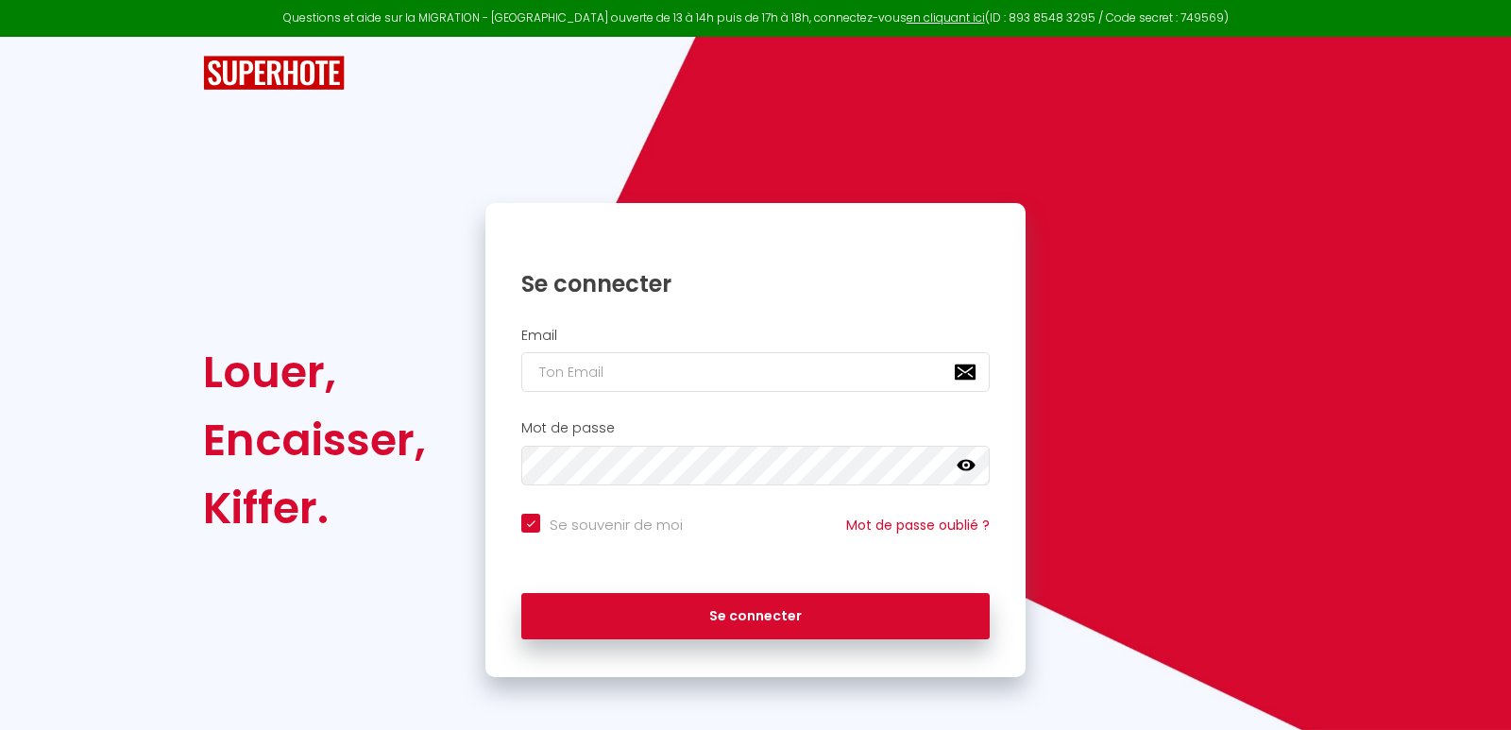
checkbox input "true"
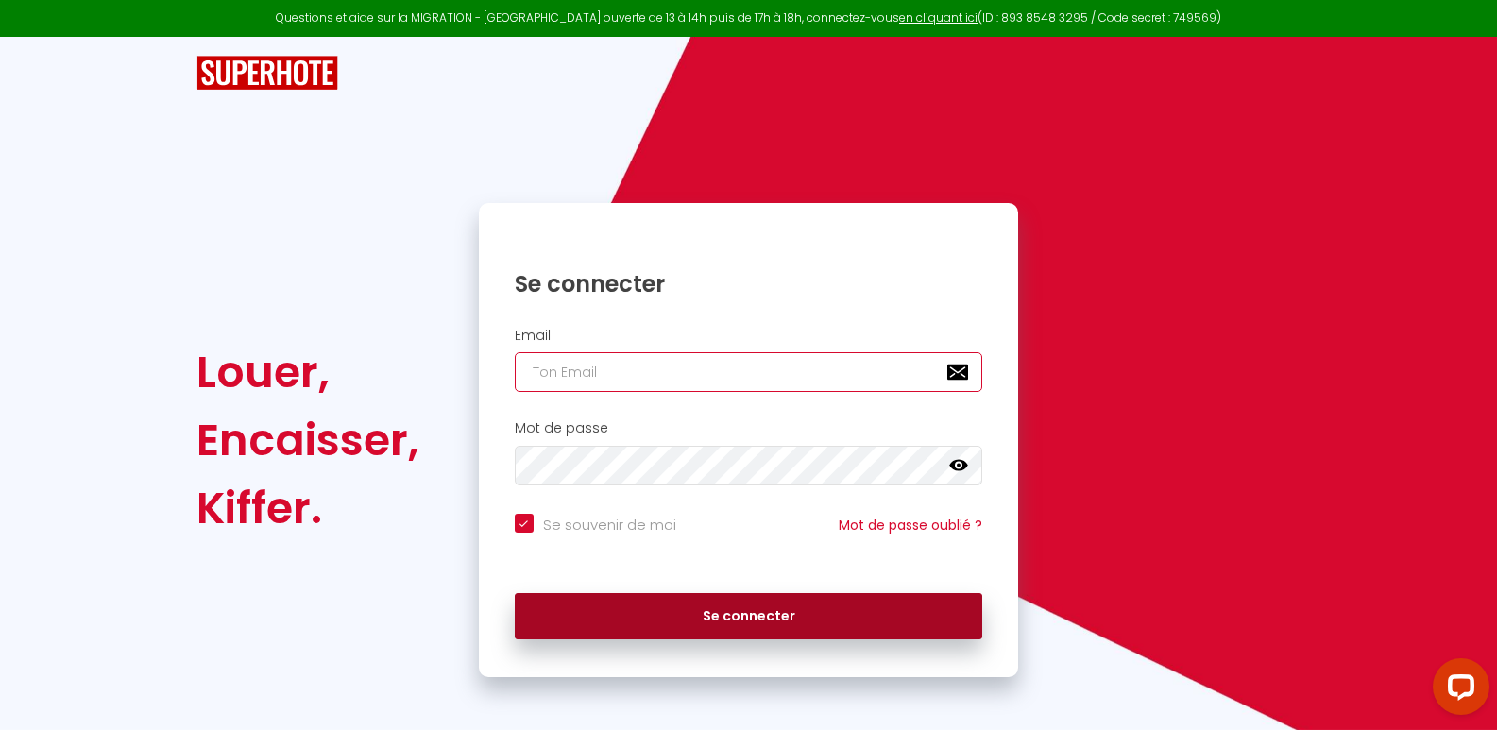
type input "[EMAIL_ADDRESS][DOMAIN_NAME]"
click at [727, 611] on button "Se connecter" at bounding box center [749, 616] width 469 height 47
checkbox input "true"
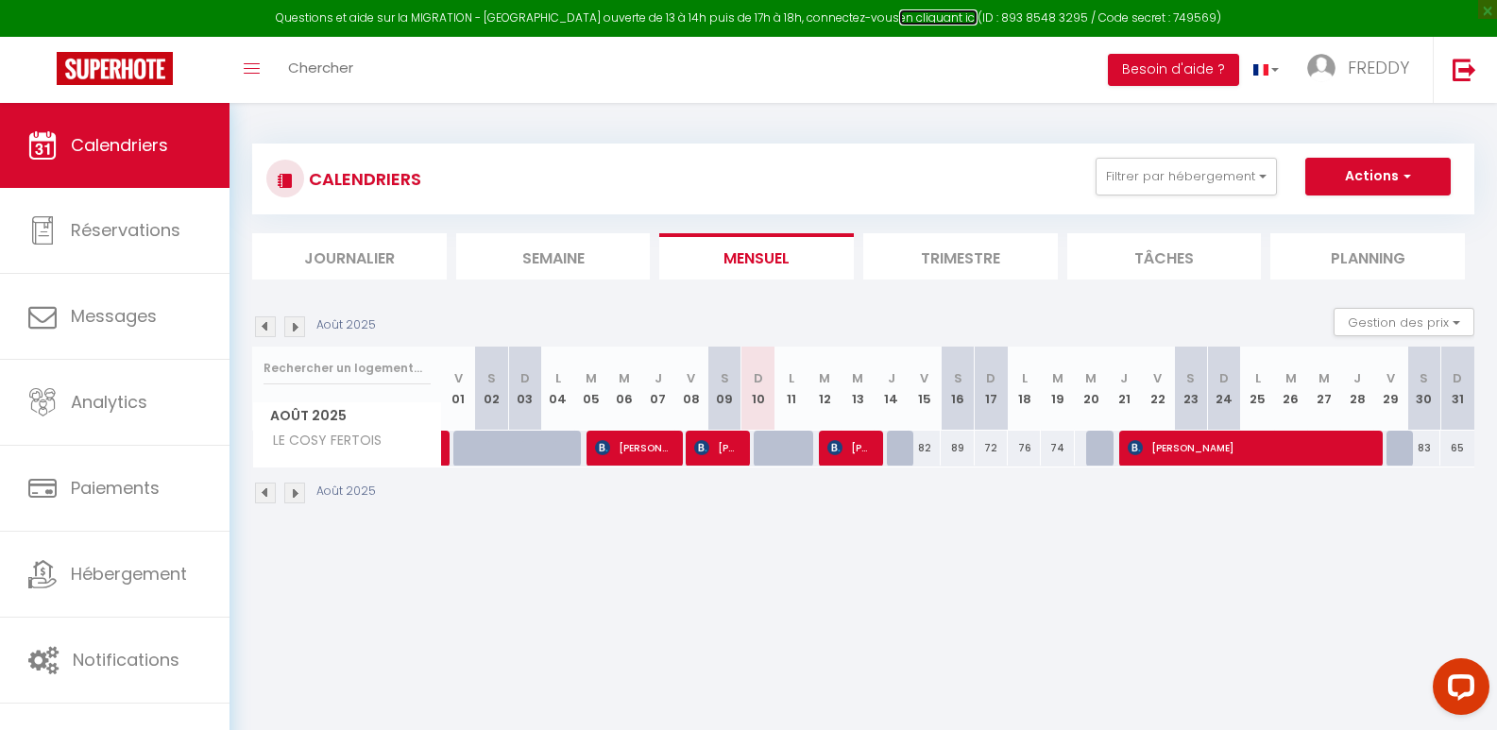
click at [918, 19] on link "en cliquant ici" at bounding box center [938, 17] width 78 height 16
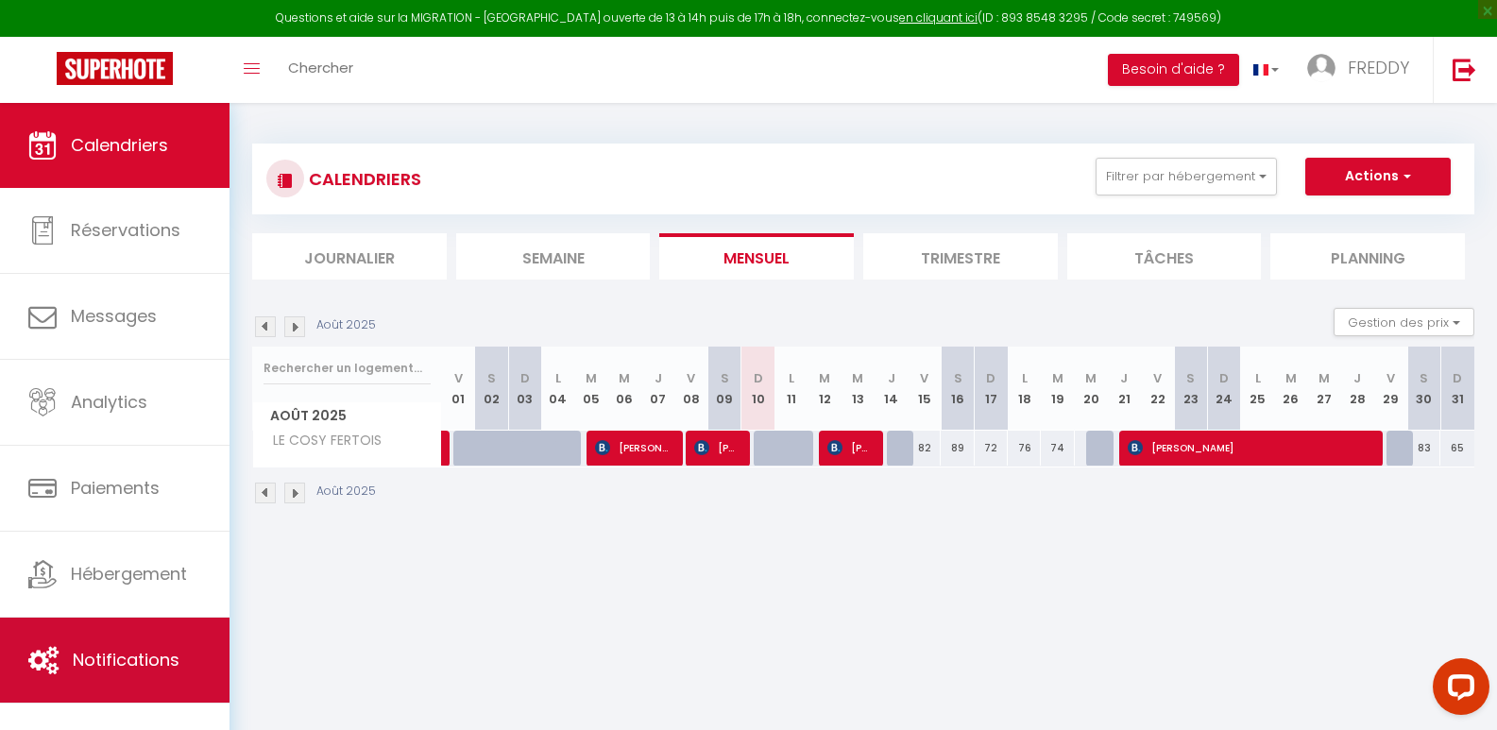
click at [185, 658] on link "Notifications" at bounding box center [115, 660] width 230 height 85
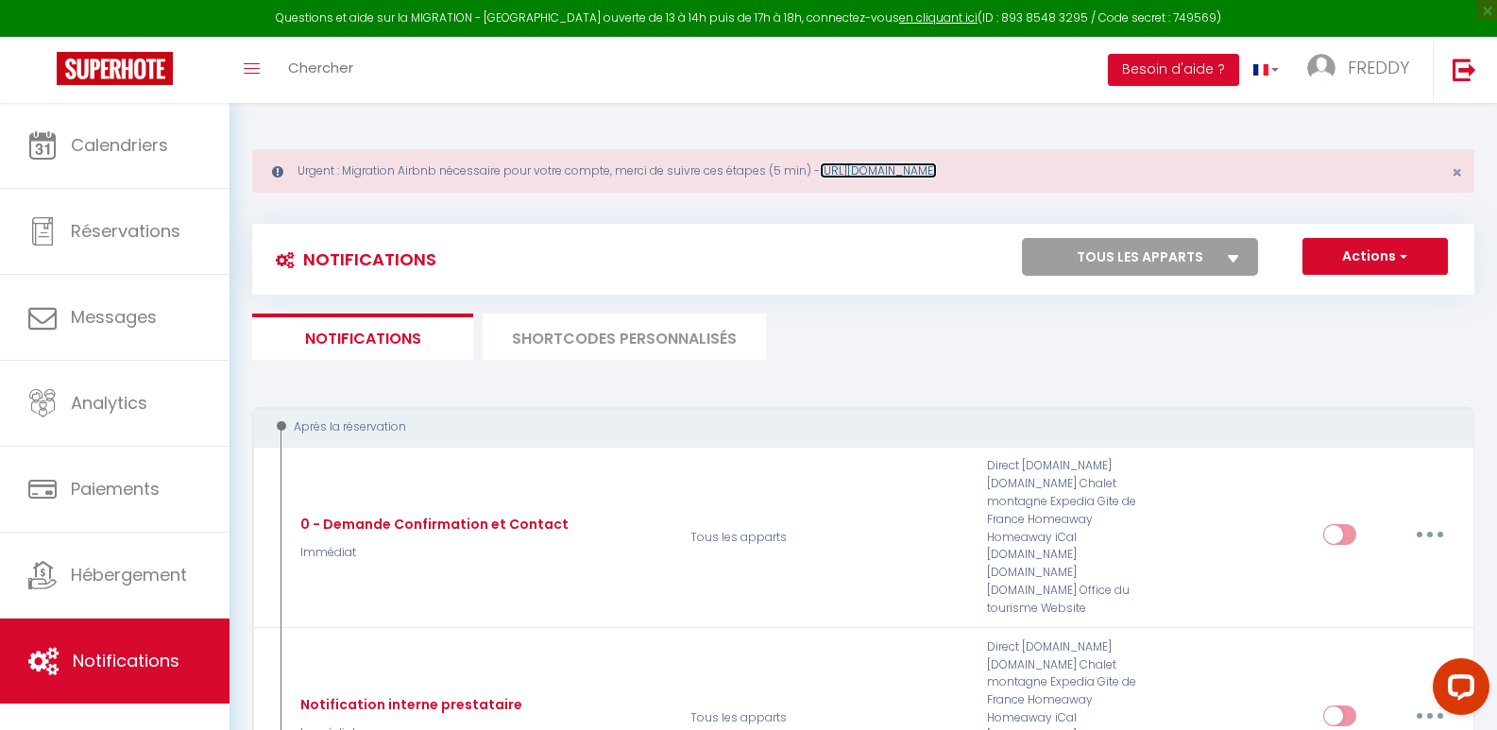
click at [932, 171] on link "https://superhote.com/migration-airbnb" at bounding box center [878, 170] width 117 height 16
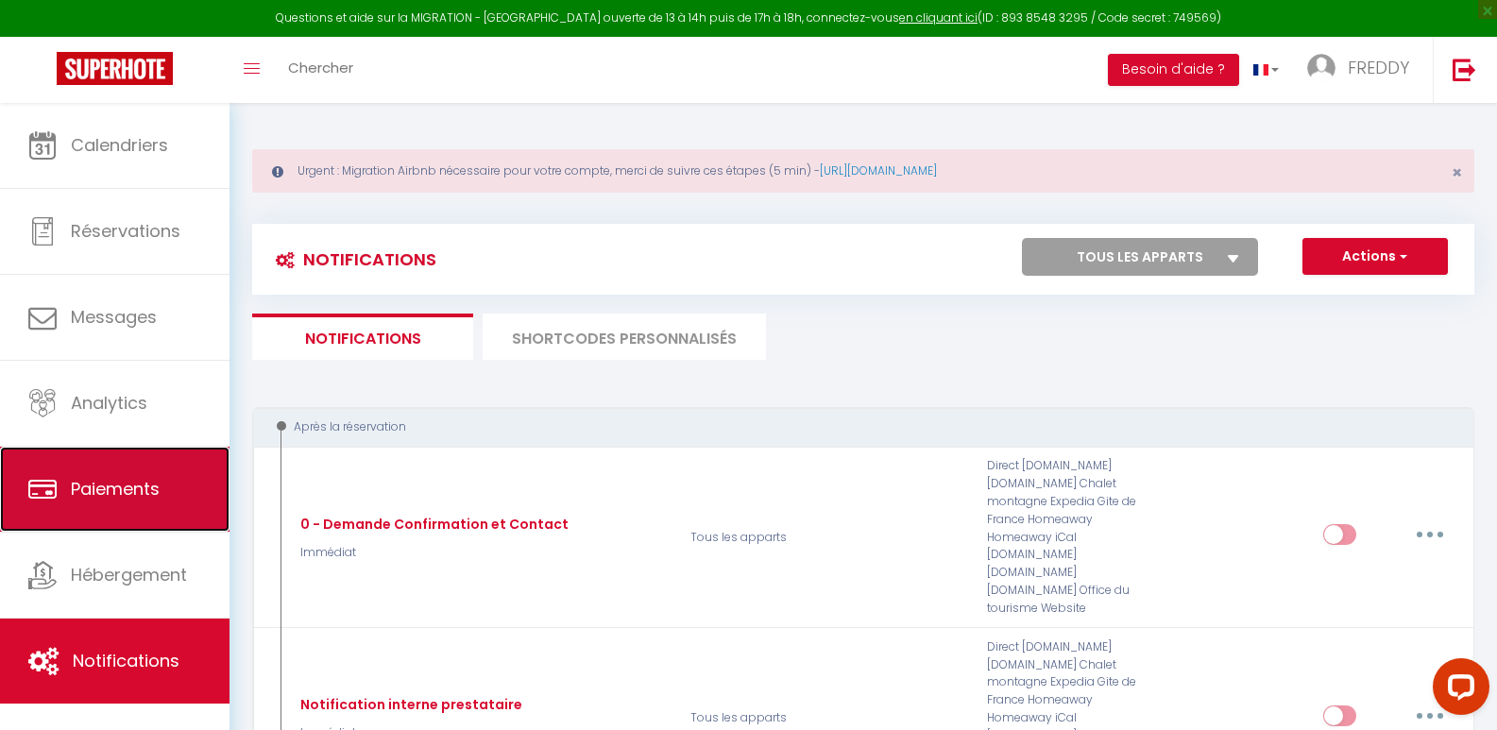
click at [146, 509] on link "Paiements" at bounding box center [115, 489] width 230 height 85
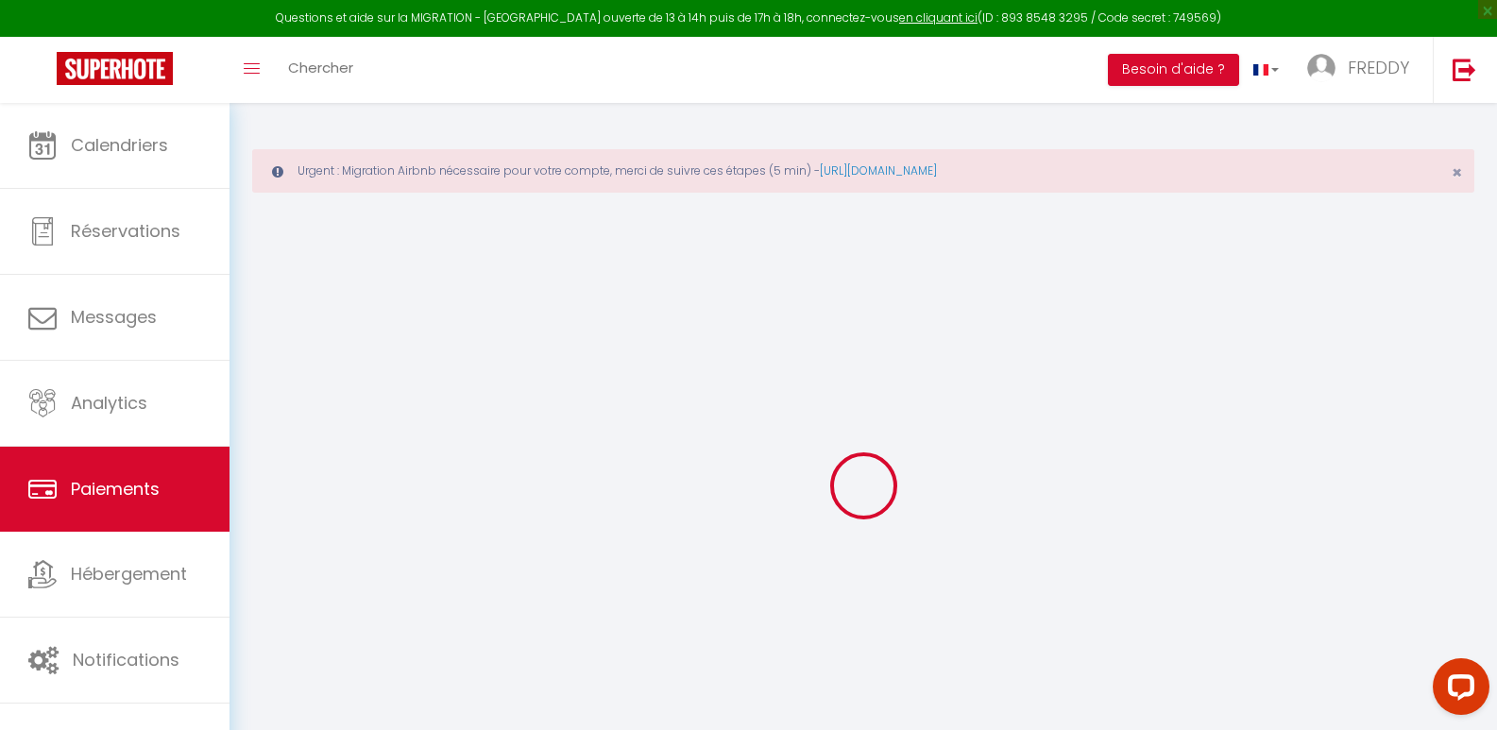
select select "2"
select select "0"
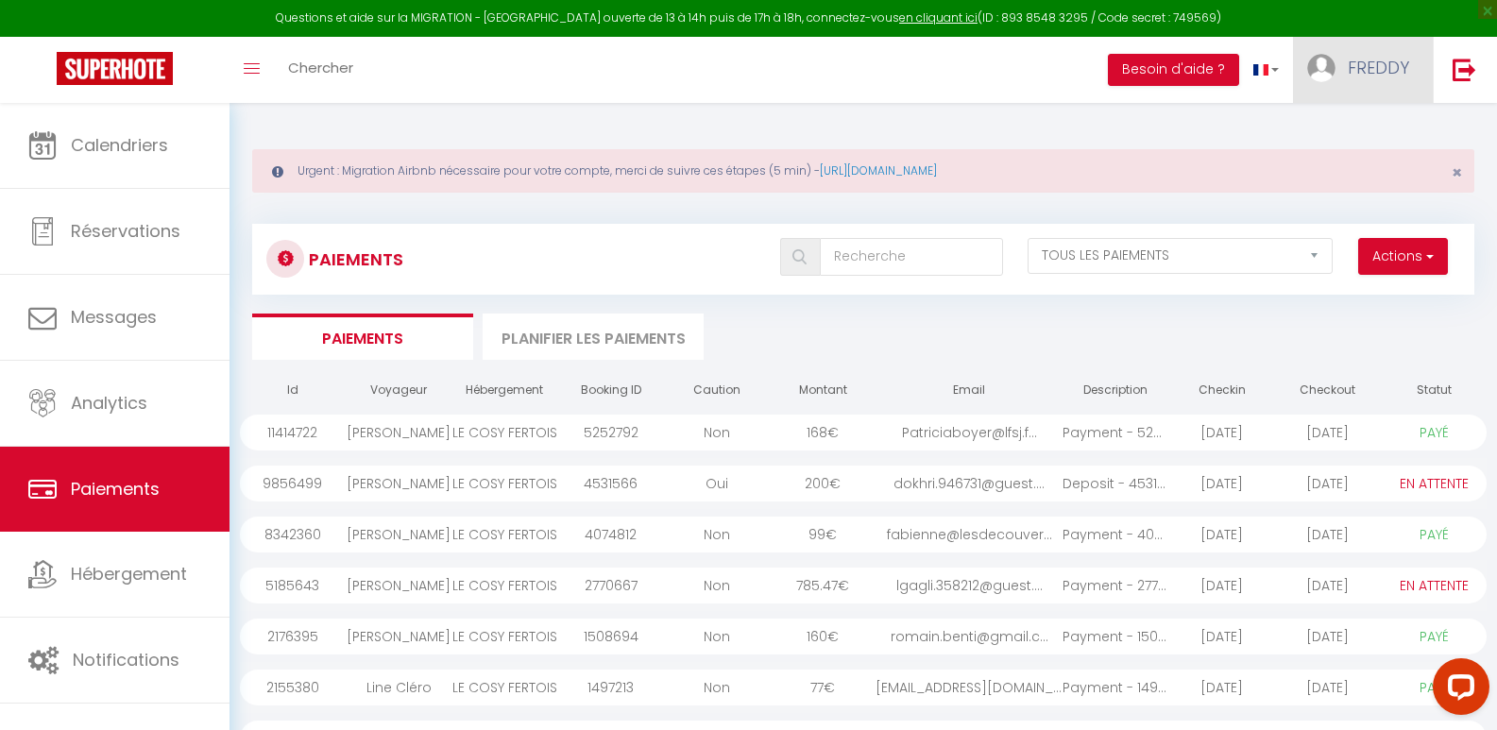
click at [1339, 72] on link "FREDDY" at bounding box center [1363, 70] width 140 height 66
click at [1344, 129] on link "Paramètres" at bounding box center [1358, 131] width 140 height 32
select select "fr"
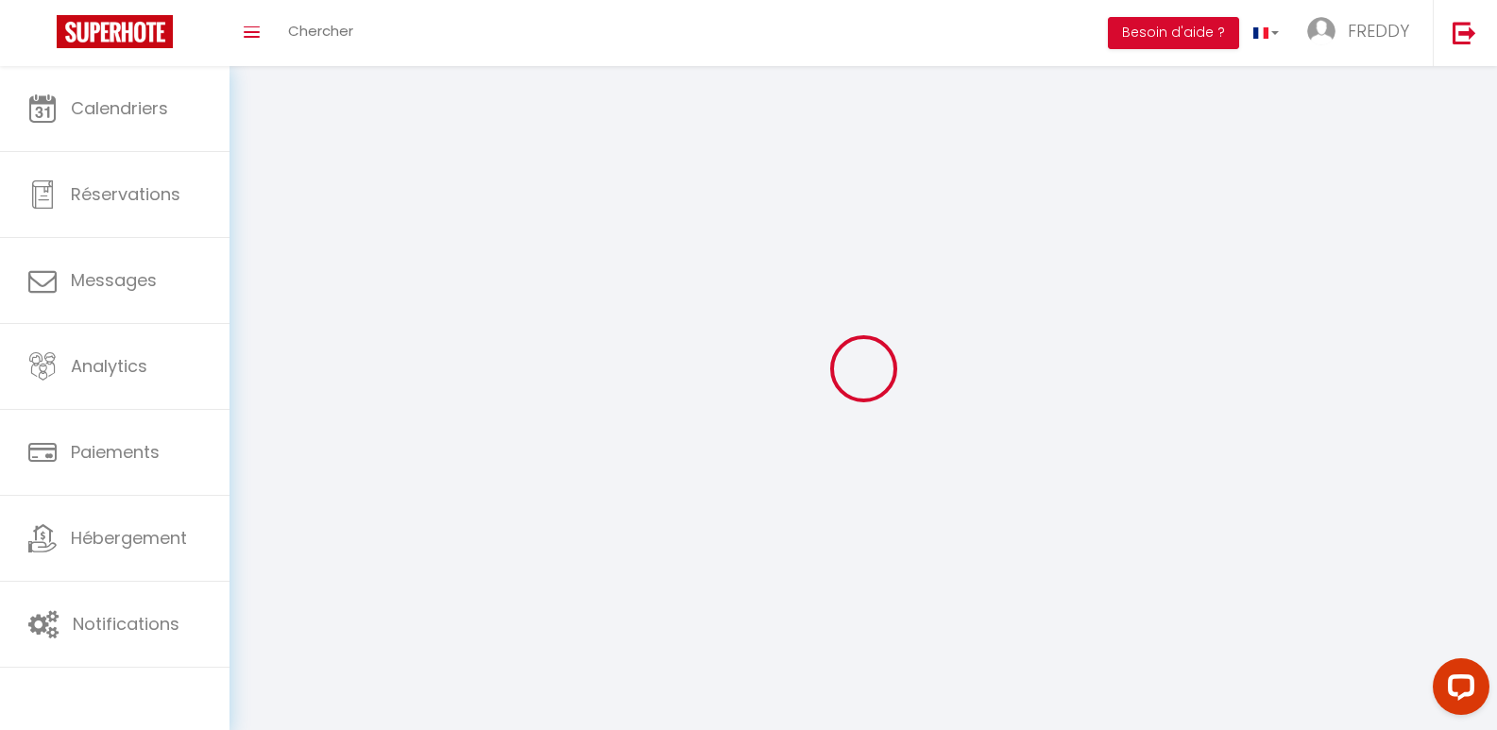
type input "FREDDY"
type input "JONEL"
type input "0609468206"
type input "38 Rue Leon Glaize"
type input "77260"
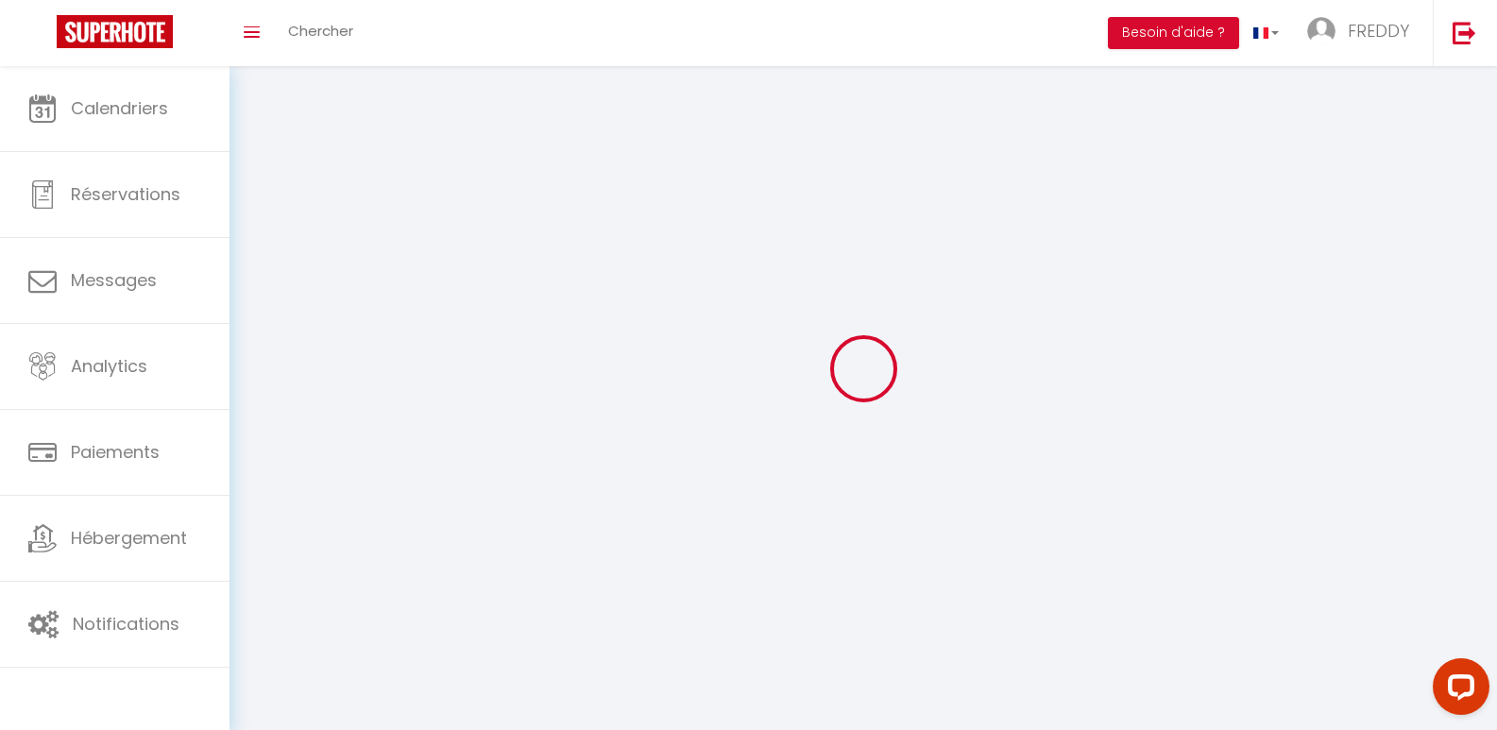
type input "LA FERTE SOUS JOUARRE"
type input "CFmLaaGqP1hcNtDbng9uDYOTn"
type input "DFfPaxZDB4bFfH2rY02Ncxe7Y"
type input "https://app.superhote.com/#/get-available-rentals/DFfPaxZDB4bFfH2rY02Ncxe7Y"
type input "FO27250"
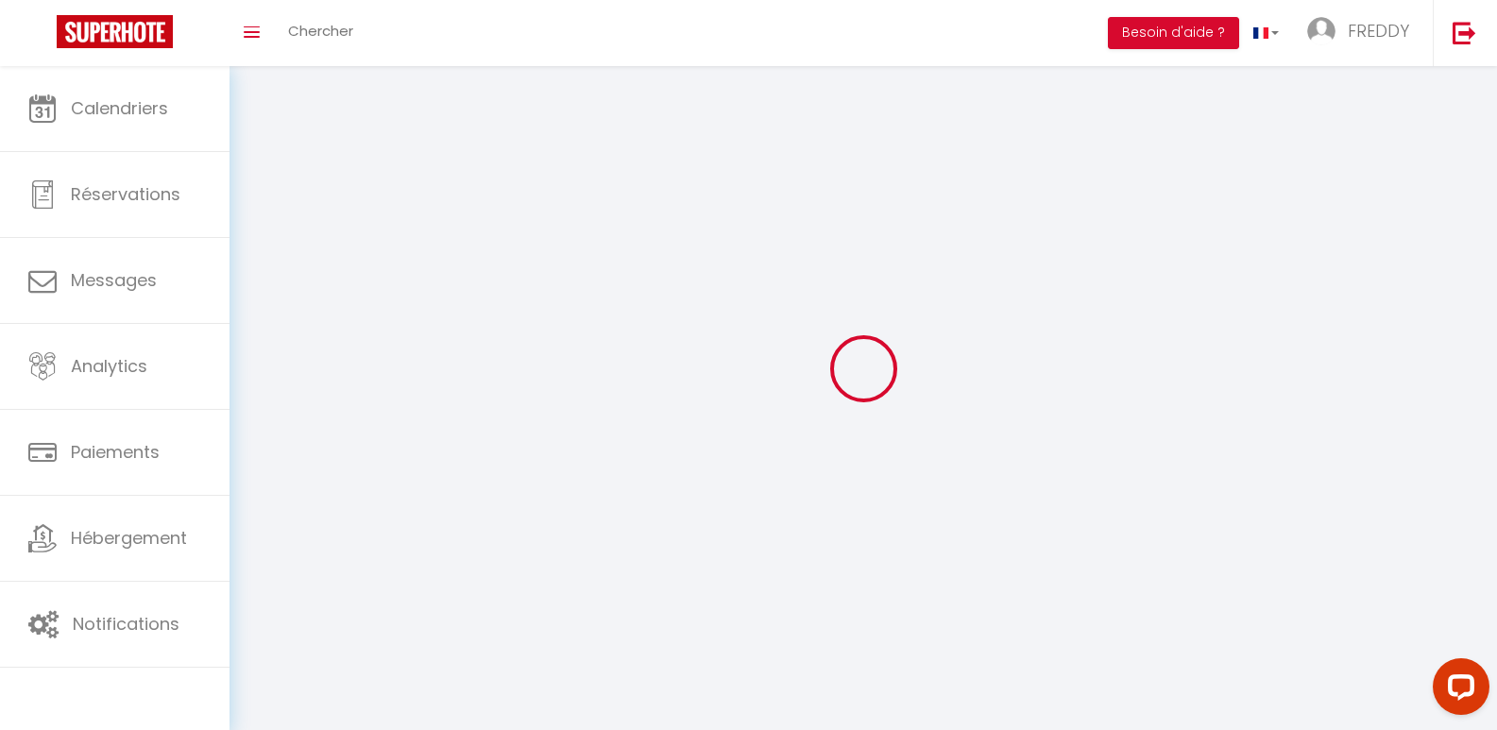
select select "28"
select select "fr"
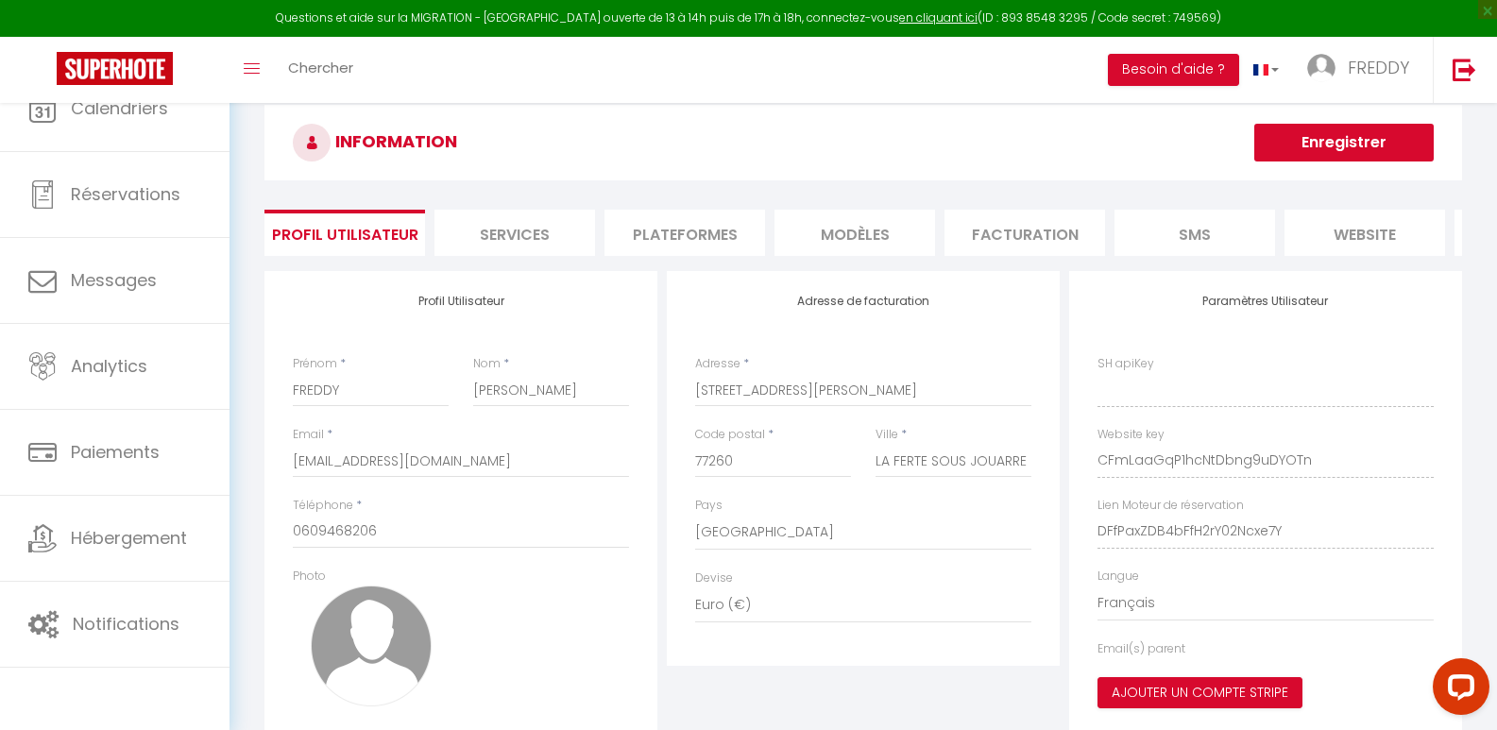
type input "CFmLaaGqP1hcNtDbng9uDYOTn"
type input "DFfPaxZDB4bFfH2rY02Ncxe7Y"
type input "https://app.superhote.com/#/get-available-rentals/DFfPaxZDB4bFfH2rY02Ncxe7Y"
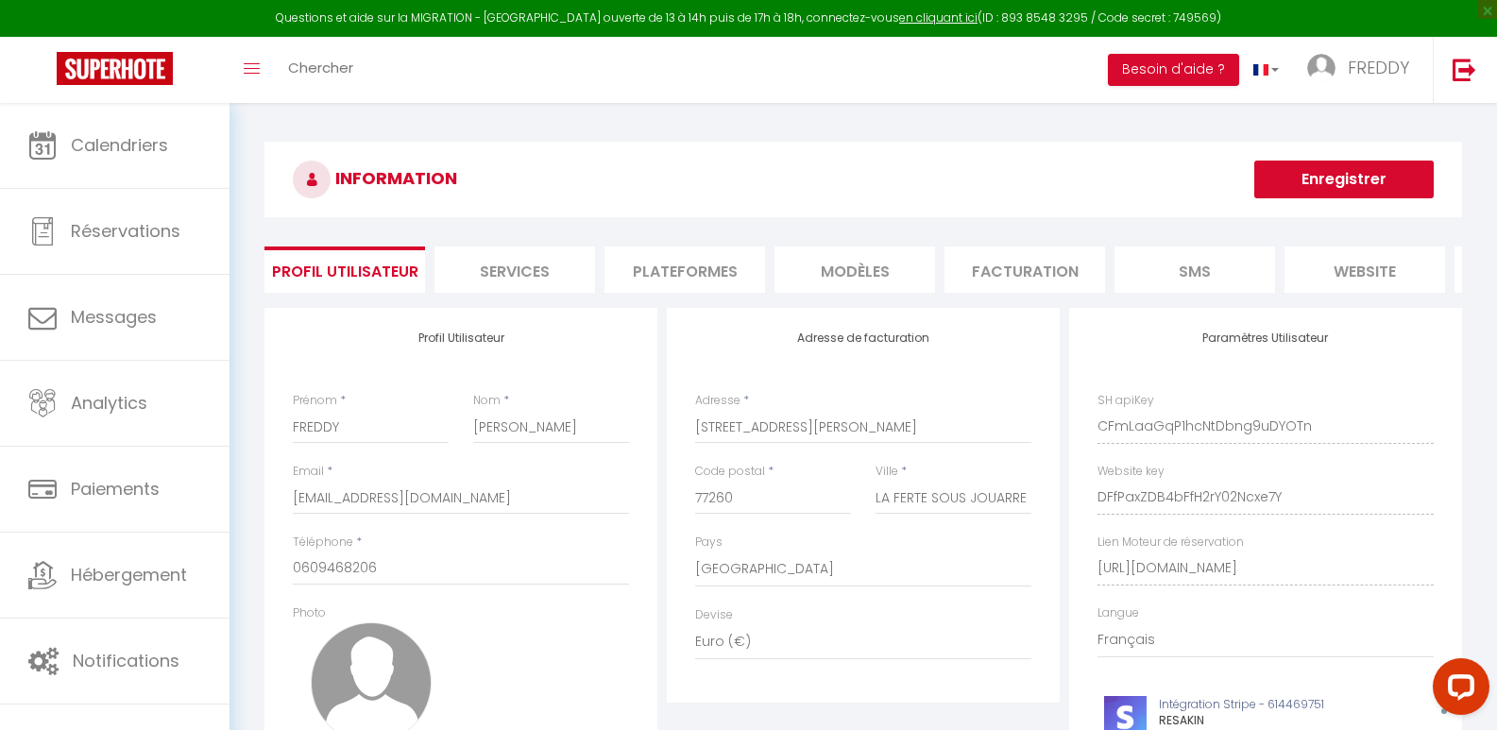
scroll to position [0, 162]
click at [504, 274] on li "Plateformes" at bounding box center [522, 270] width 161 height 46
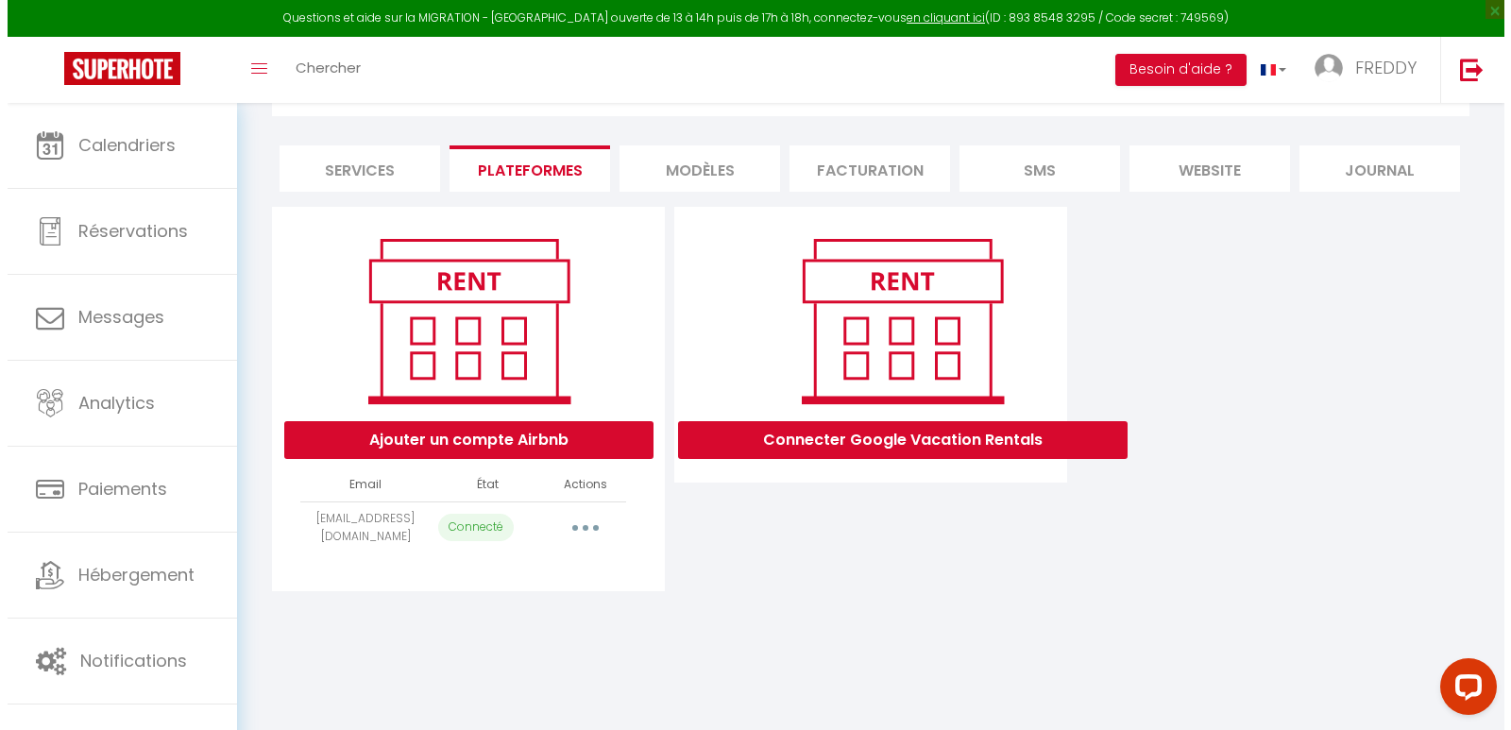
scroll to position [103, 0]
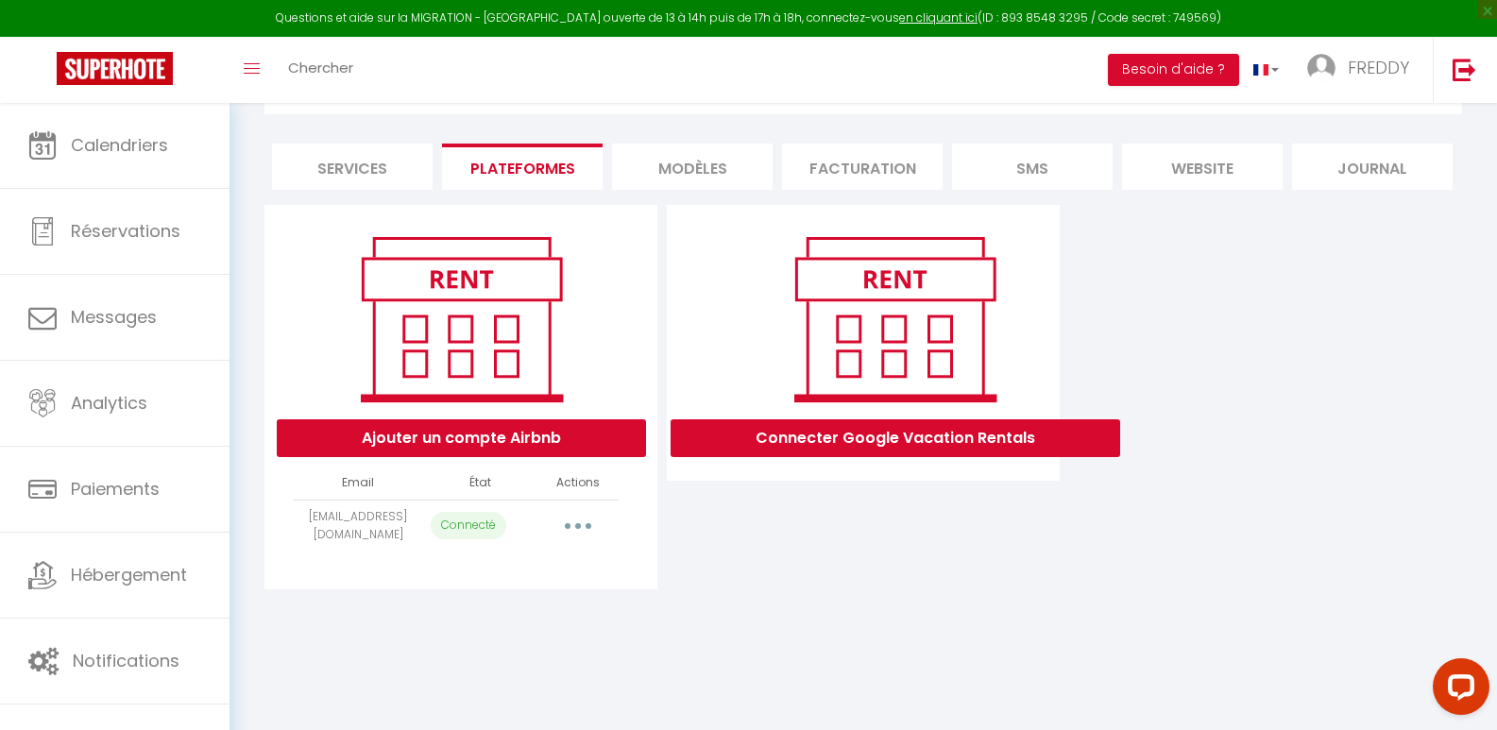
click at [588, 540] on button "button" at bounding box center [578, 526] width 53 height 30
click at [554, 653] on link "Reconnecter le compte" at bounding box center [494, 637] width 209 height 32
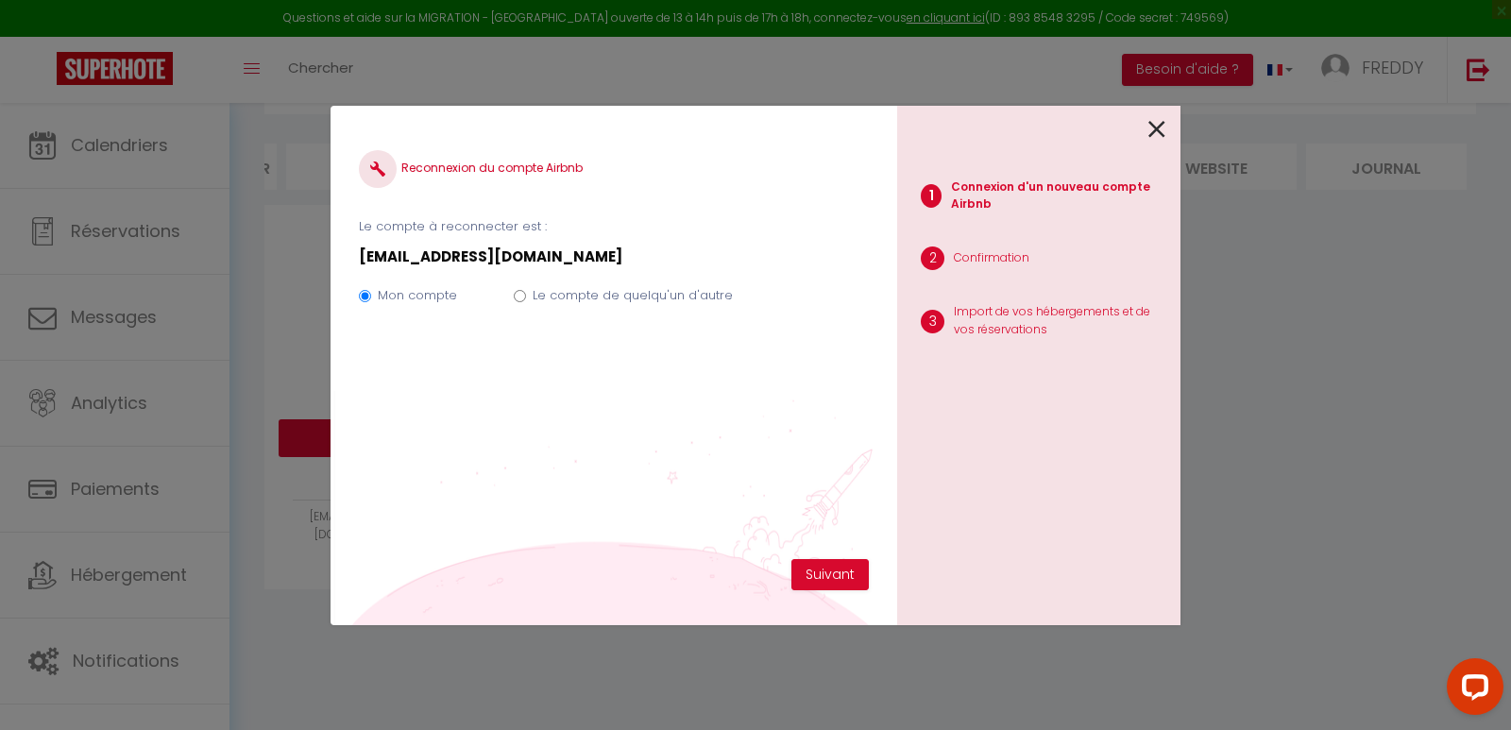
scroll to position [0, 148]
click at [840, 579] on button "Suivant" at bounding box center [830, 575] width 77 height 32
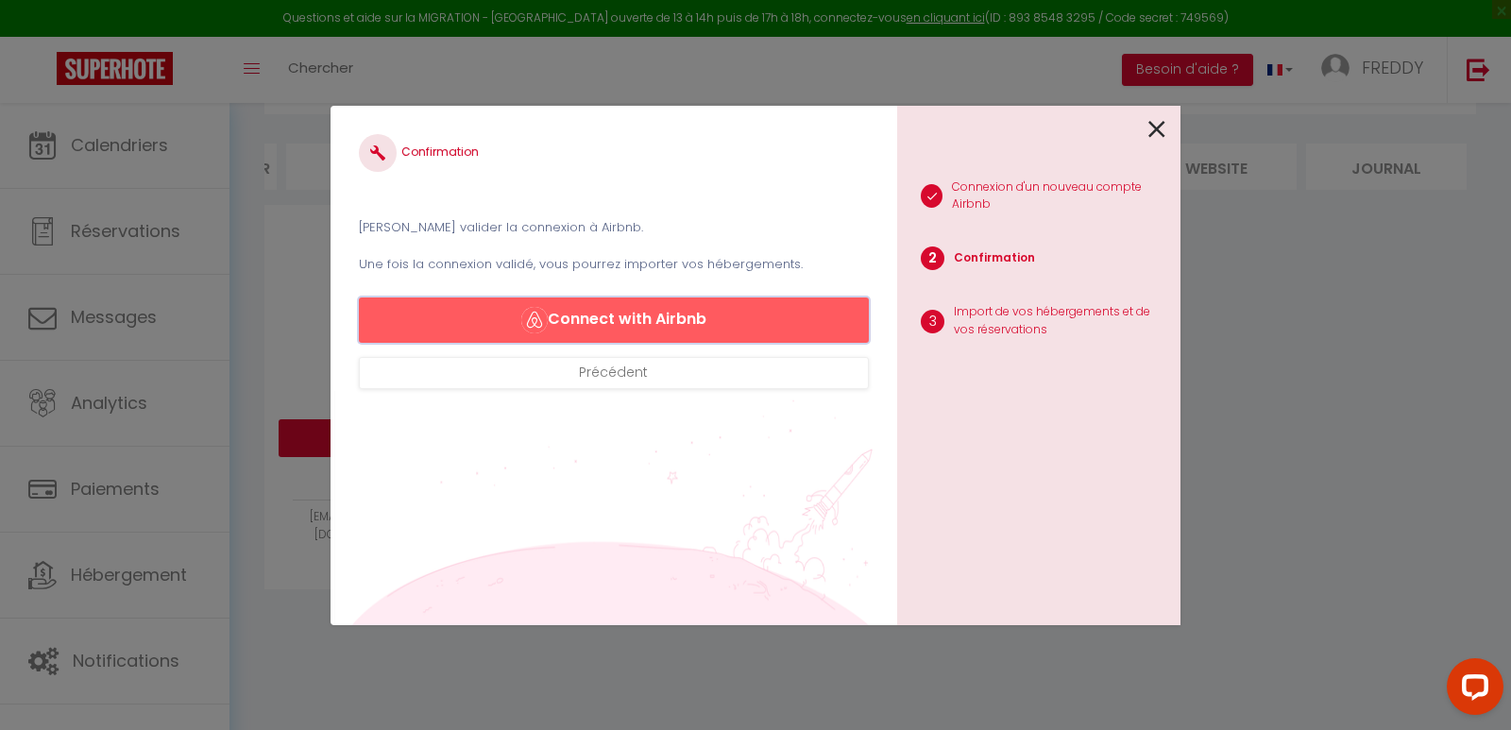
click at [623, 318] on button "Connect with Airbnb" at bounding box center [614, 320] width 510 height 45
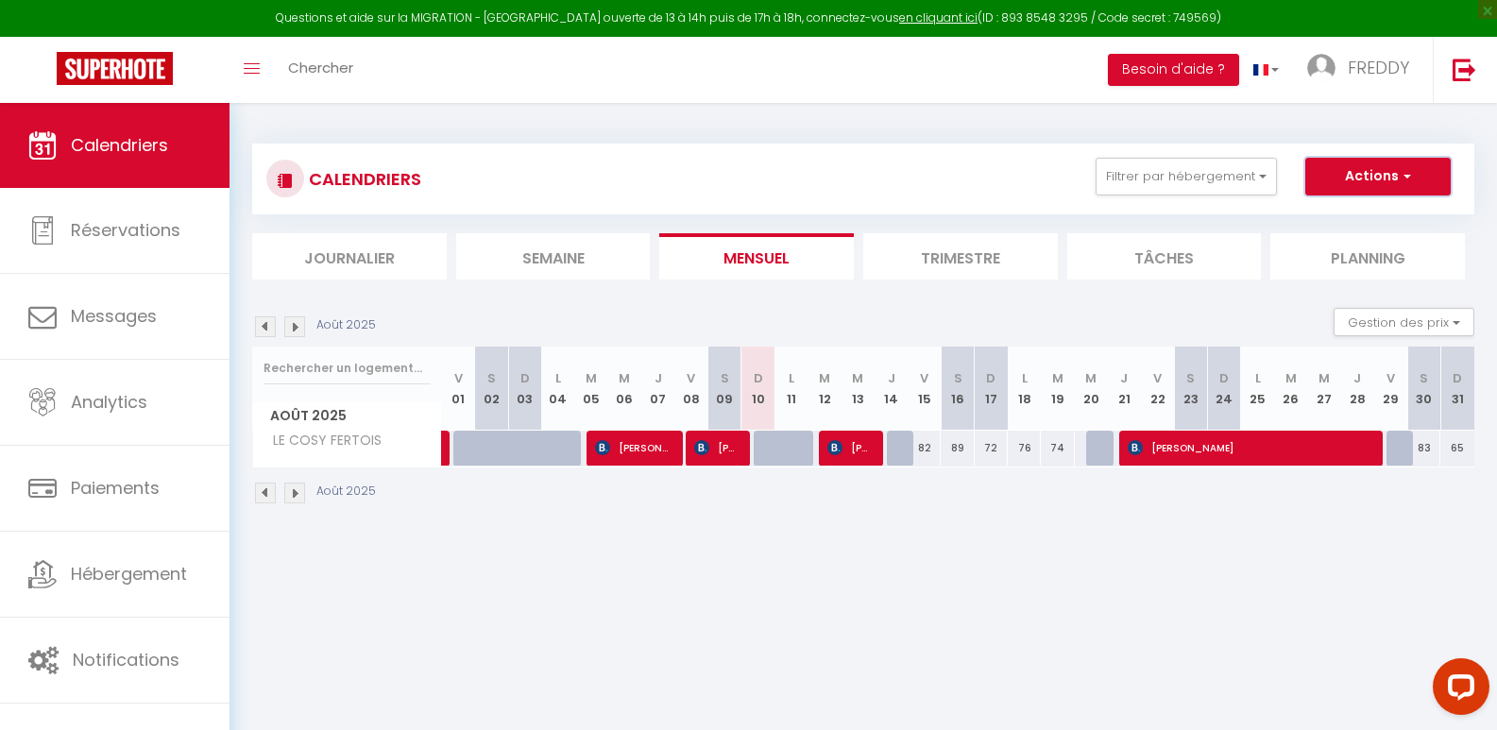
click at [1412, 179] on button "Actions" at bounding box center [1377, 177] width 145 height 38
click at [1191, 77] on button "Besoin d'aide ?" at bounding box center [1173, 70] width 131 height 32
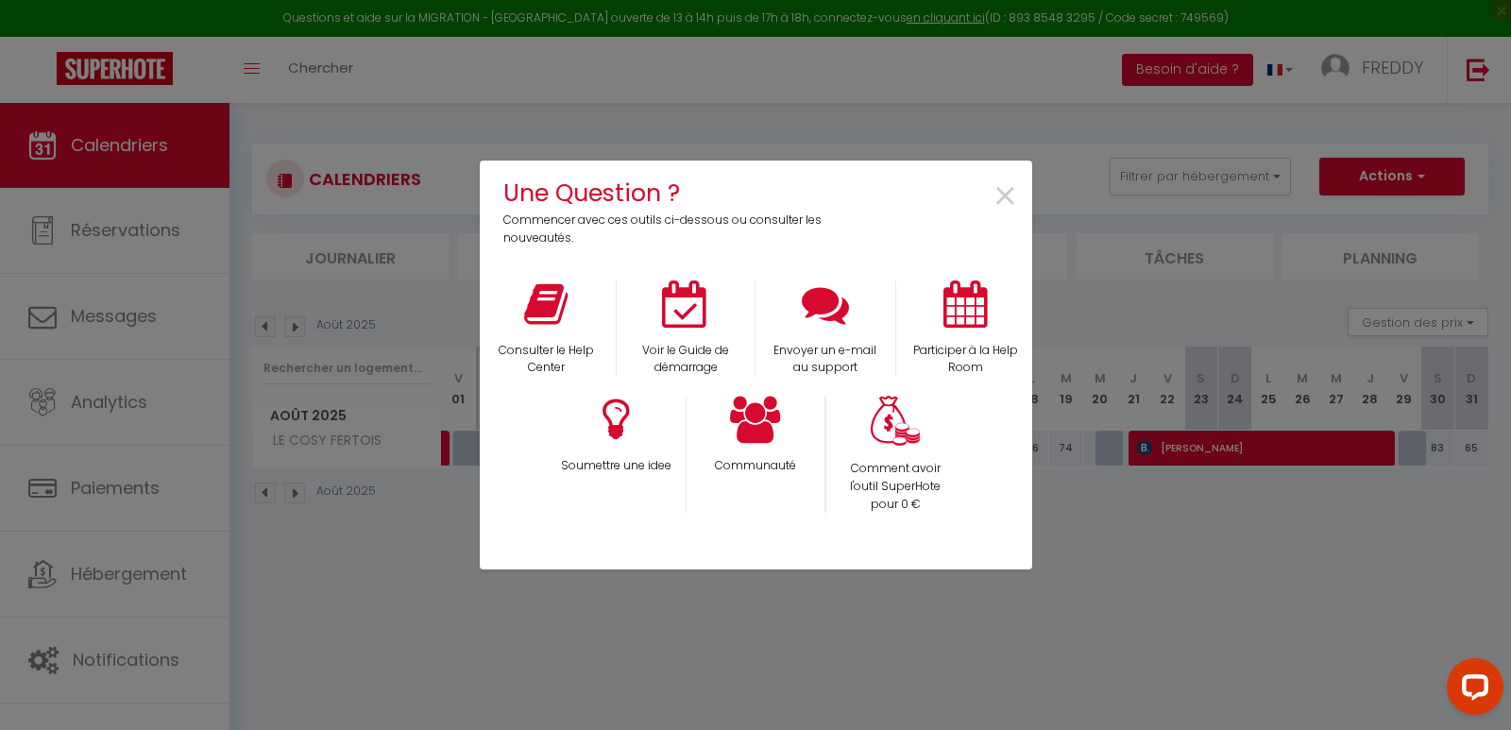
click at [1191, 77] on div "Une Question ? Commencer avec ces outils ci-dessous ou consulter les nouveautés…" at bounding box center [755, 365] width 1511 height 730
click at [565, 357] on p "Consulter le Help Center" at bounding box center [546, 360] width 115 height 36
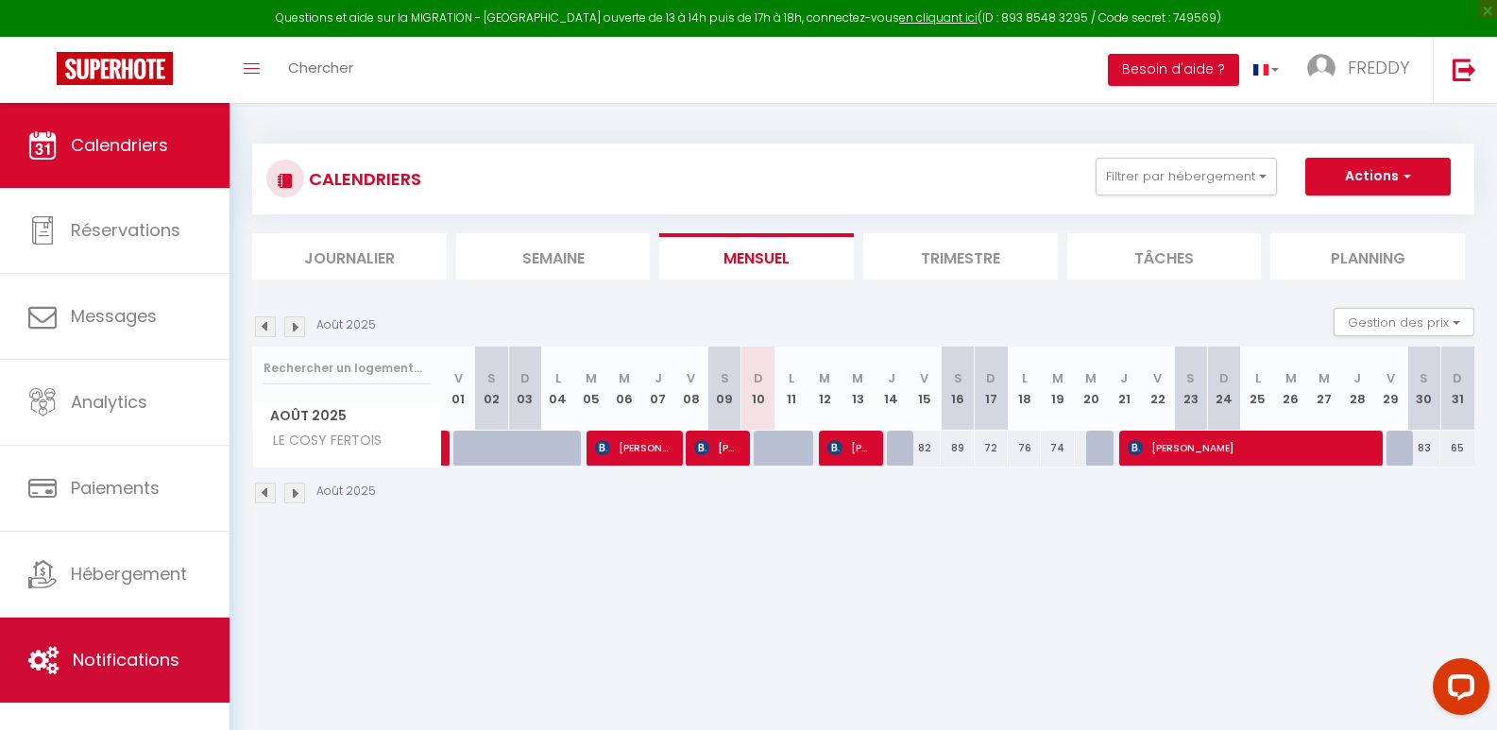
click at [142, 643] on link "Notifications" at bounding box center [115, 660] width 230 height 85
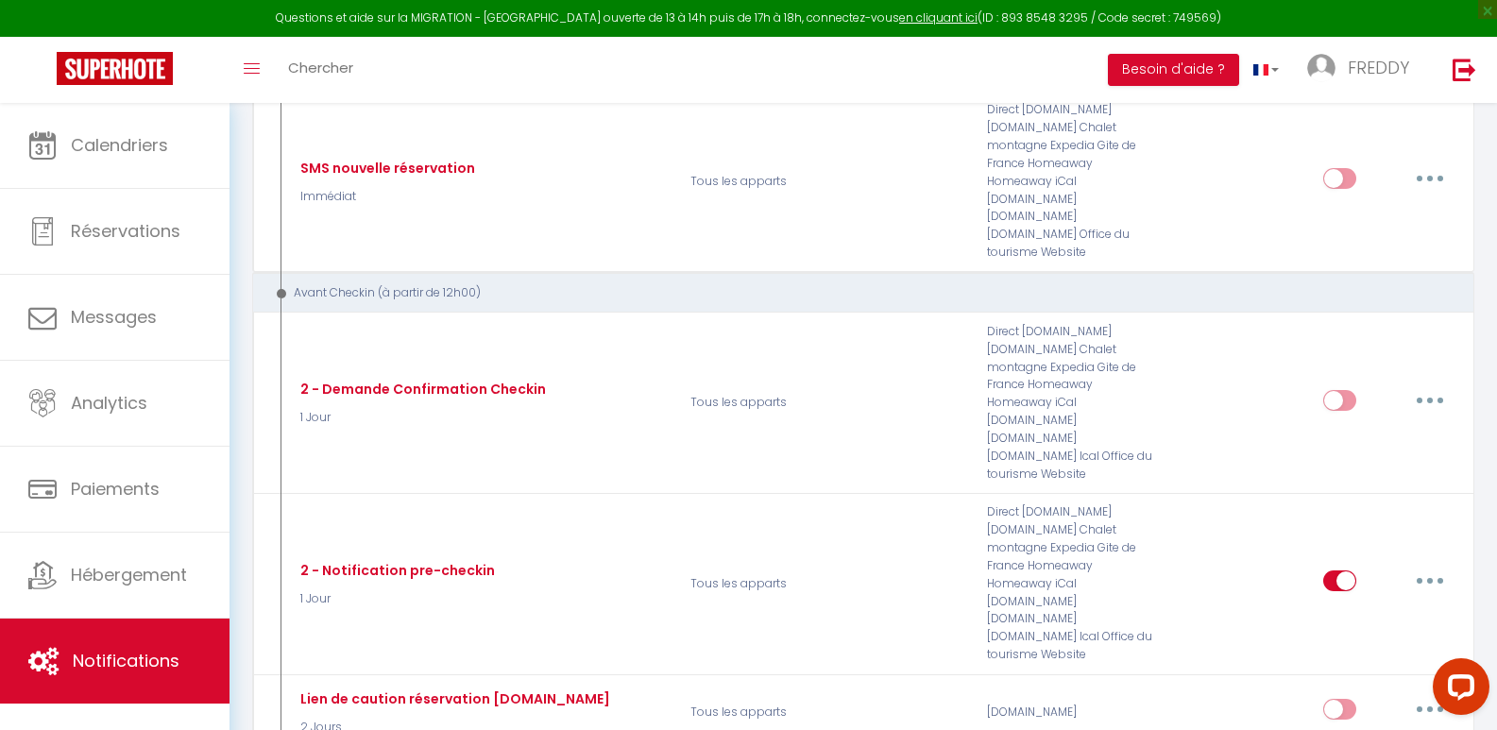
scroll to position [725, 0]
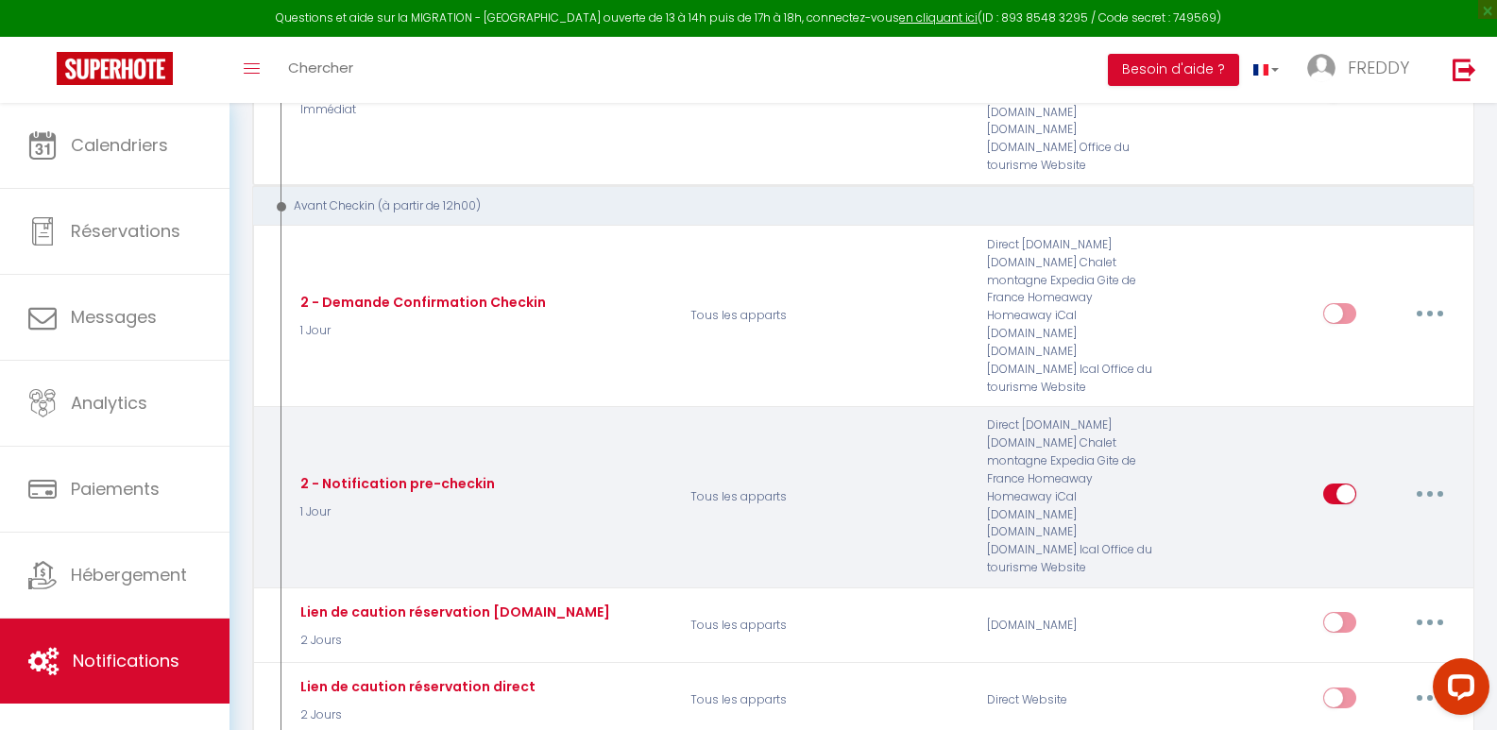
click at [1433, 479] on button "button" at bounding box center [1430, 494] width 53 height 30
click at [1350, 521] on link "Editer" at bounding box center [1381, 537] width 140 height 32
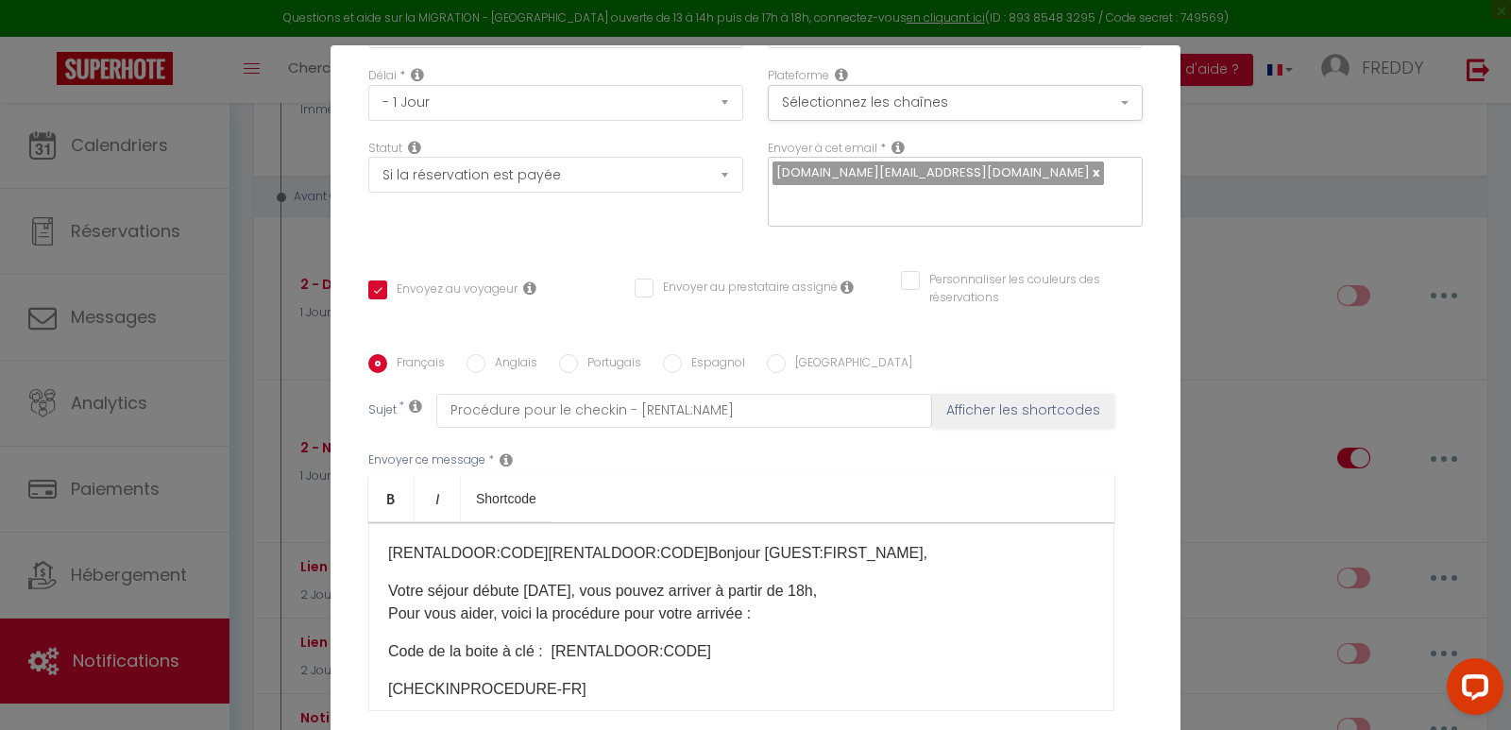
scroll to position [215, 0]
click at [666, 540] on p "[RENTALDOOR:CODE]​[RENTALDOOR:CODE]​Bonjour [GUEST:FIRST_NAME]," at bounding box center [741, 551] width 707 height 23
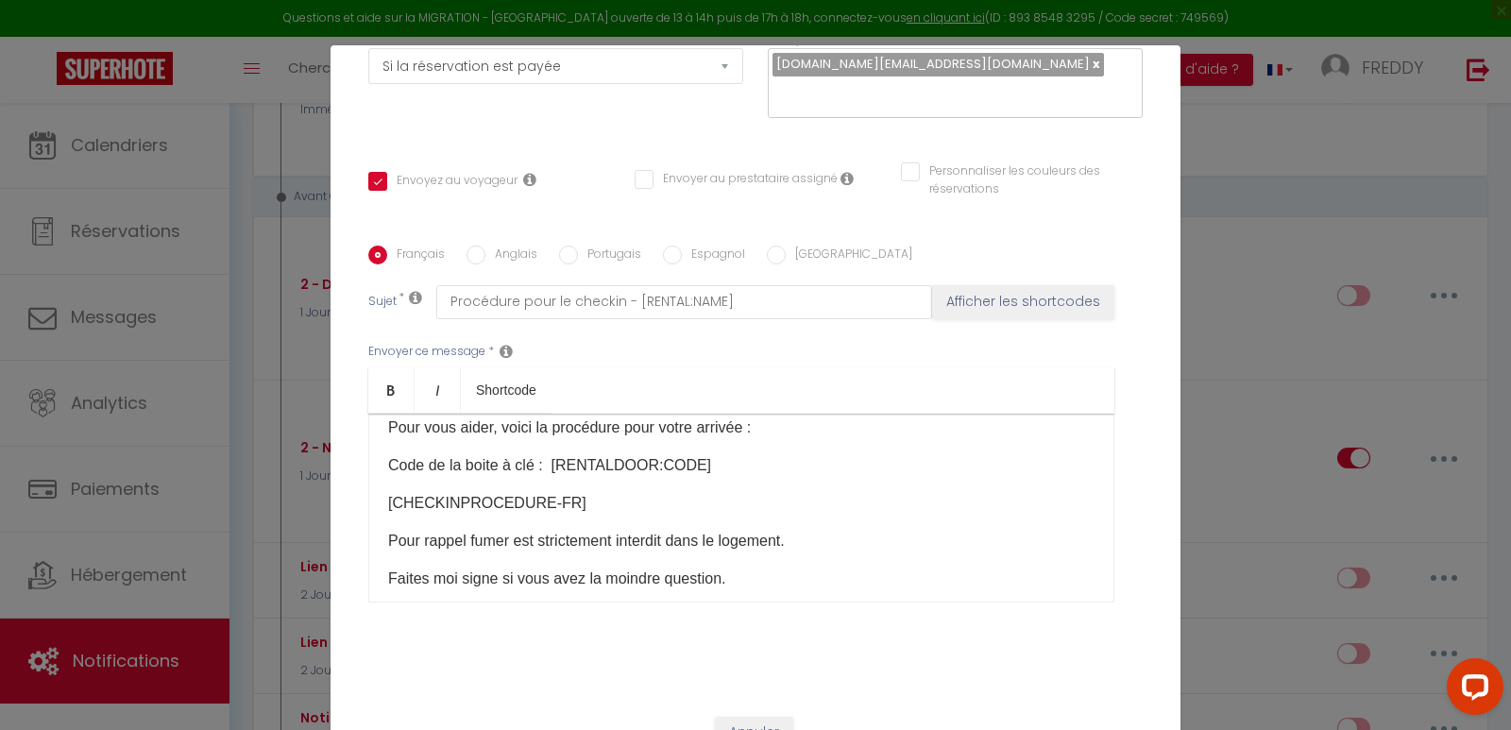
scroll to position [179, 0]
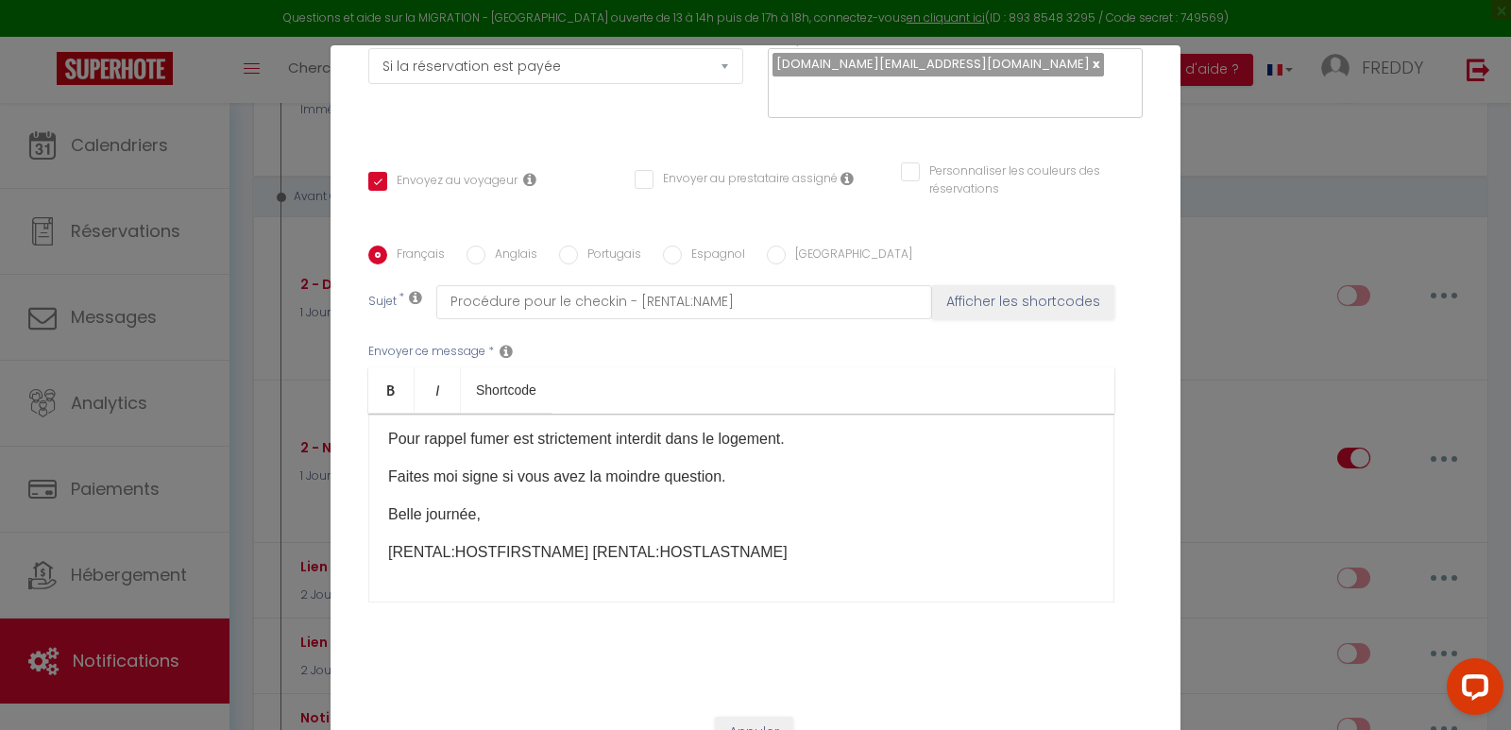
click at [854, 541] on p "[RENTAL:HOSTFIRSTNAME] [RENTAL:HOSTLASTNAME]" at bounding box center [741, 552] width 707 height 23
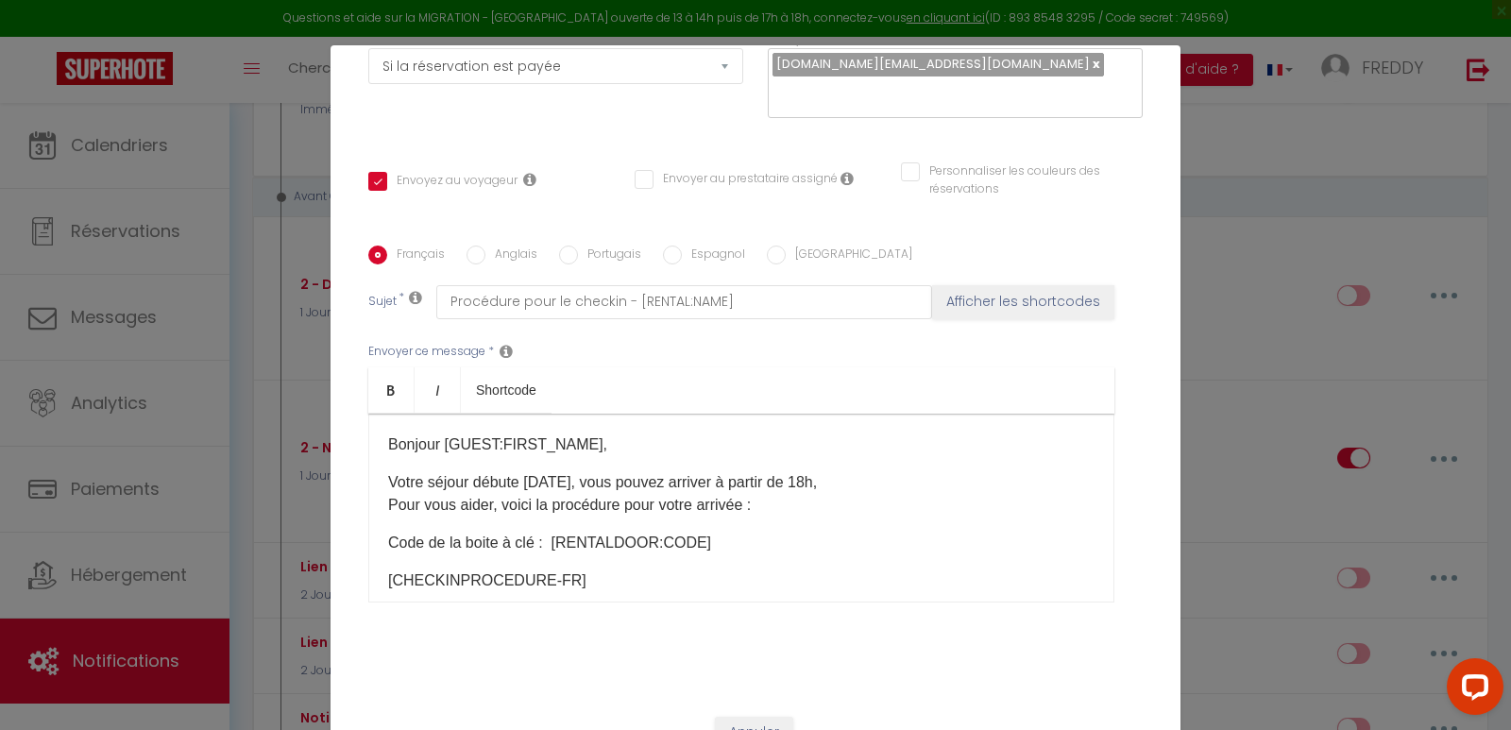
drag, startPoint x: 715, startPoint y: 515, endPoint x: 551, endPoint y: 520, distance: 164.5
click at [551, 532] on p "Code de la boite à clé : ​ [RENTALDOOR:CODE]​" at bounding box center [741, 543] width 707 height 23
copy p "[RENTALDOOR:CODE]​"
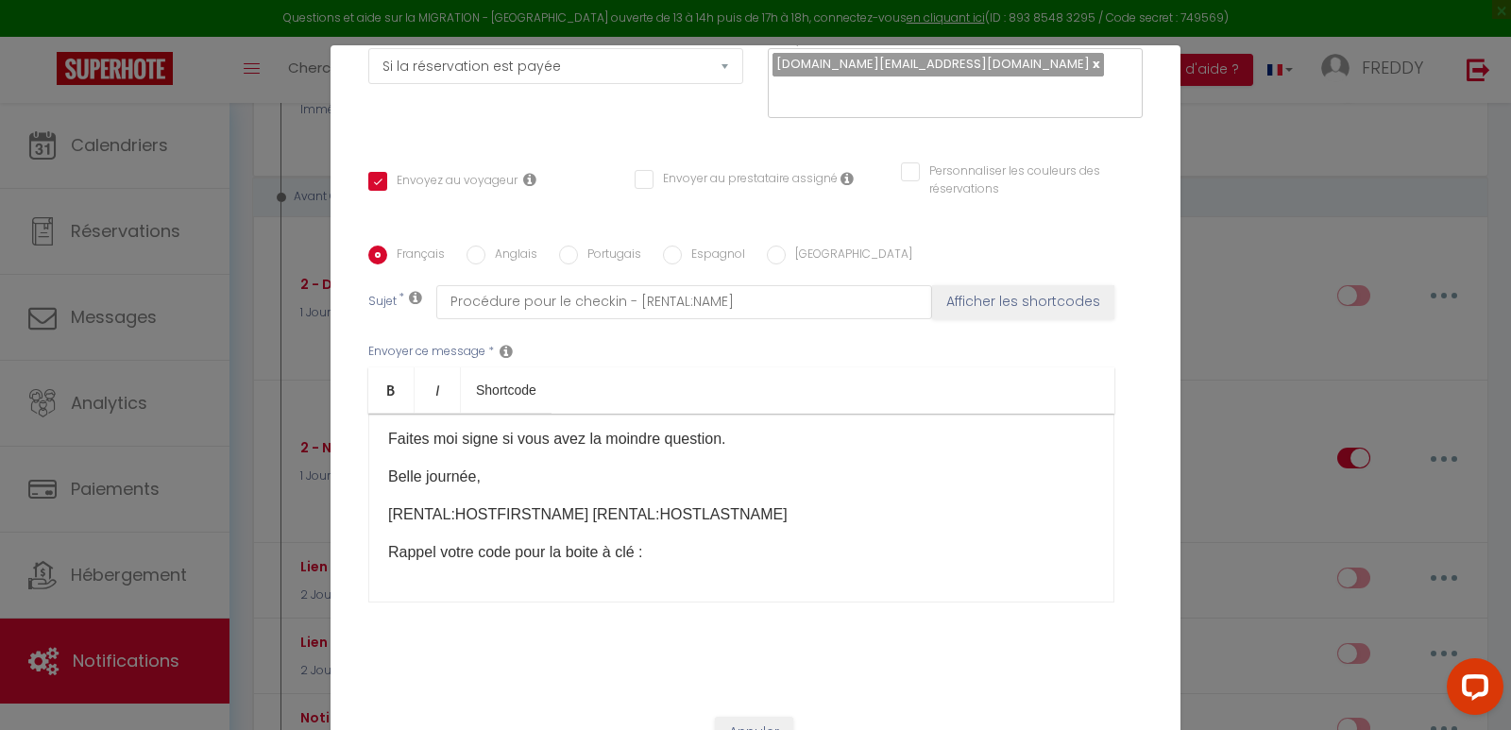
click at [757, 541] on p "Rappel votre code pour la boite à clé :" at bounding box center [741, 552] width 707 height 23
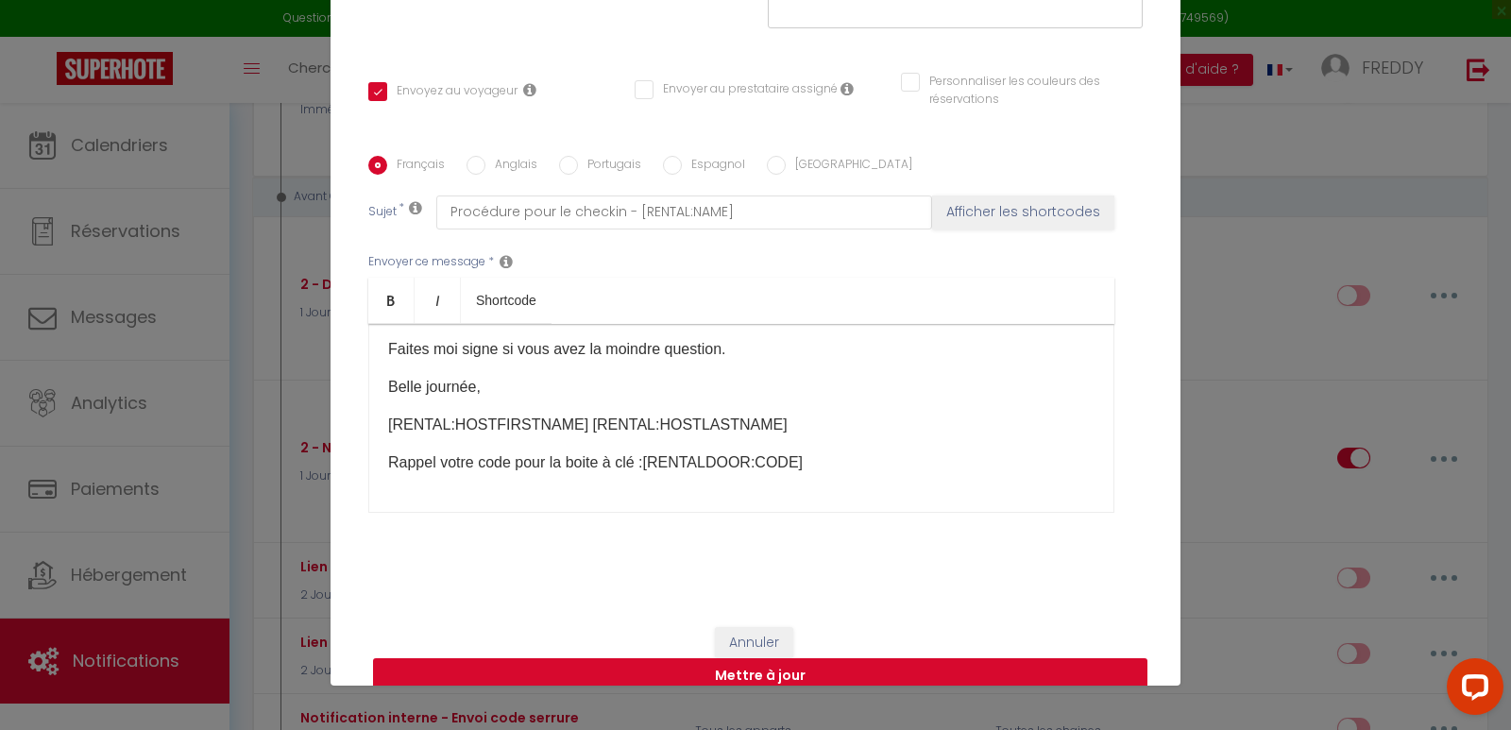
click at [769, 658] on button "Mettre à jour" at bounding box center [760, 676] width 775 height 36
checkbox input "true"
checkbox input "false"
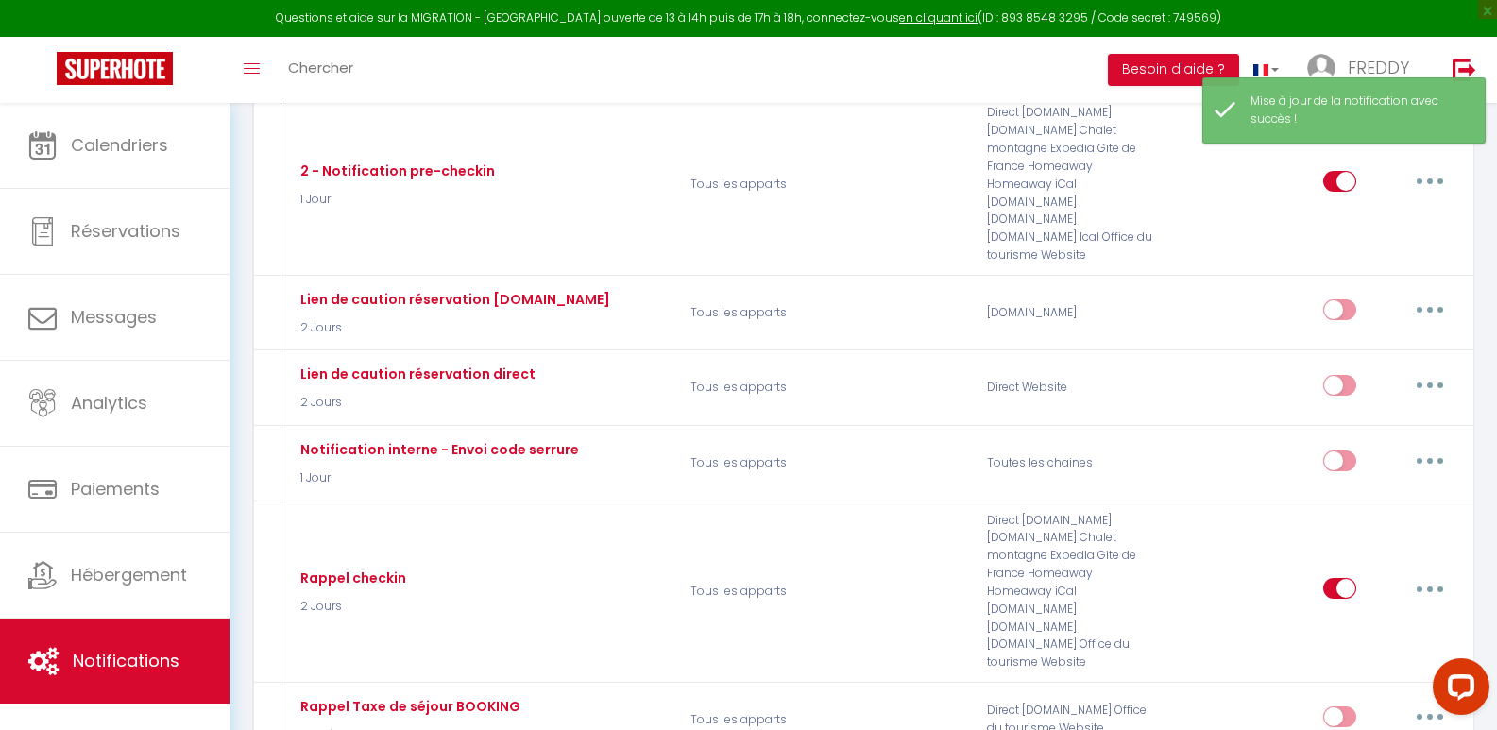
scroll to position [1056, 0]
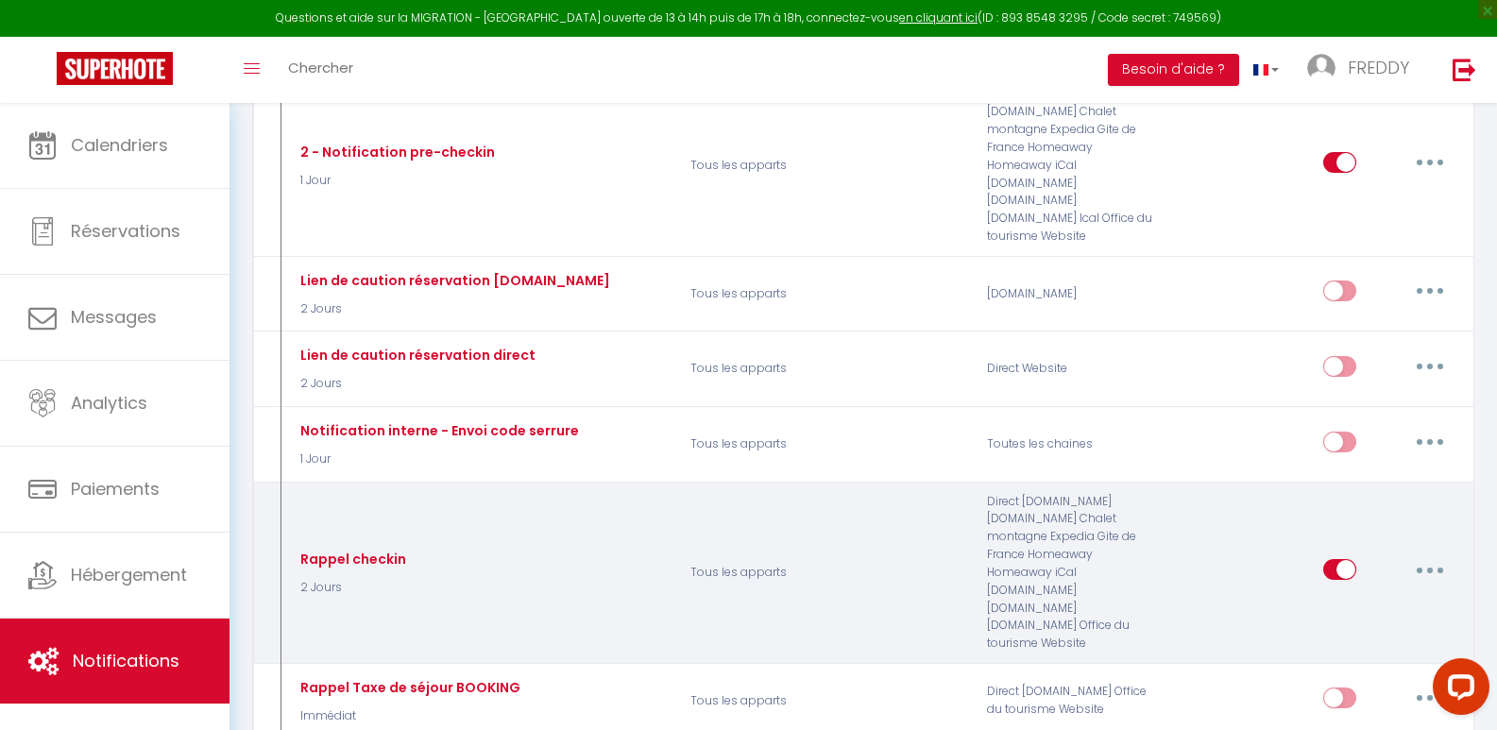
click at [1435, 554] on button "button" at bounding box center [1430, 569] width 53 height 30
click at [1355, 597] on link "Editer" at bounding box center [1381, 613] width 140 height 32
type input "Rappel checkin"
select select "2 Jours"
select select "if_booking_is_paid"
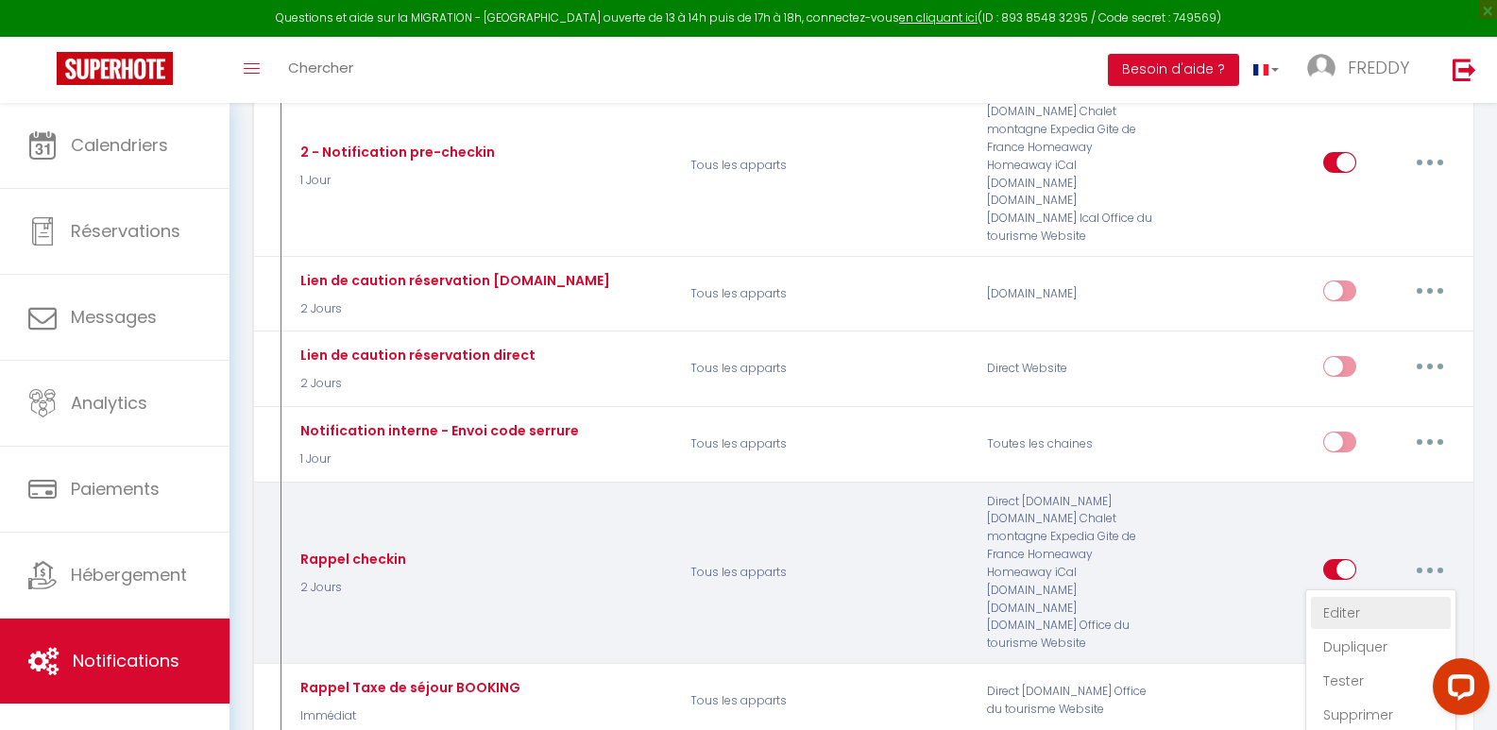
checkbox input "false"
checkbox input "true"
checkbox input "false"
radio input "true"
type input "Alert Checkin pour le [CHECKING:DD-MM-YYYY]"
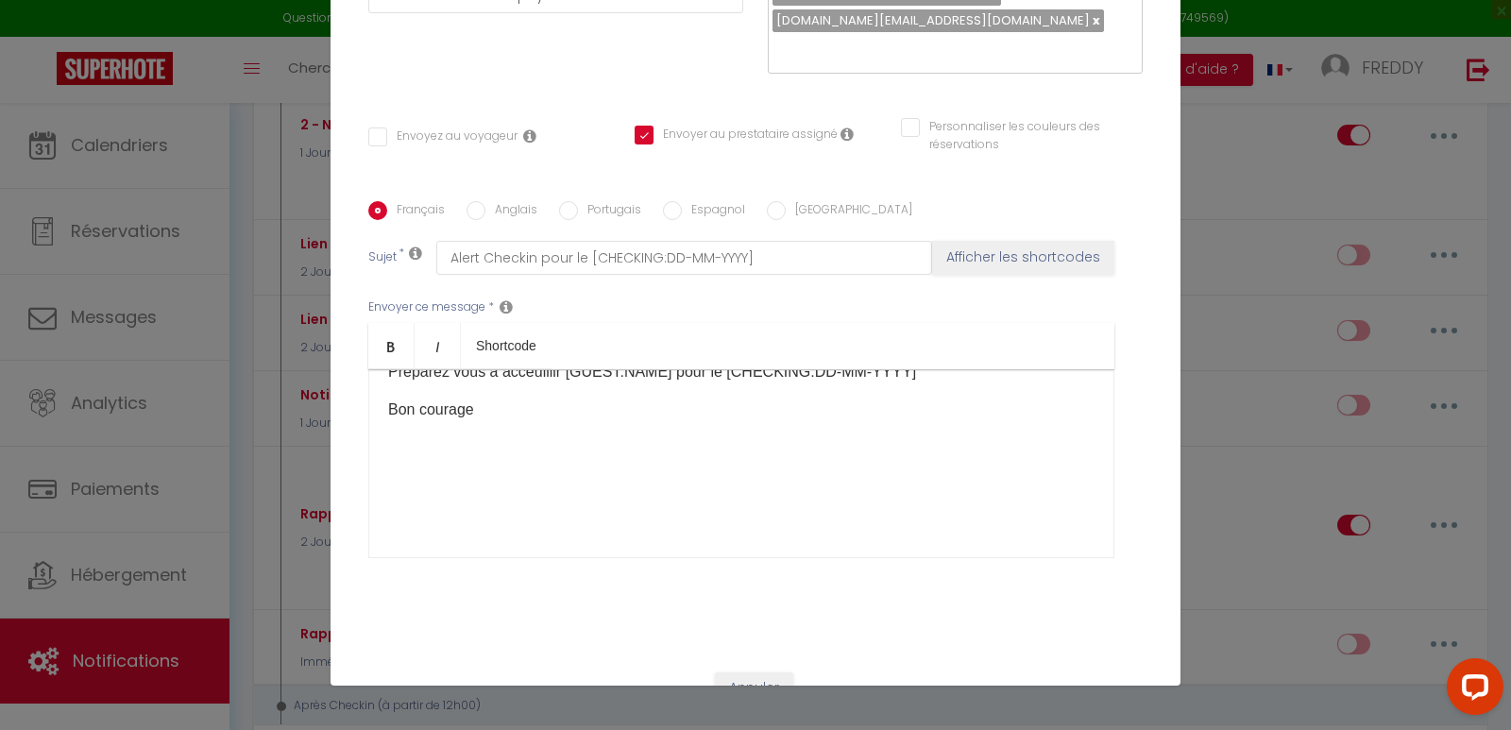
scroll to position [0, 0]
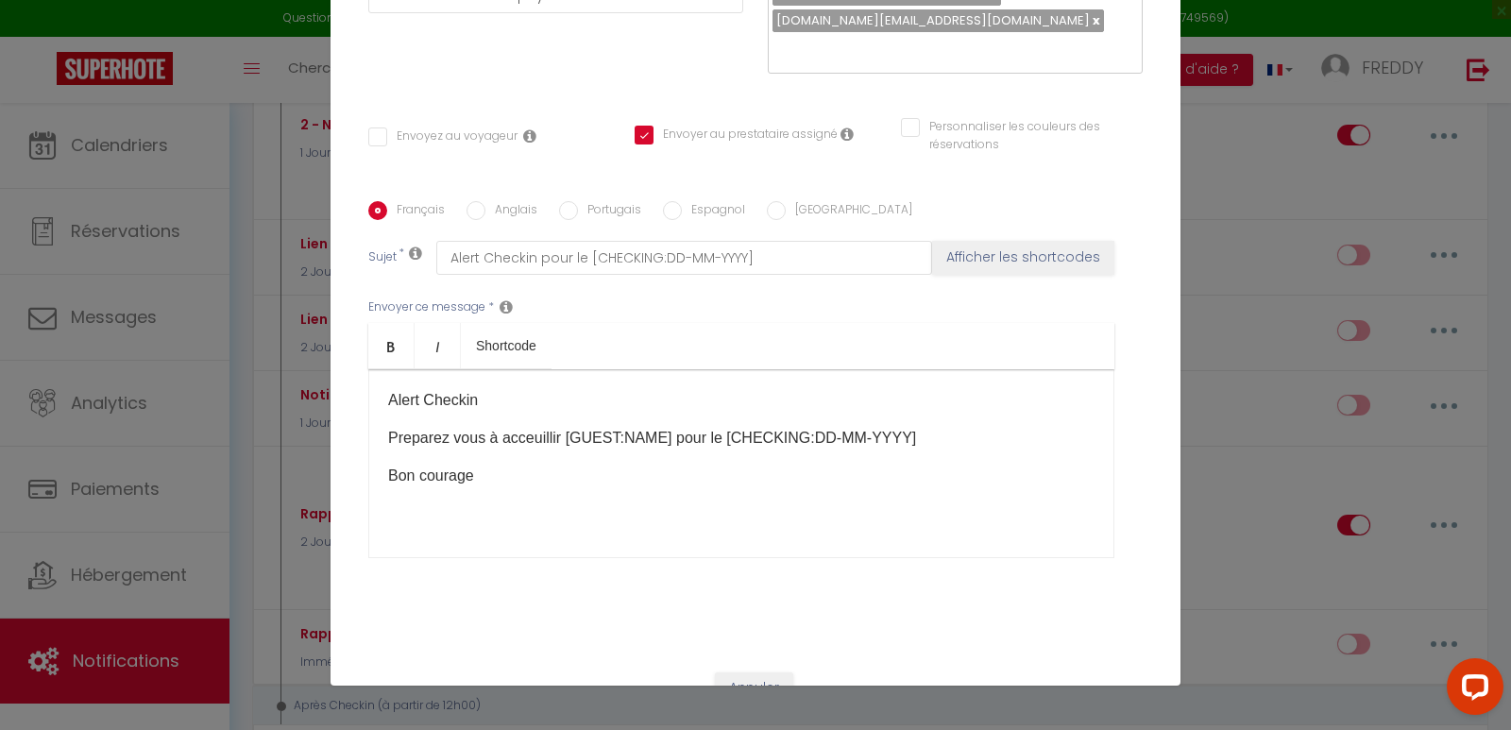
click at [1235, 406] on div "Modifier la notification × Titre * Rappel checkin Pour cet hébergement Sélectio…" at bounding box center [755, 365] width 1511 height 730
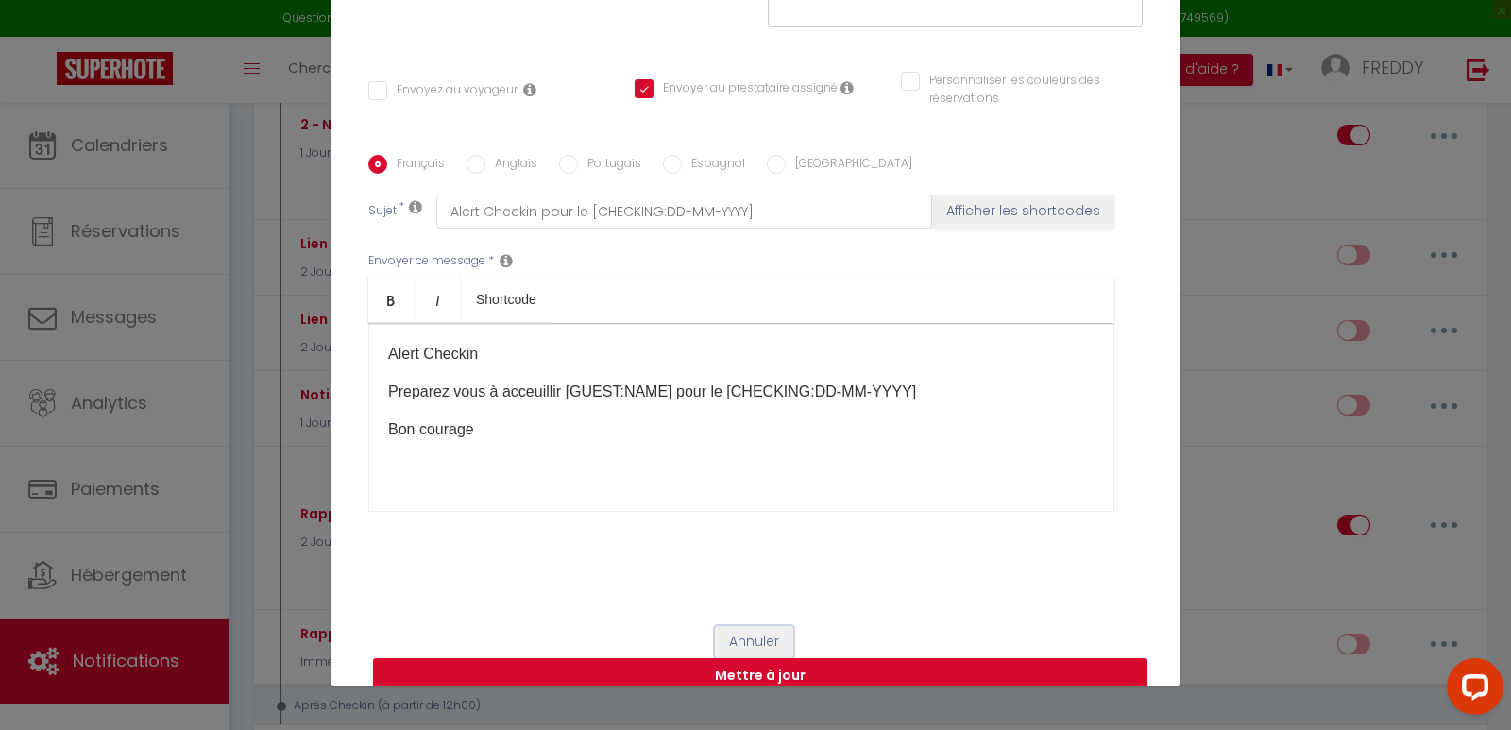
click at [745, 626] on button "Annuler" at bounding box center [754, 642] width 78 height 32
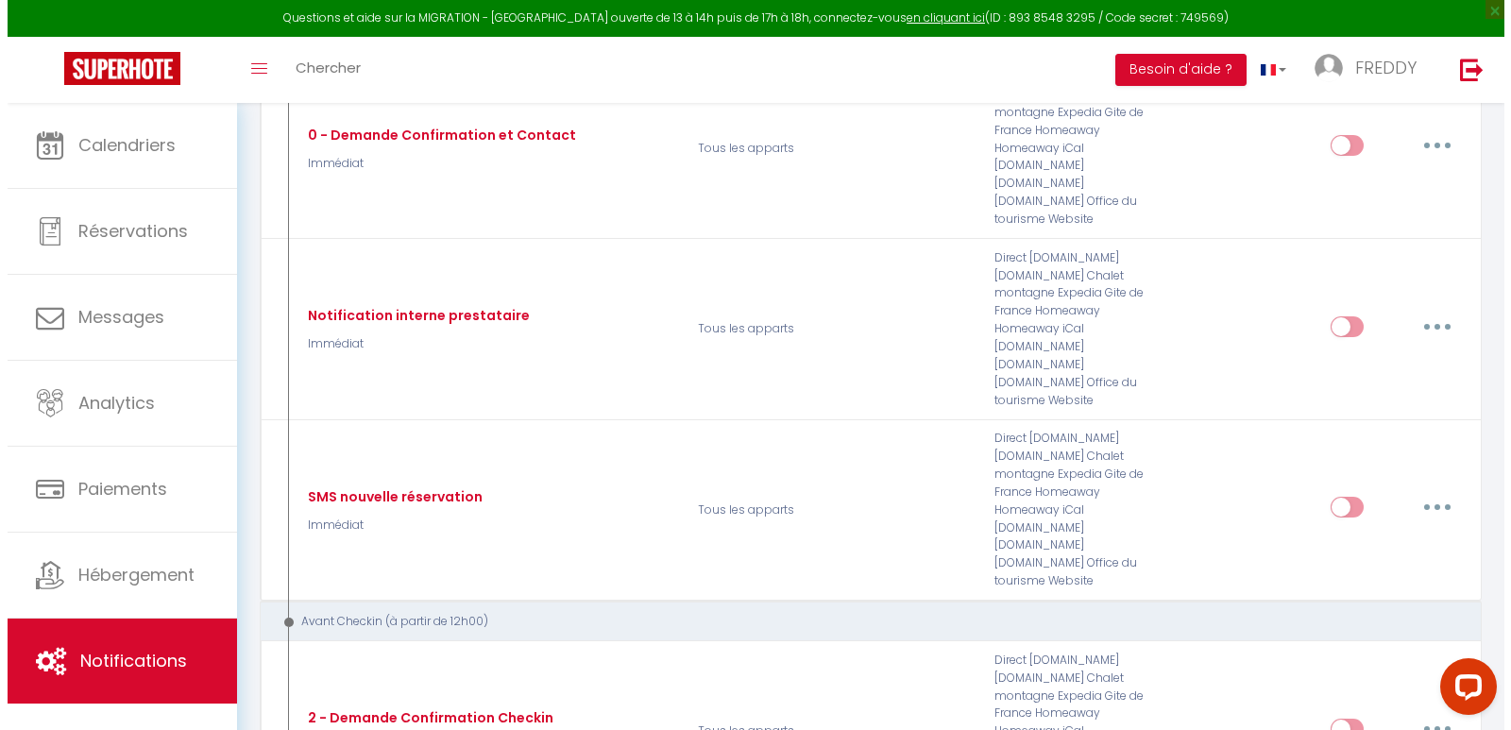
scroll to position [0, 0]
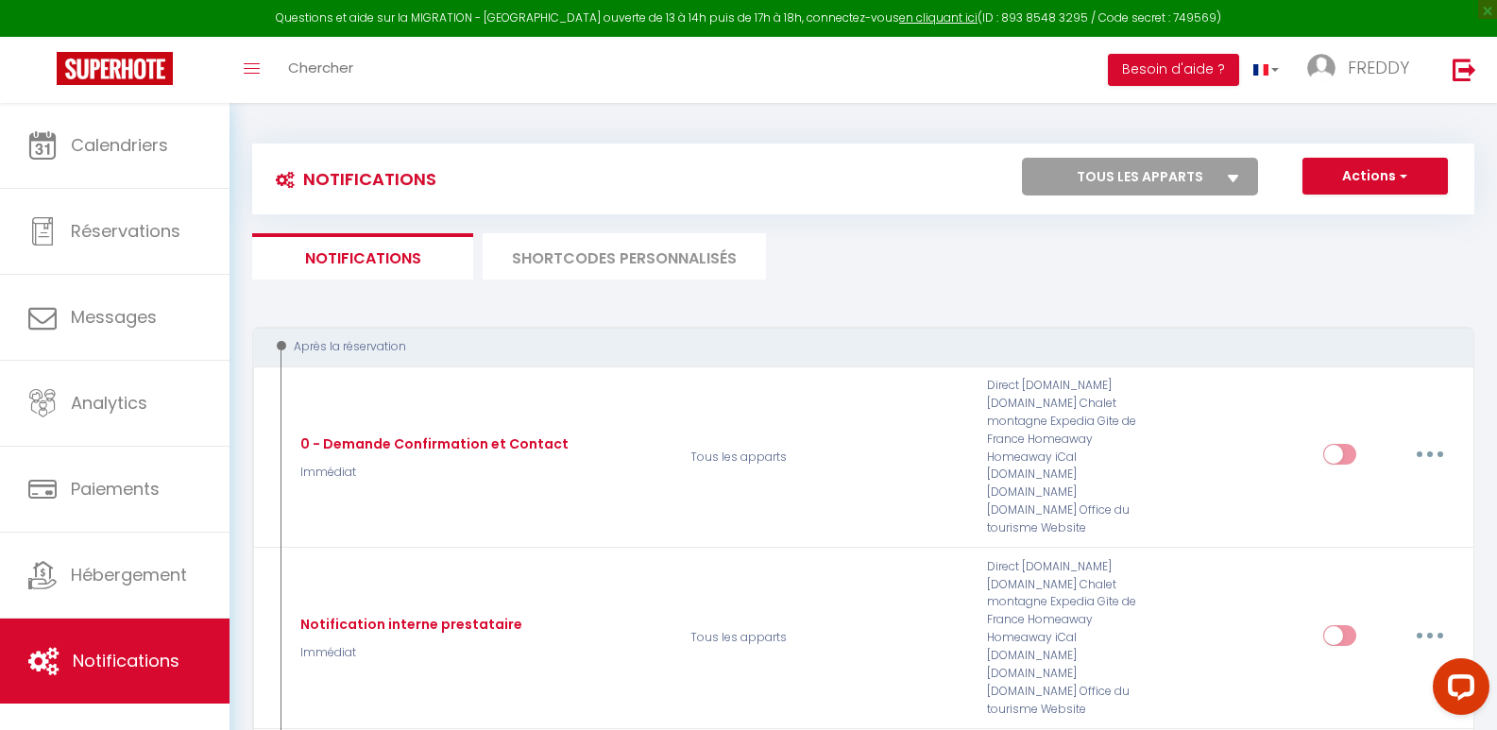
click at [679, 252] on li "SHORTCODES PERSONNALISÉS" at bounding box center [624, 256] width 283 height 46
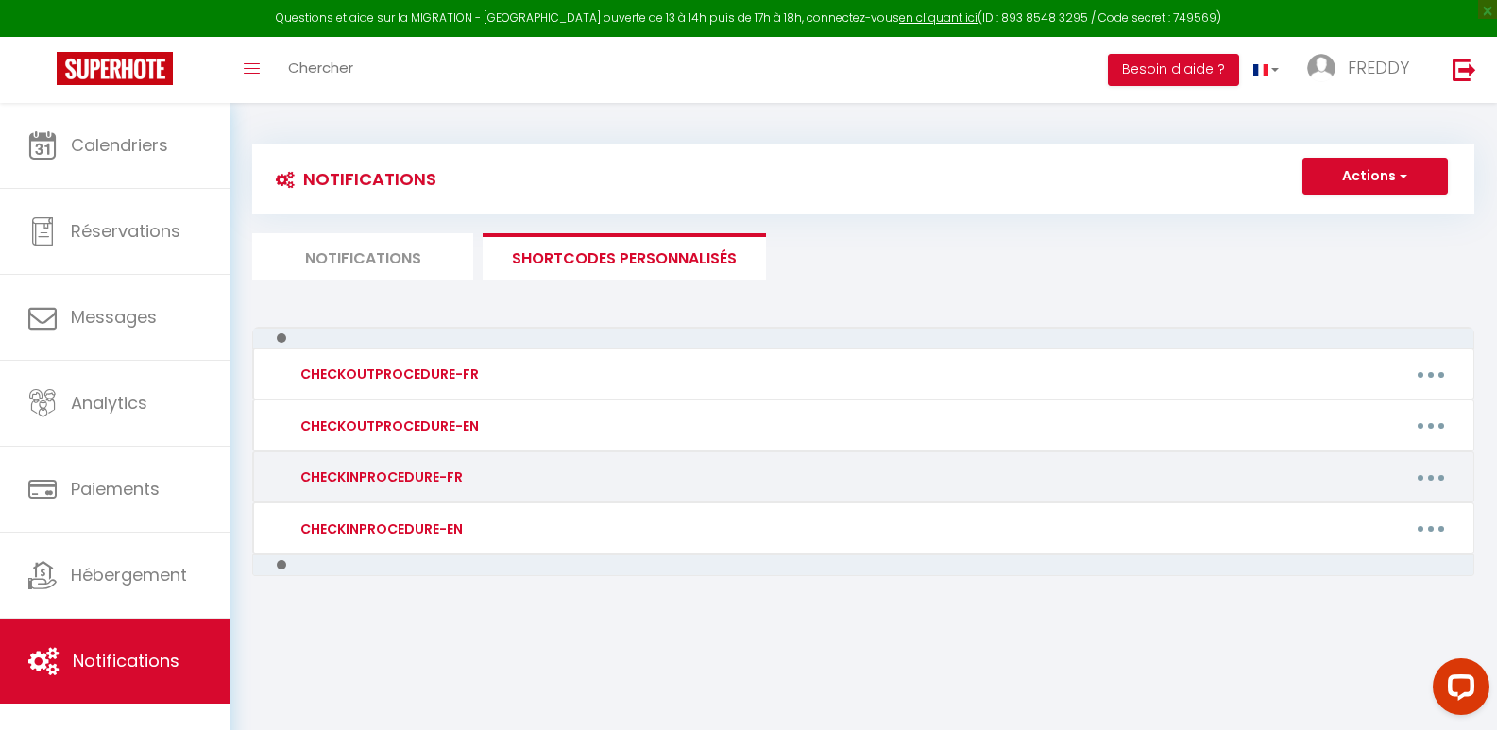
click at [1427, 480] on button "button" at bounding box center [1431, 477] width 53 height 30
click at [1352, 525] on link "Editer" at bounding box center [1382, 520] width 140 height 32
type input "CHECKINPROCEDURE-FR"
type textarea "1. Recuperer les clés dans la boite situé à l'entrée de l'immeuble: Passer la m…"
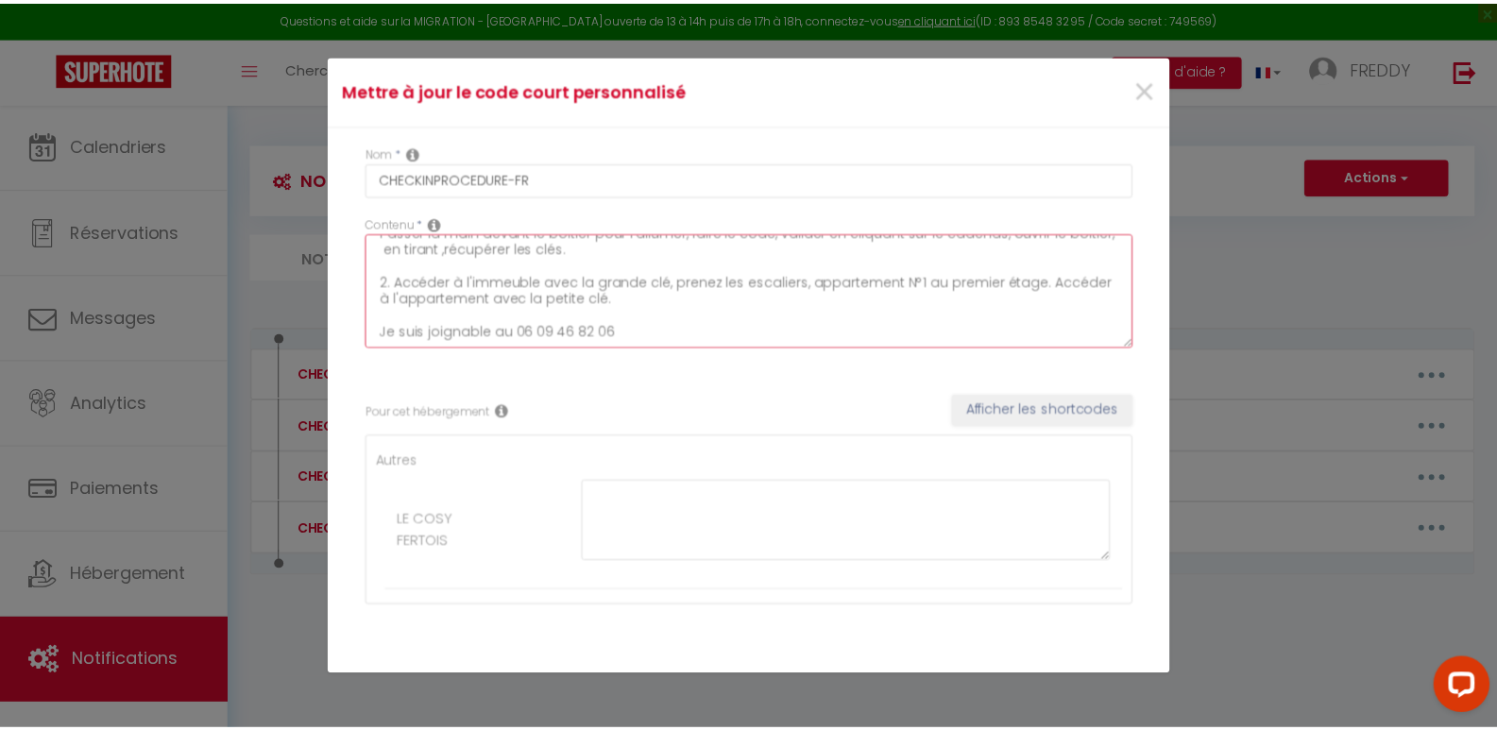
scroll to position [44, 0]
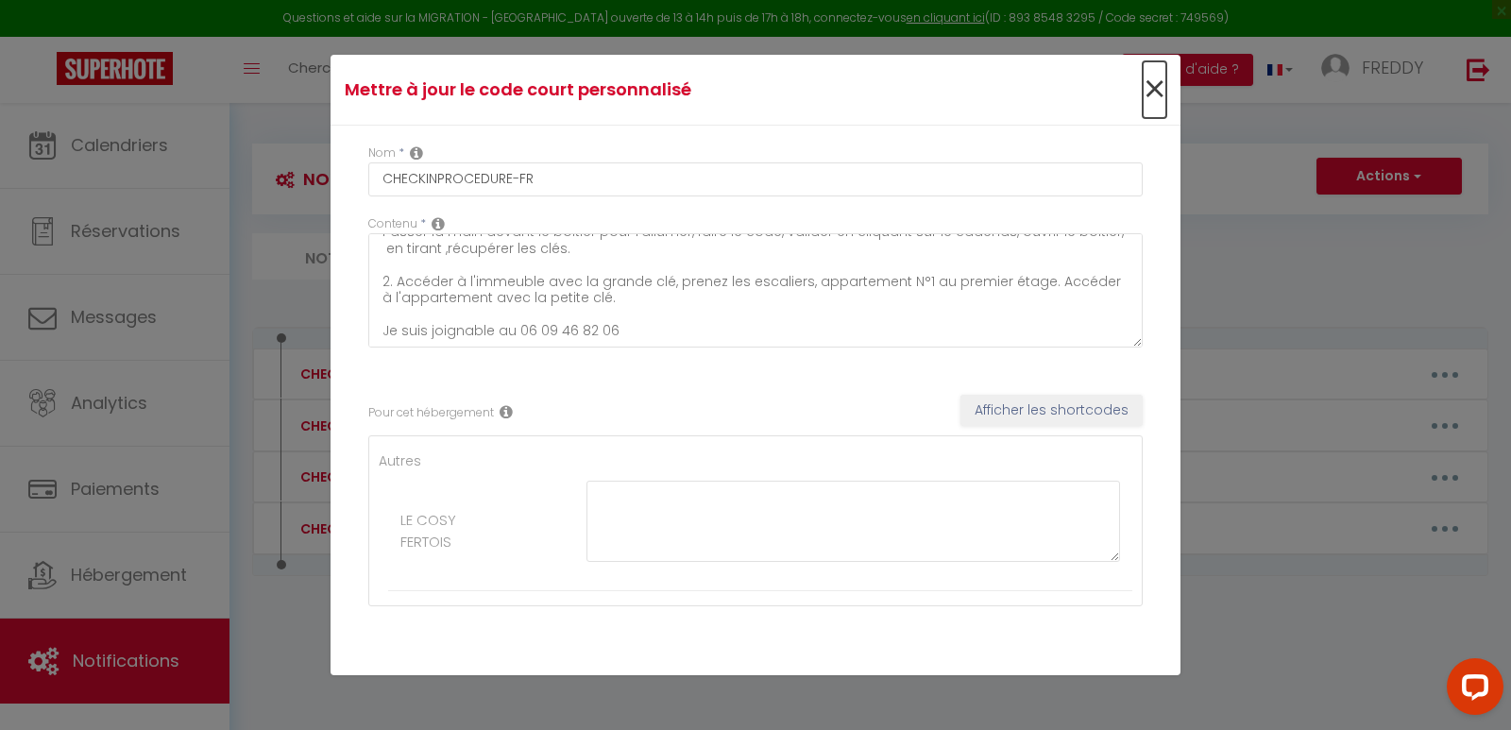
click at [1143, 88] on span "×" at bounding box center [1155, 89] width 24 height 57
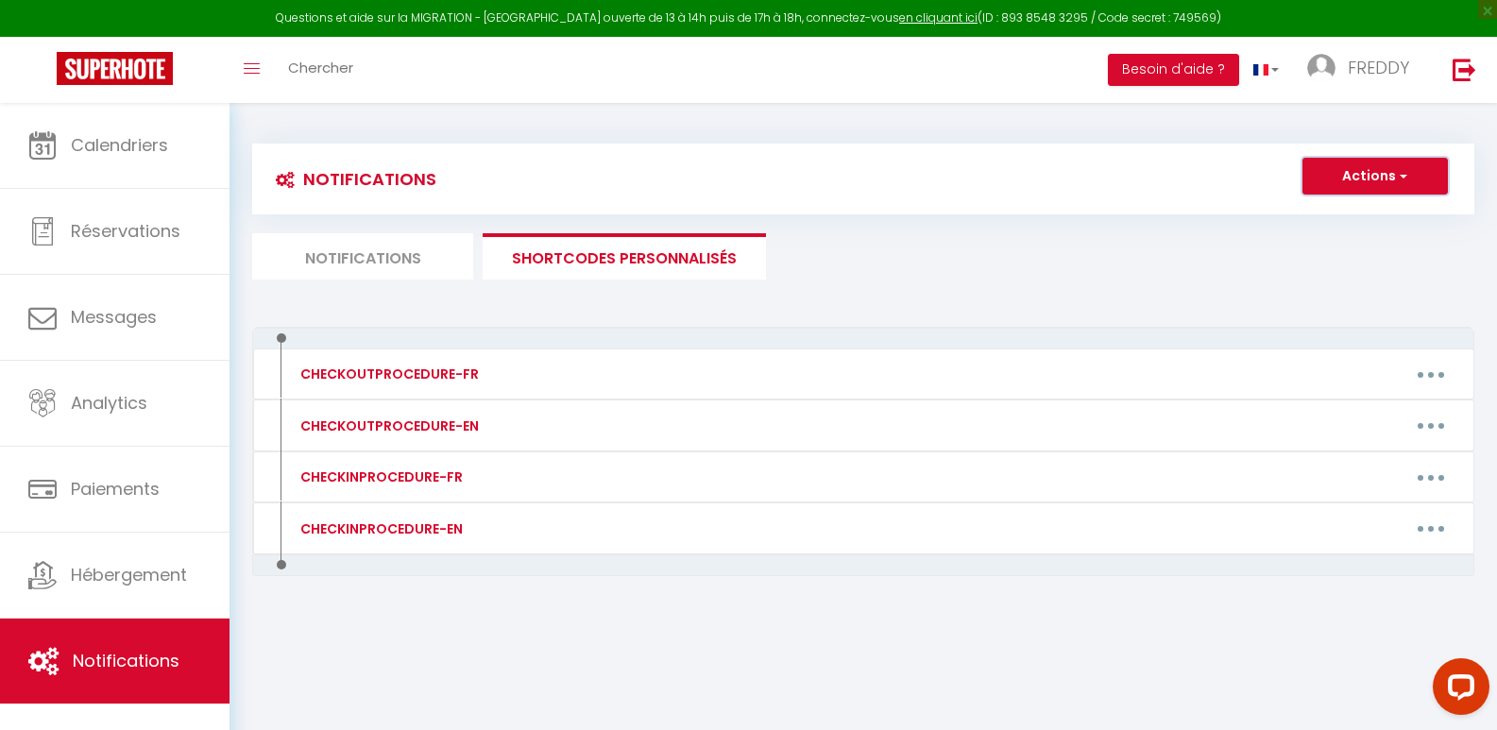
click at [1405, 175] on span "button" at bounding box center [1401, 175] width 11 height 19
click at [384, 253] on li "Notifications" at bounding box center [362, 256] width 221 height 46
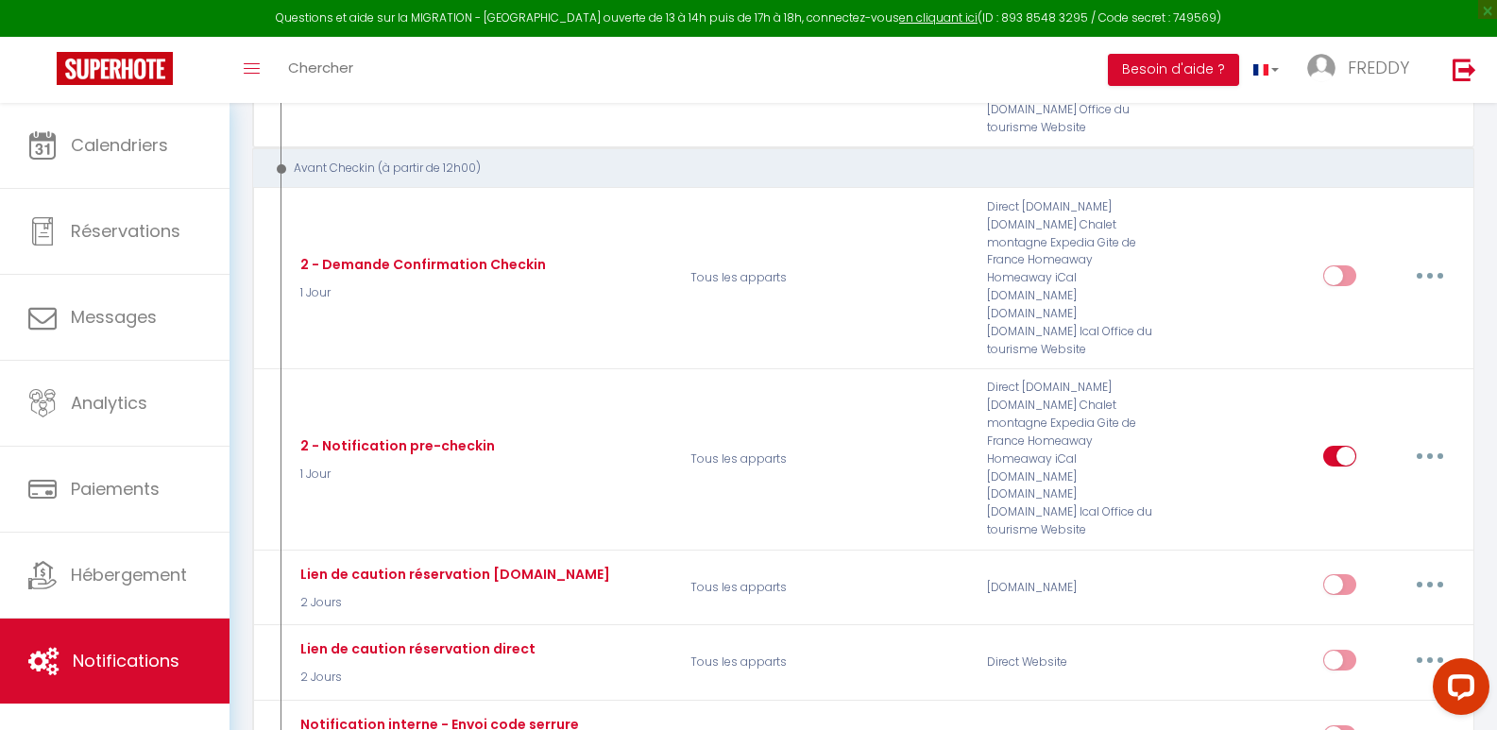
scroll to position [762, 0]
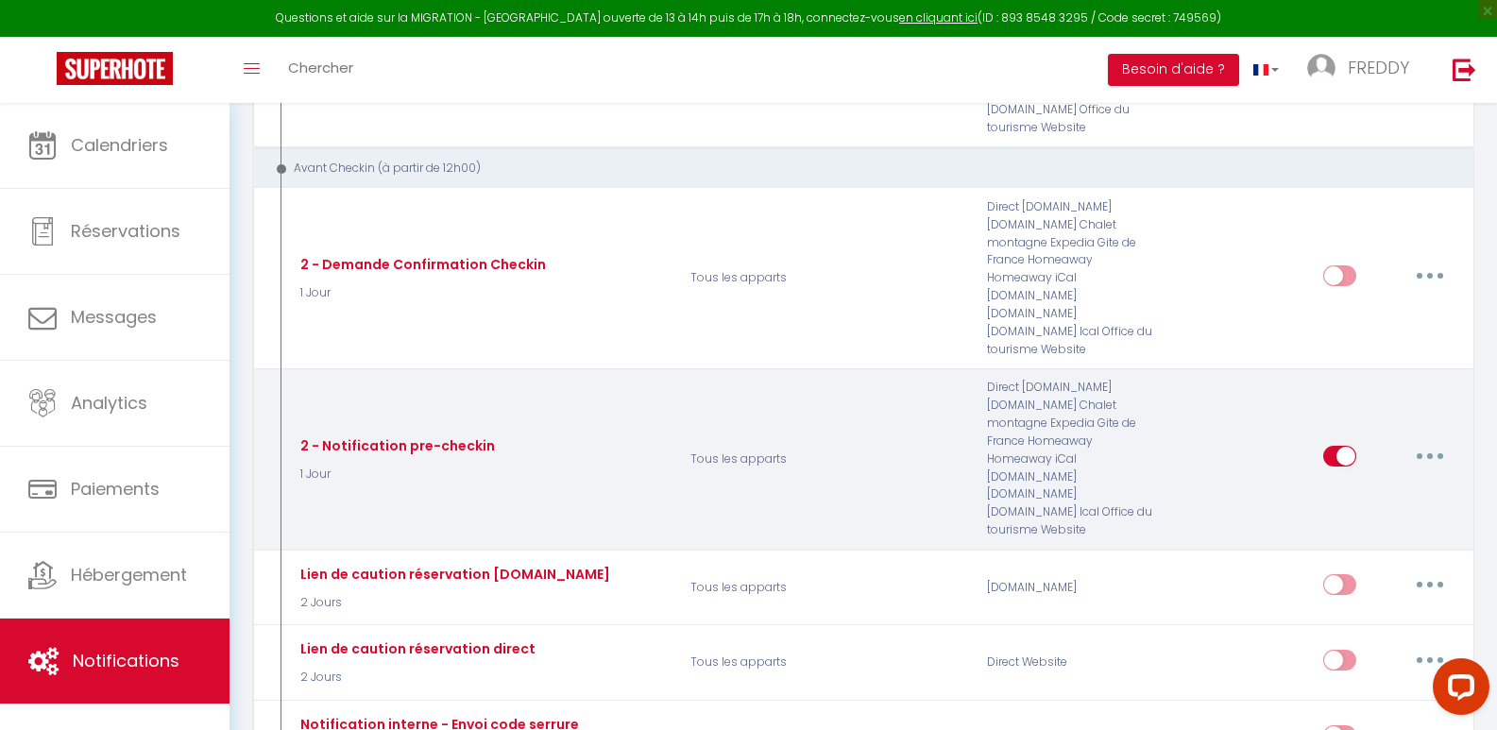
click at [1431, 453] on icon "button" at bounding box center [1430, 456] width 6 height 6
click at [1349, 484] on link "Editer" at bounding box center [1381, 500] width 140 height 32
type input "2 - Notification pre-checkin"
select select "1 Jour"
checkbox input "true"
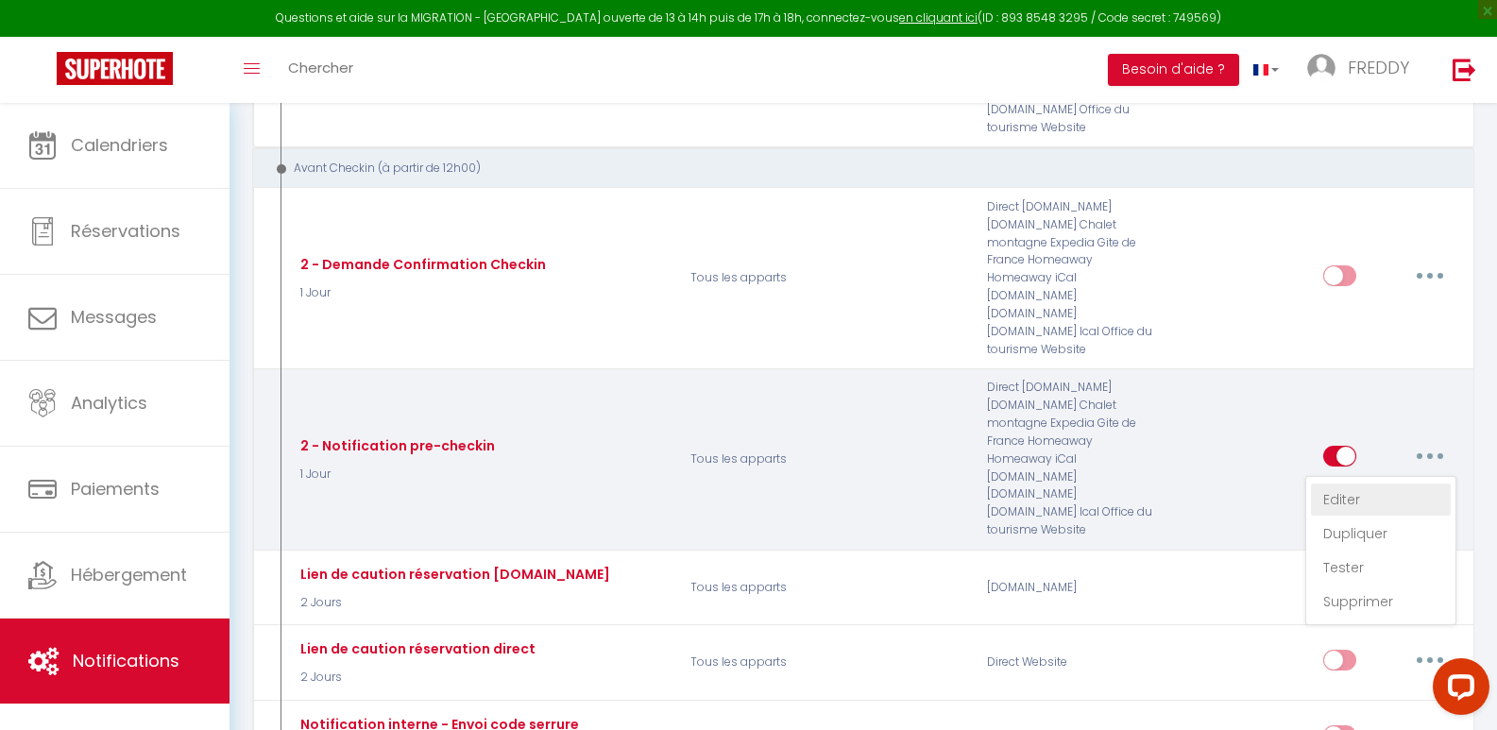
checkbox input "false"
type input "Procédure pour le checkin - [RENTAL:NAME]"
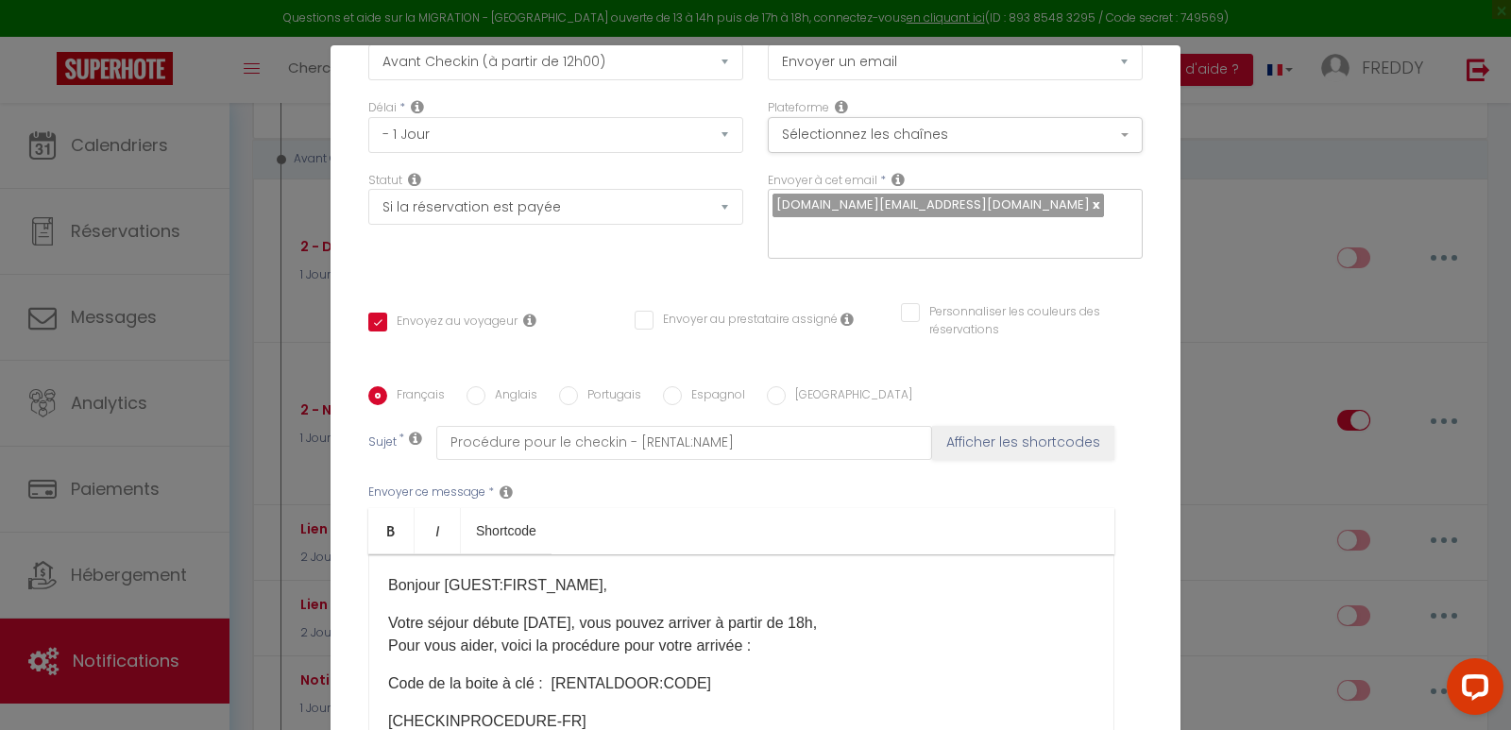
scroll to position [0, 0]
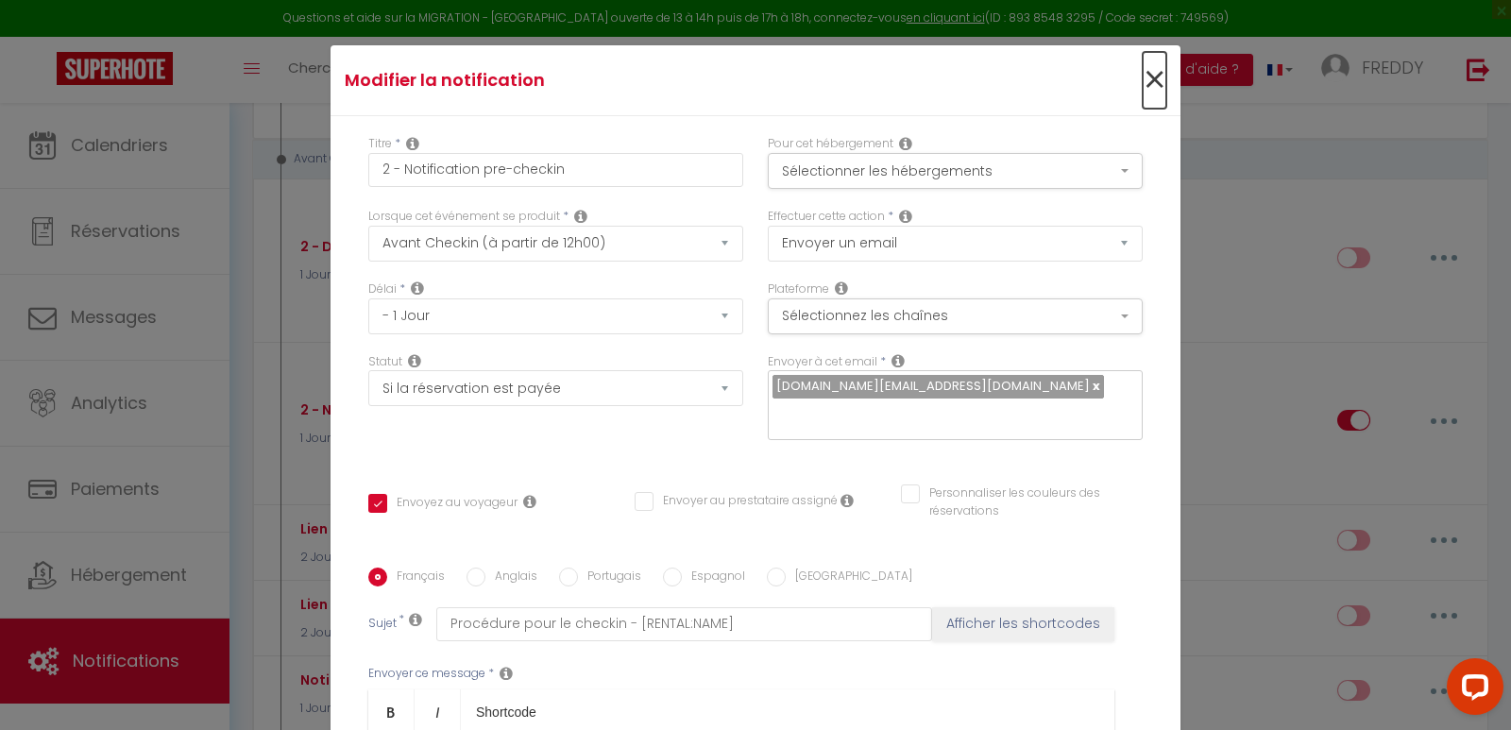
click at [1143, 79] on span "×" at bounding box center [1155, 80] width 24 height 57
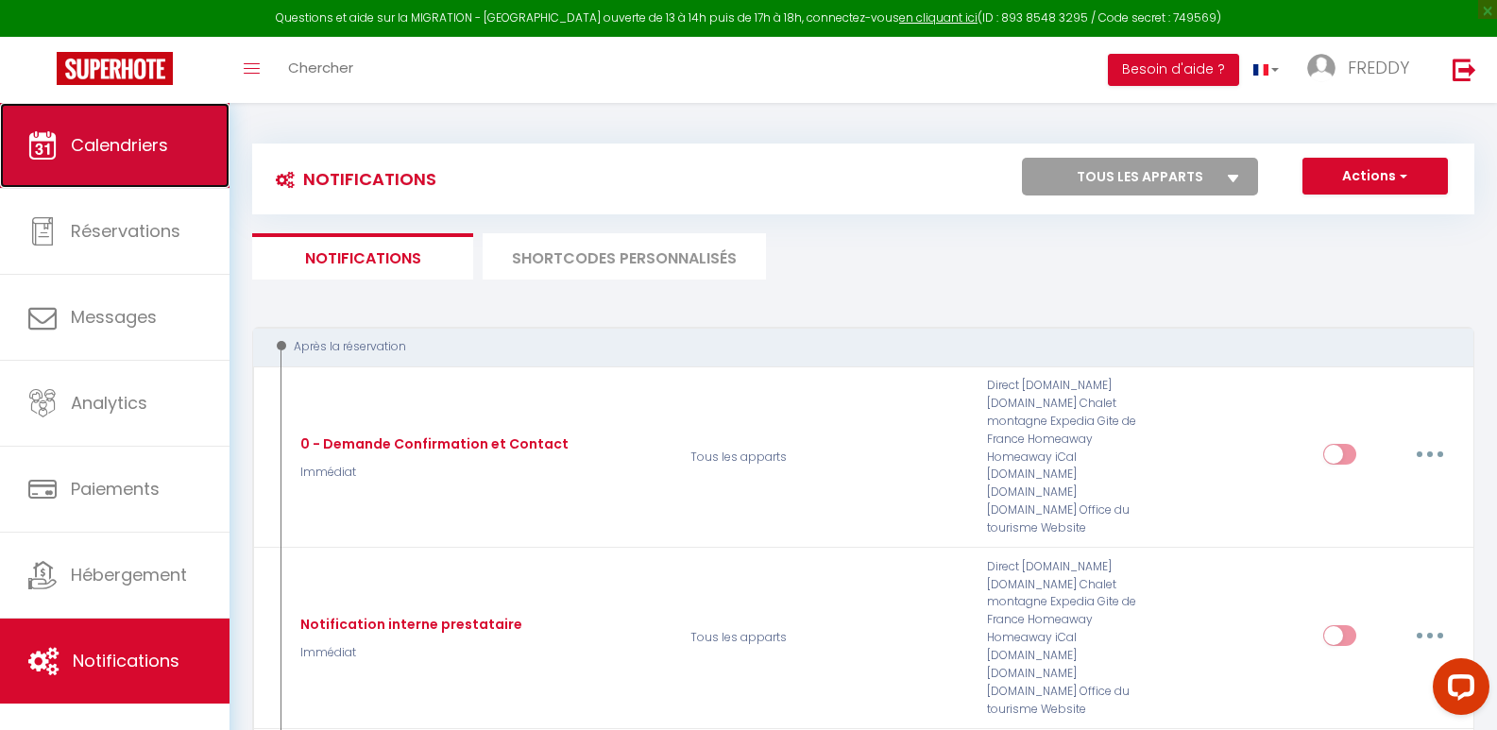
click at [112, 156] on span "Calendriers" at bounding box center [119, 145] width 97 height 24
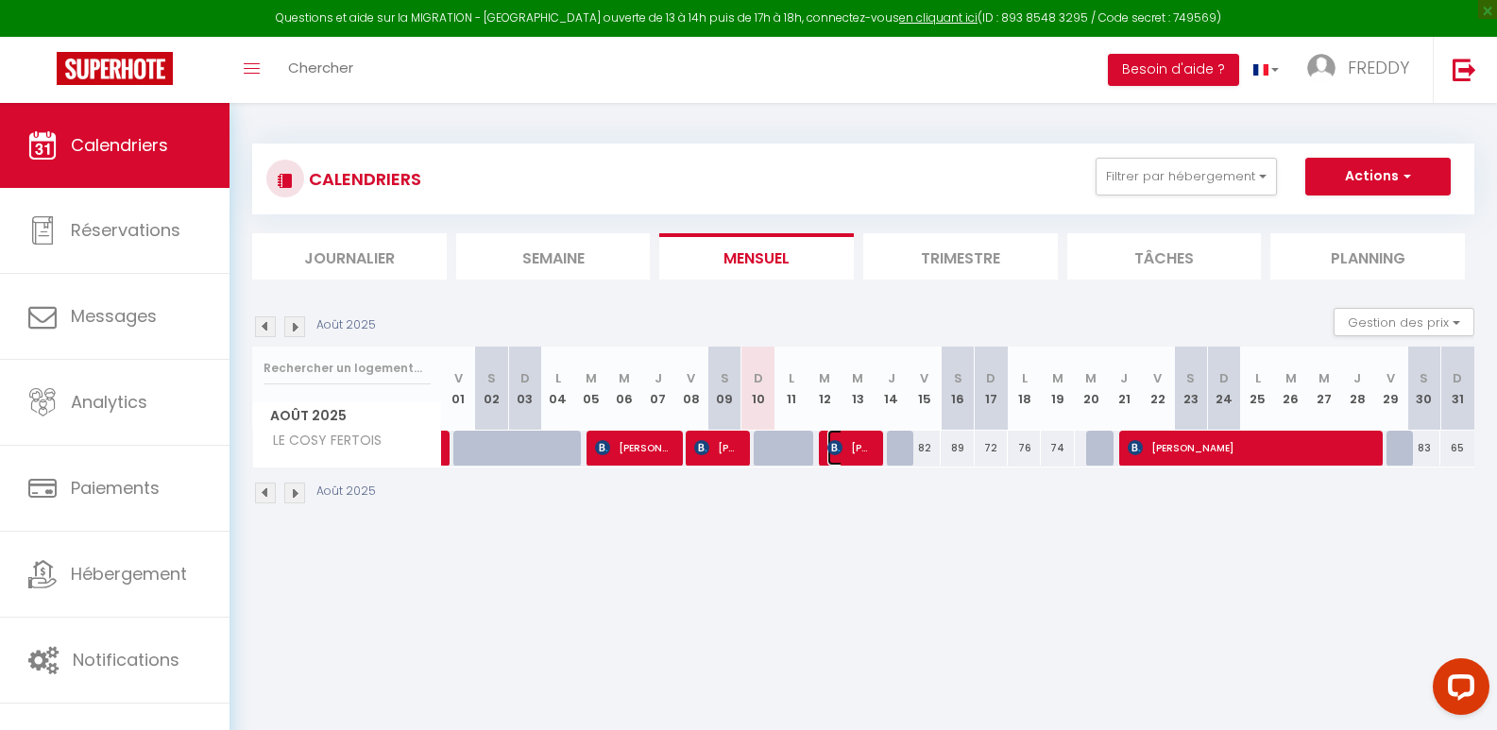
click at [851, 452] on span "[PERSON_NAME]" at bounding box center [849, 448] width 44 height 36
select select "OK"
select select "0"
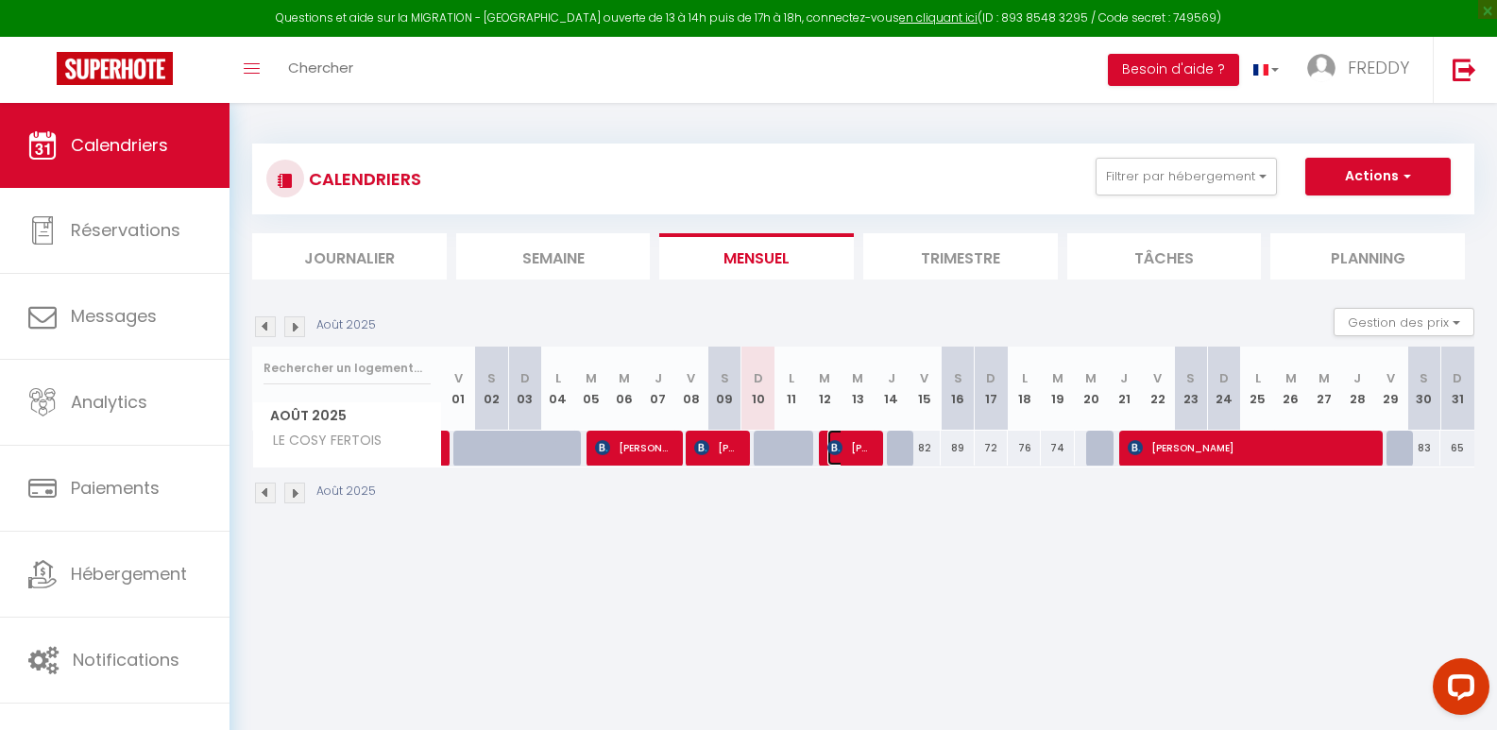
select select "1"
select select
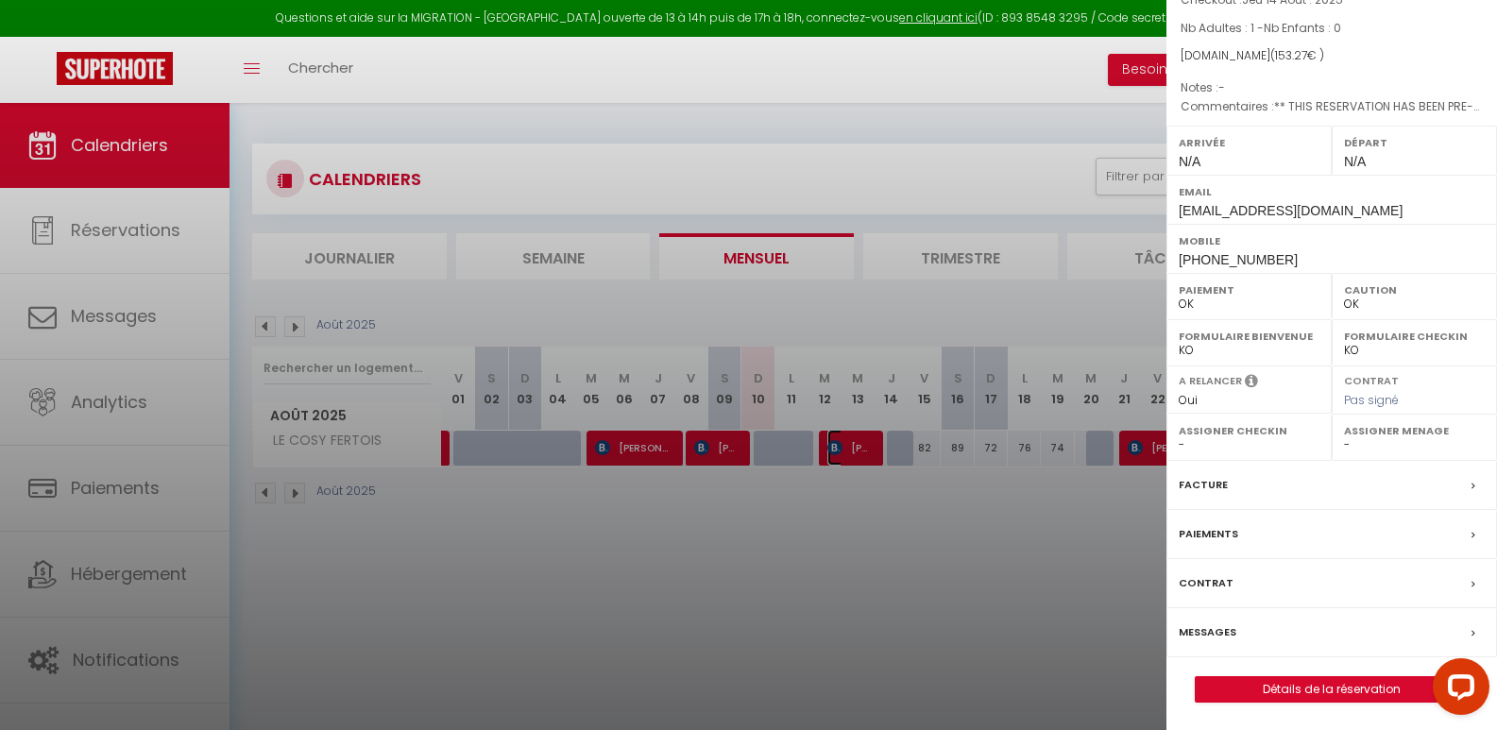
scroll to position [150, 0]
drag, startPoint x: 1490, startPoint y: 584, endPoint x: 62, endPoint y: 54, distance: 1522.5
click at [1190, 631] on label "Messages" at bounding box center [1208, 632] width 58 height 20
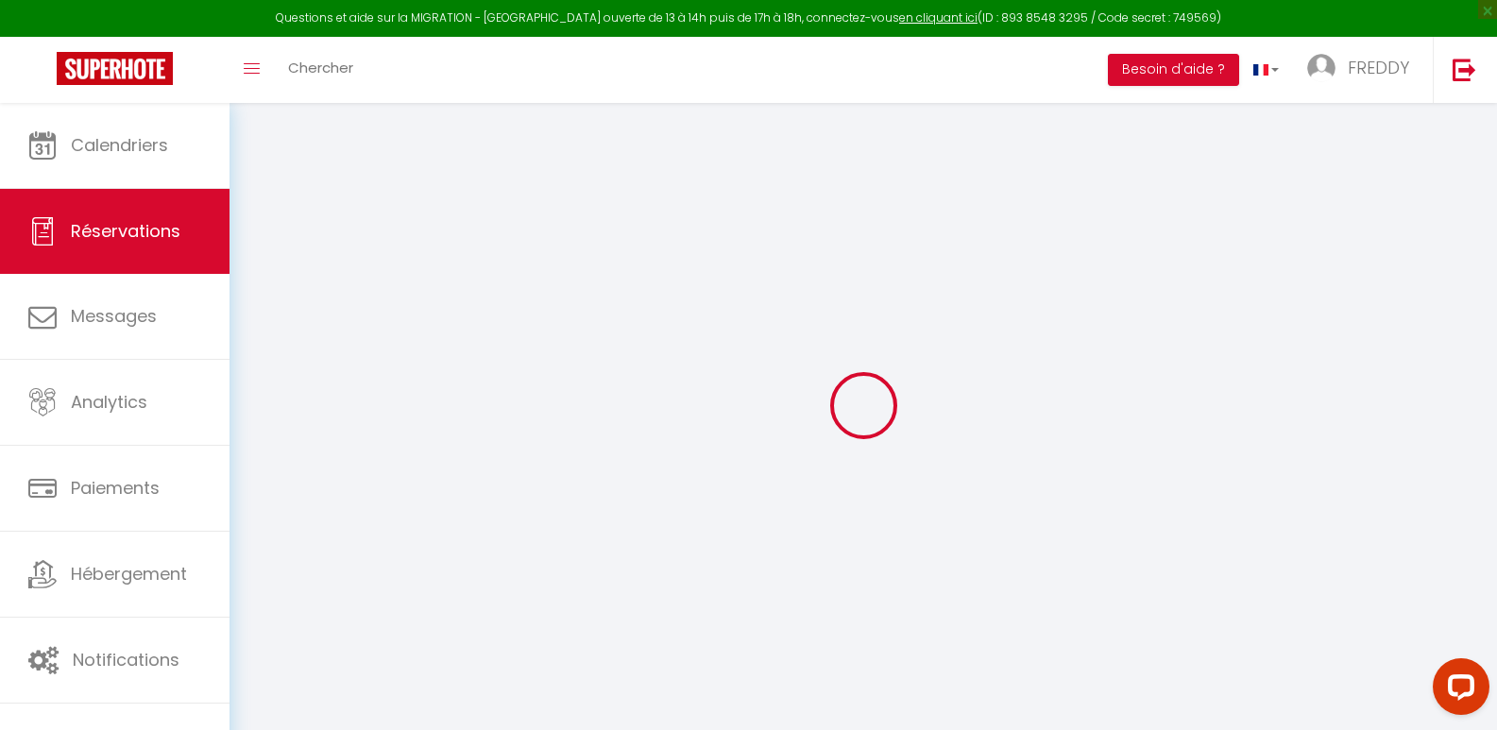
select select
checkbox input "false"
type textarea "** THIS RESERVATION HAS BEEN PRE-PAID ** Reservation has a cancellation grace p…"
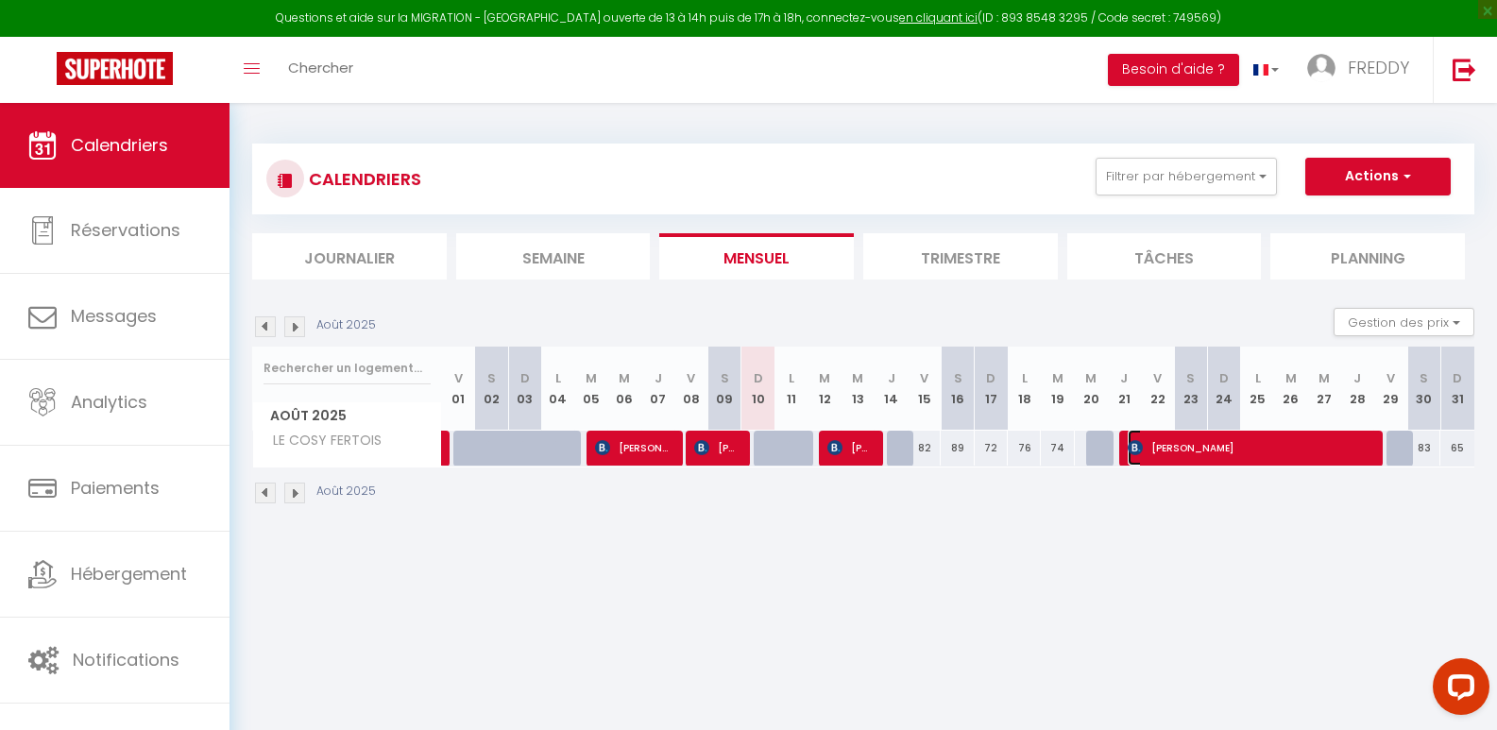
click at [1144, 454] on span "[PERSON_NAME]" at bounding box center [1249, 448] width 243 height 36
select select "OK"
select select "0"
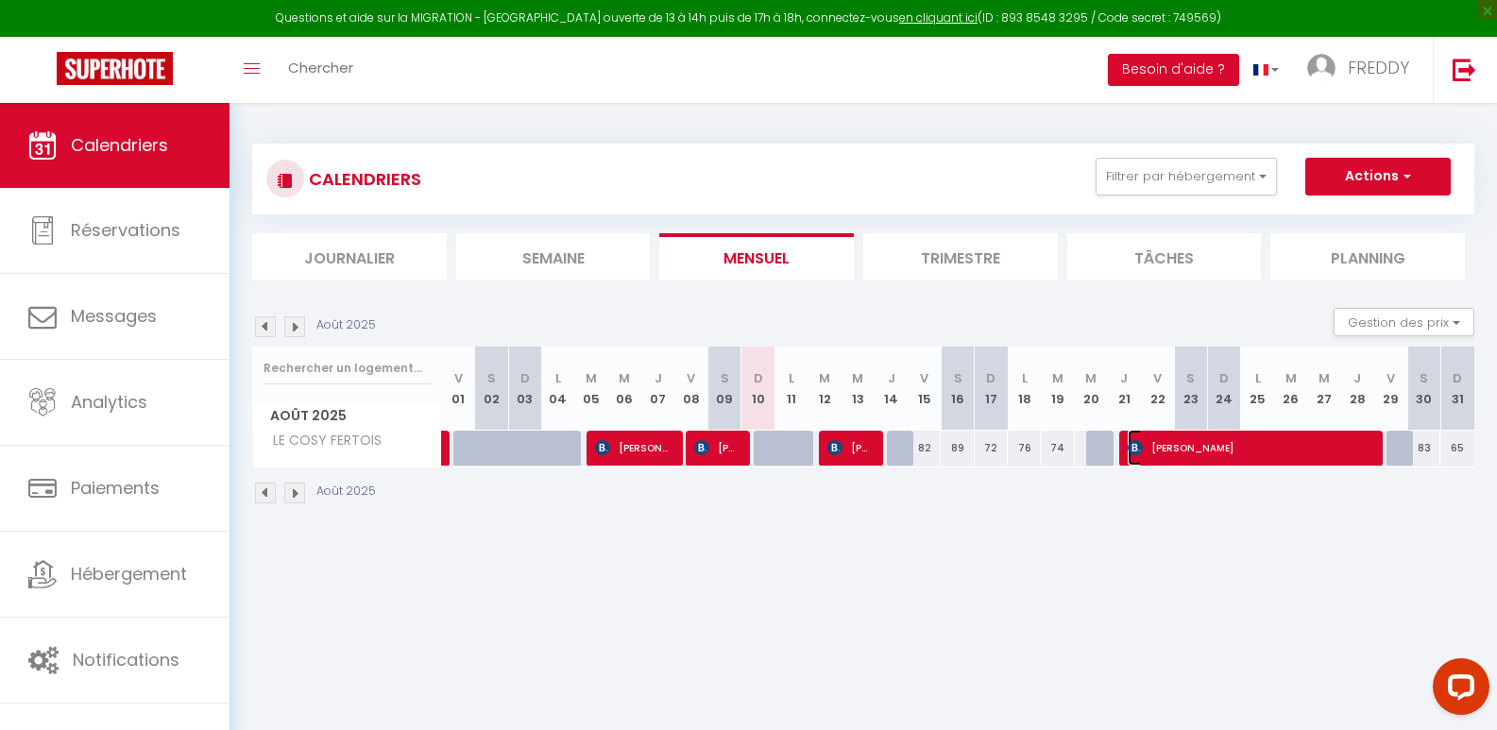
select select "1"
select select
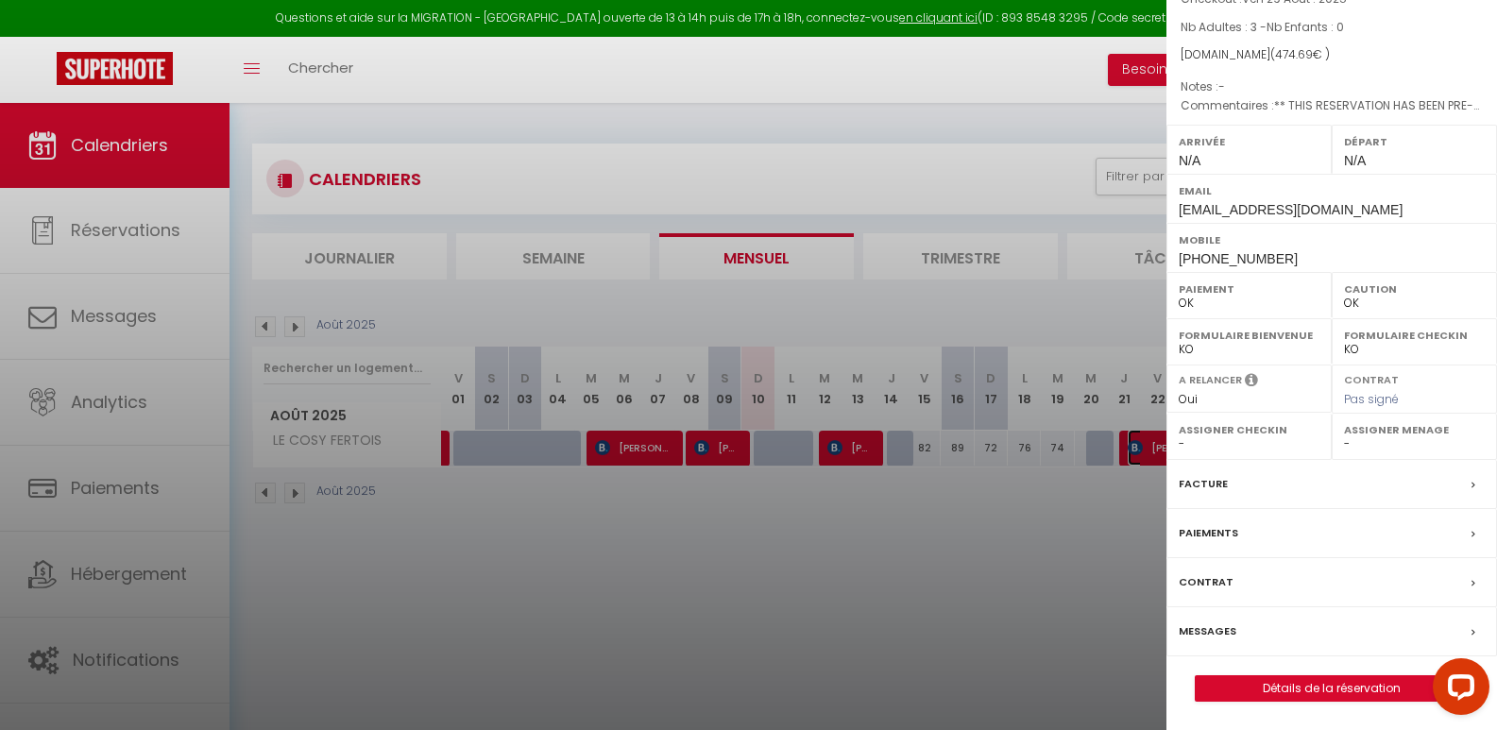
drag, startPoint x: 1492, startPoint y: 562, endPoint x: 77, endPoint y: 37, distance: 1509.4
click at [1221, 641] on label "Messages" at bounding box center [1208, 632] width 58 height 20
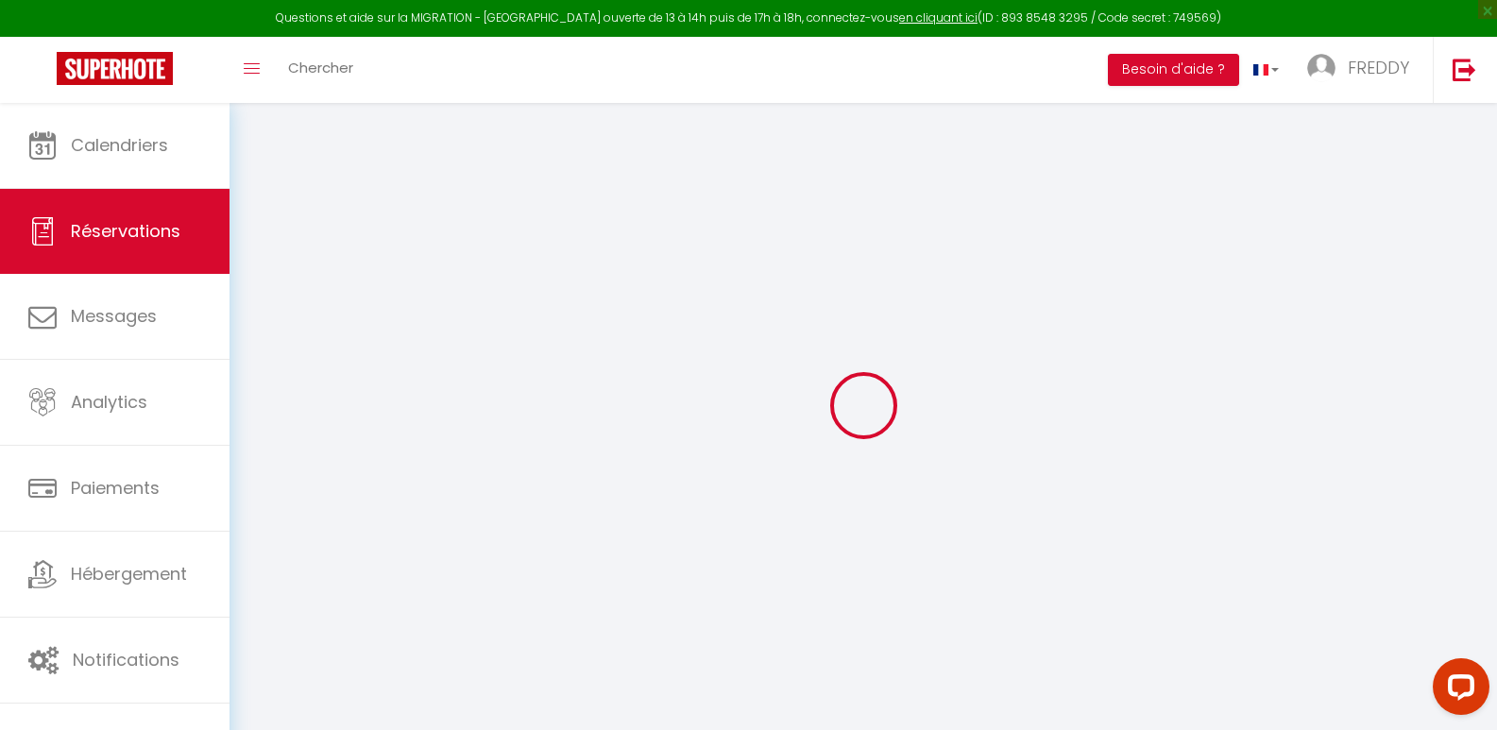
select select
checkbox input "false"
select select
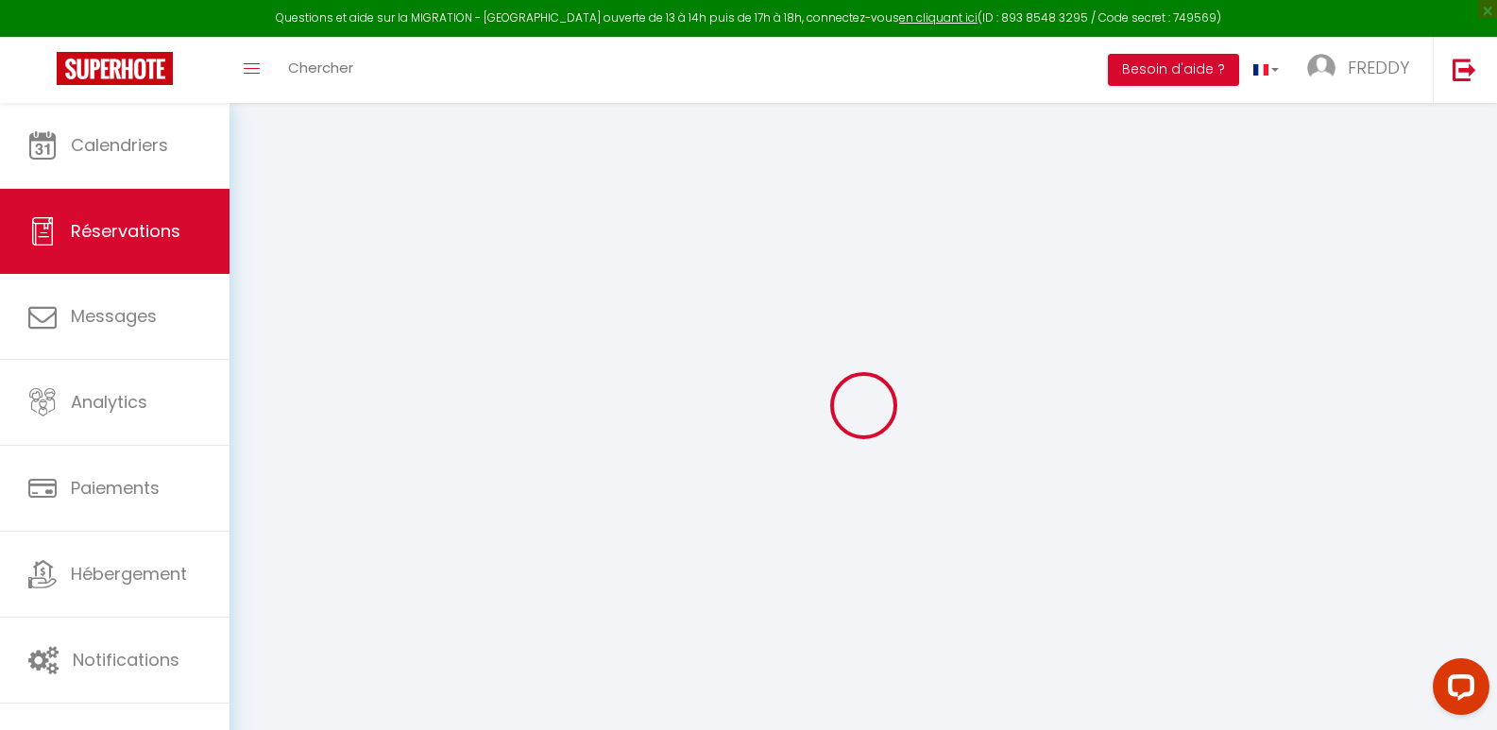
checkbox input "false"
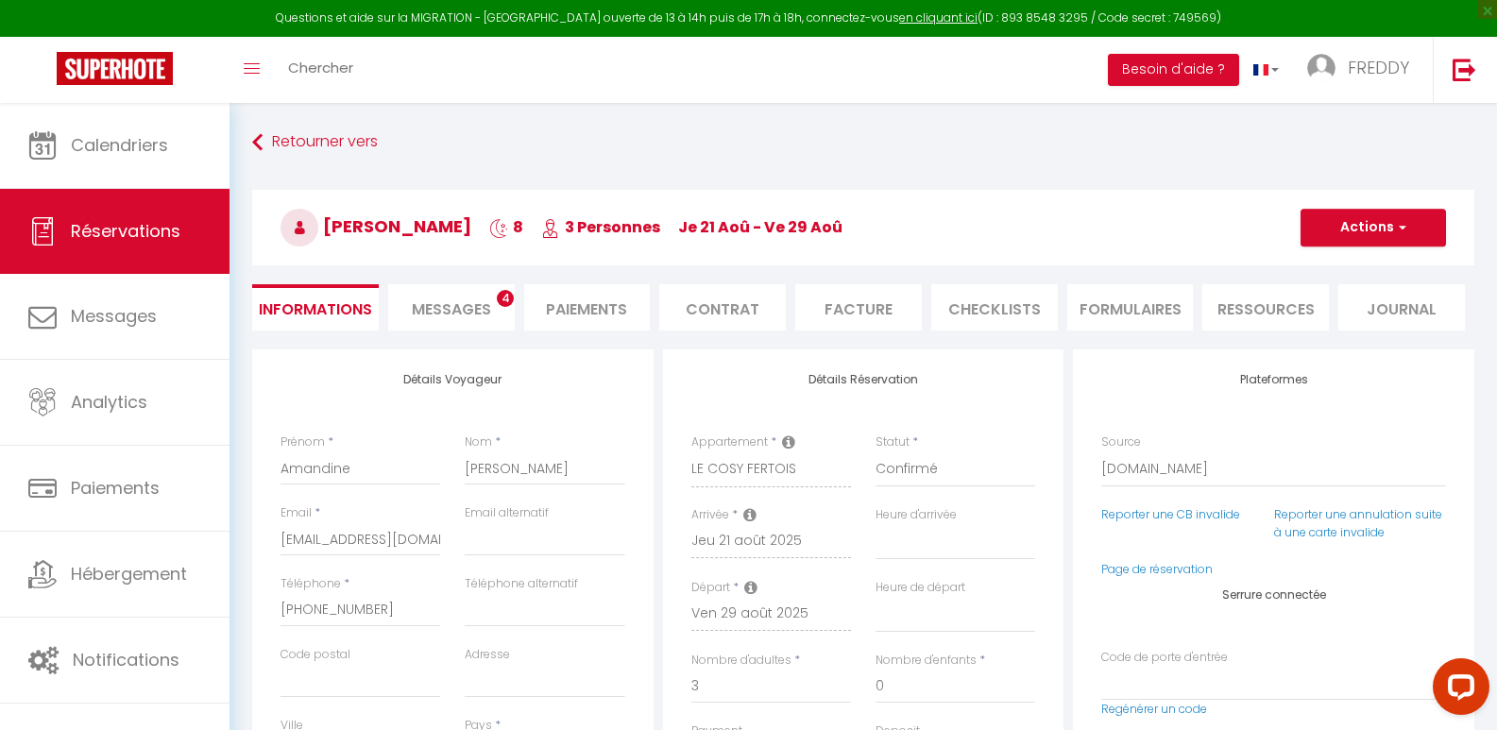
select select
checkbox input "false"
type textarea "** THIS RESERVATION HAS BEEN PRE-PAID ** BOOKING NOTE : Payment charge is EUR 6…"
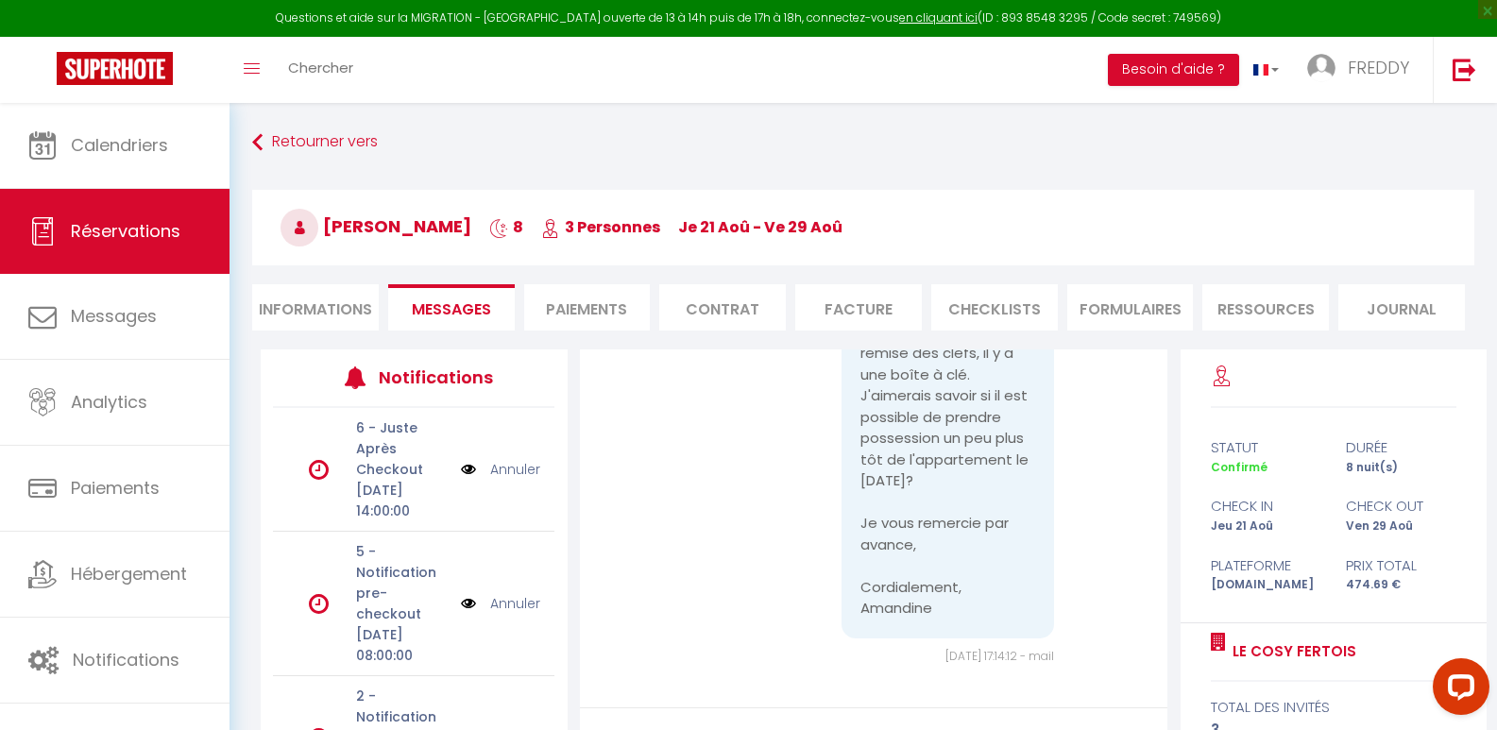
click at [629, 309] on li "Paiements" at bounding box center [587, 307] width 127 height 46
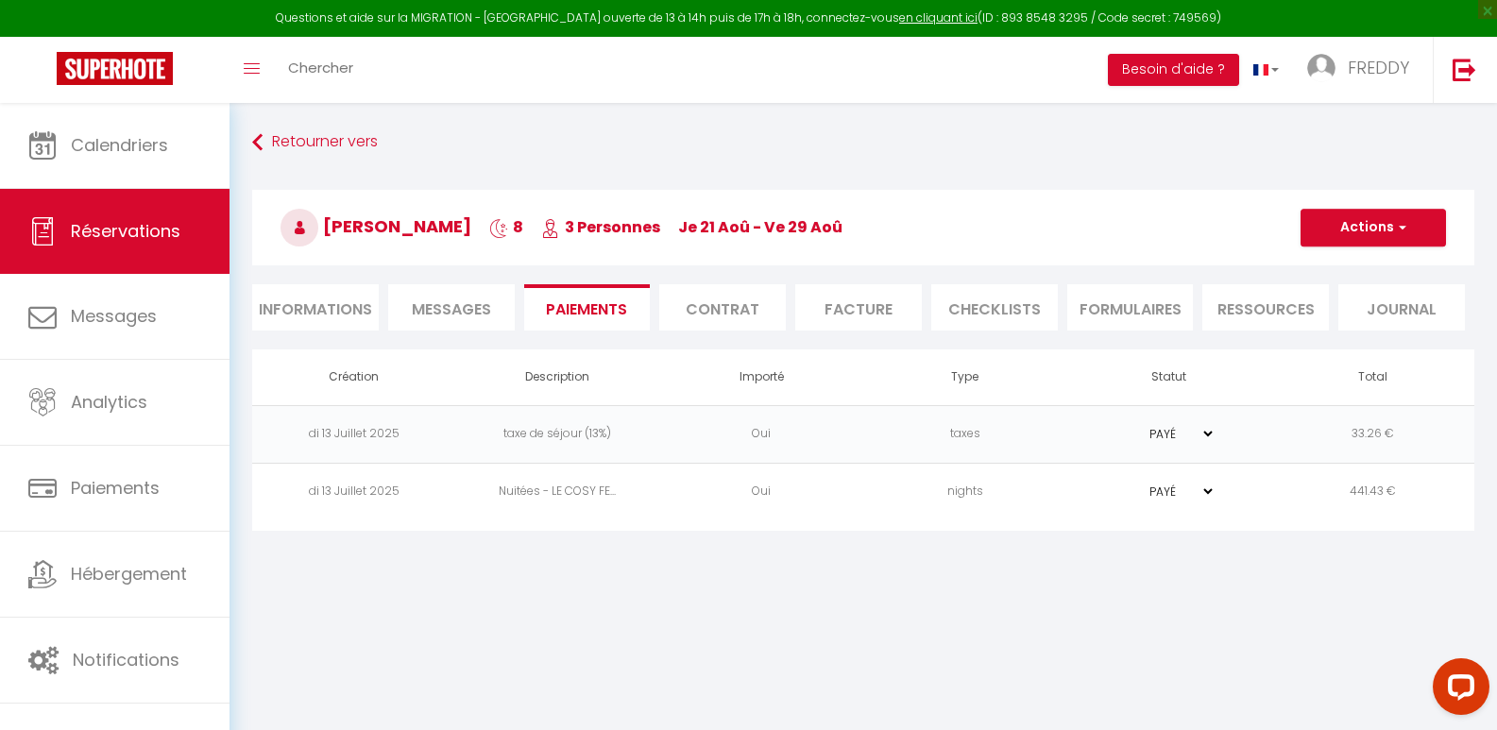
scroll to position [103, 0]
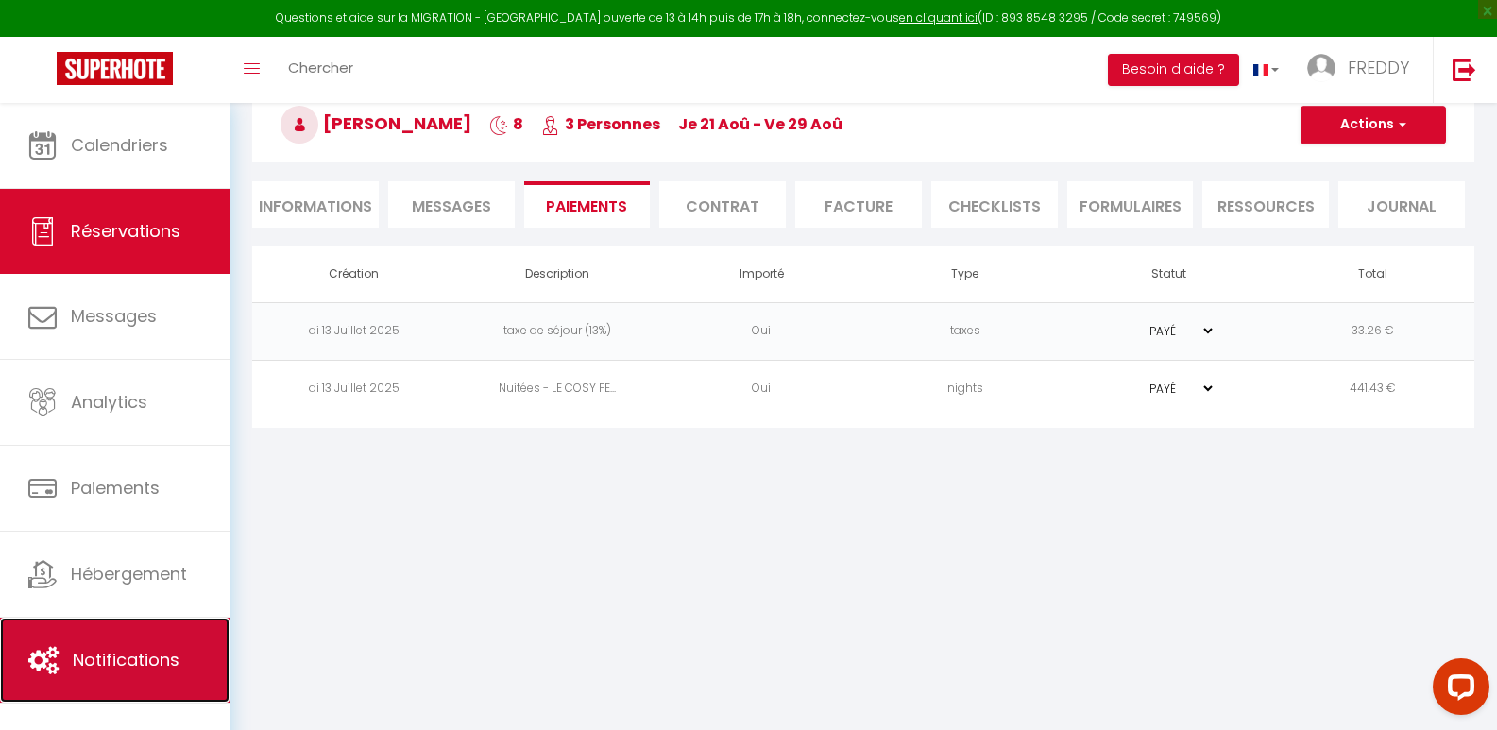
click at [157, 657] on span "Notifications" at bounding box center [126, 660] width 107 height 24
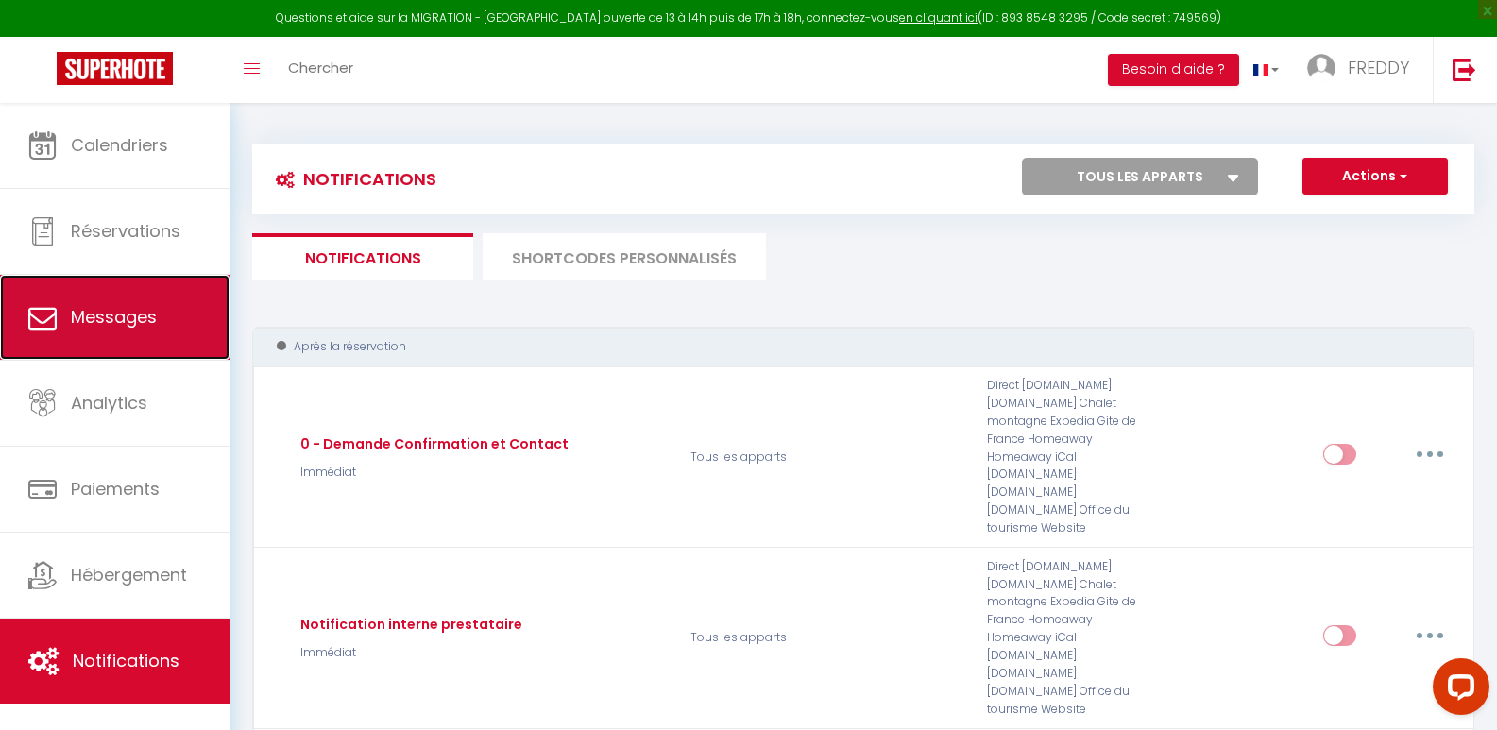
click at [113, 312] on span "Messages" at bounding box center [114, 317] width 86 height 24
select select "message"
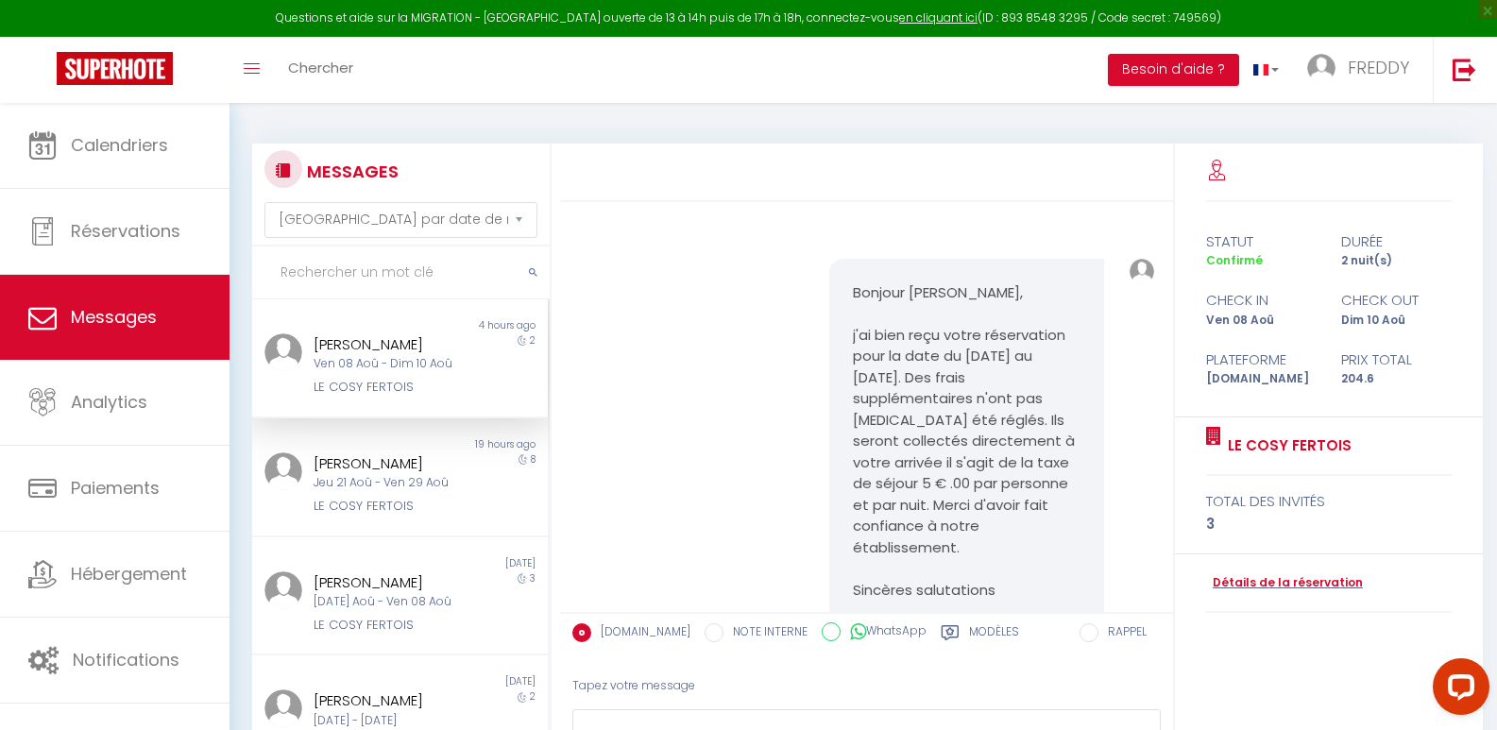
scroll to position [2069, 0]
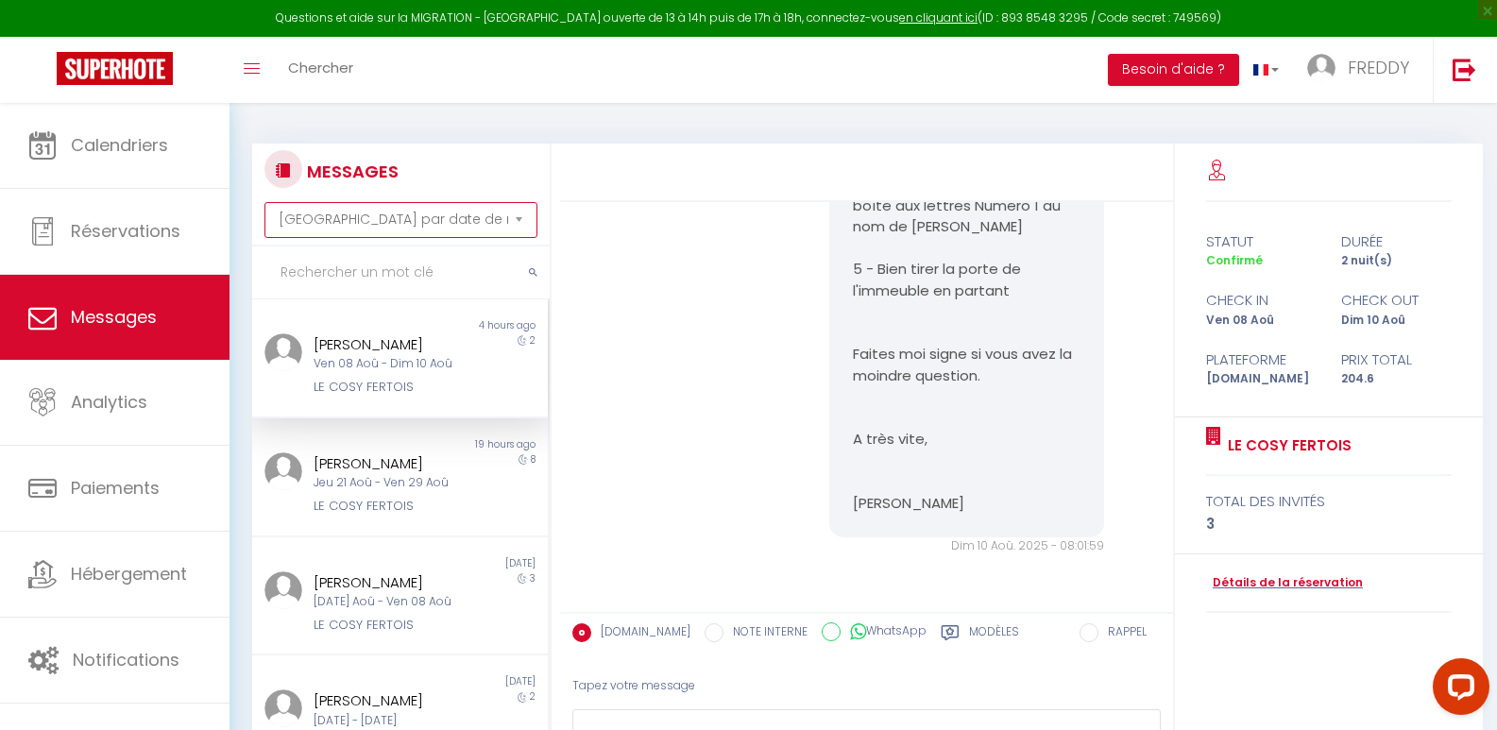
click at [519, 220] on select "[GEOGRAPHIC_DATA] par date de réservation Trier par date de message" at bounding box center [400, 220] width 273 height 36
click at [622, 360] on div "Bonjour [PERSON_NAME], J'espère que votre séjour au LE COSY FERTOIS s'est bien …" at bounding box center [867, 119] width 601 height 948
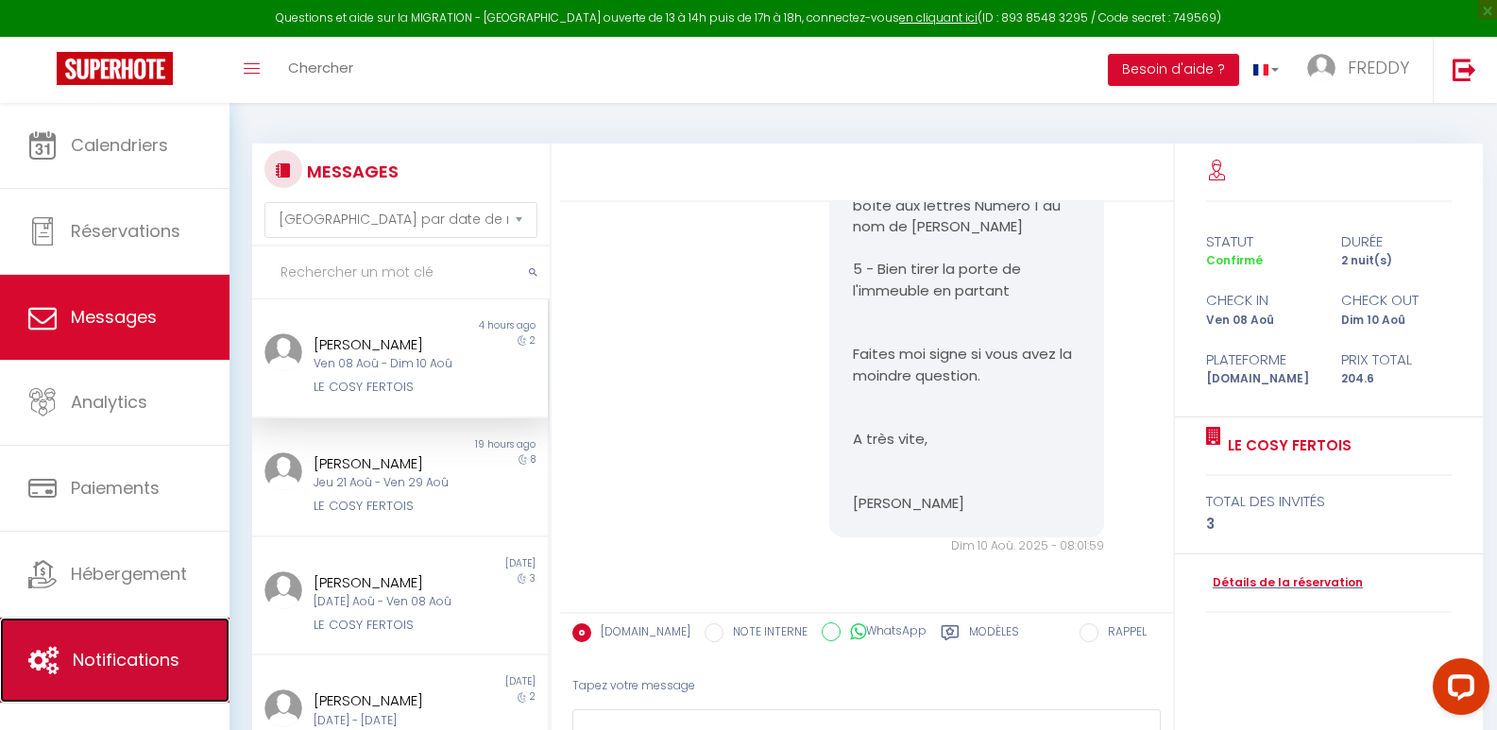
click at [132, 676] on link "Notifications" at bounding box center [115, 660] width 230 height 85
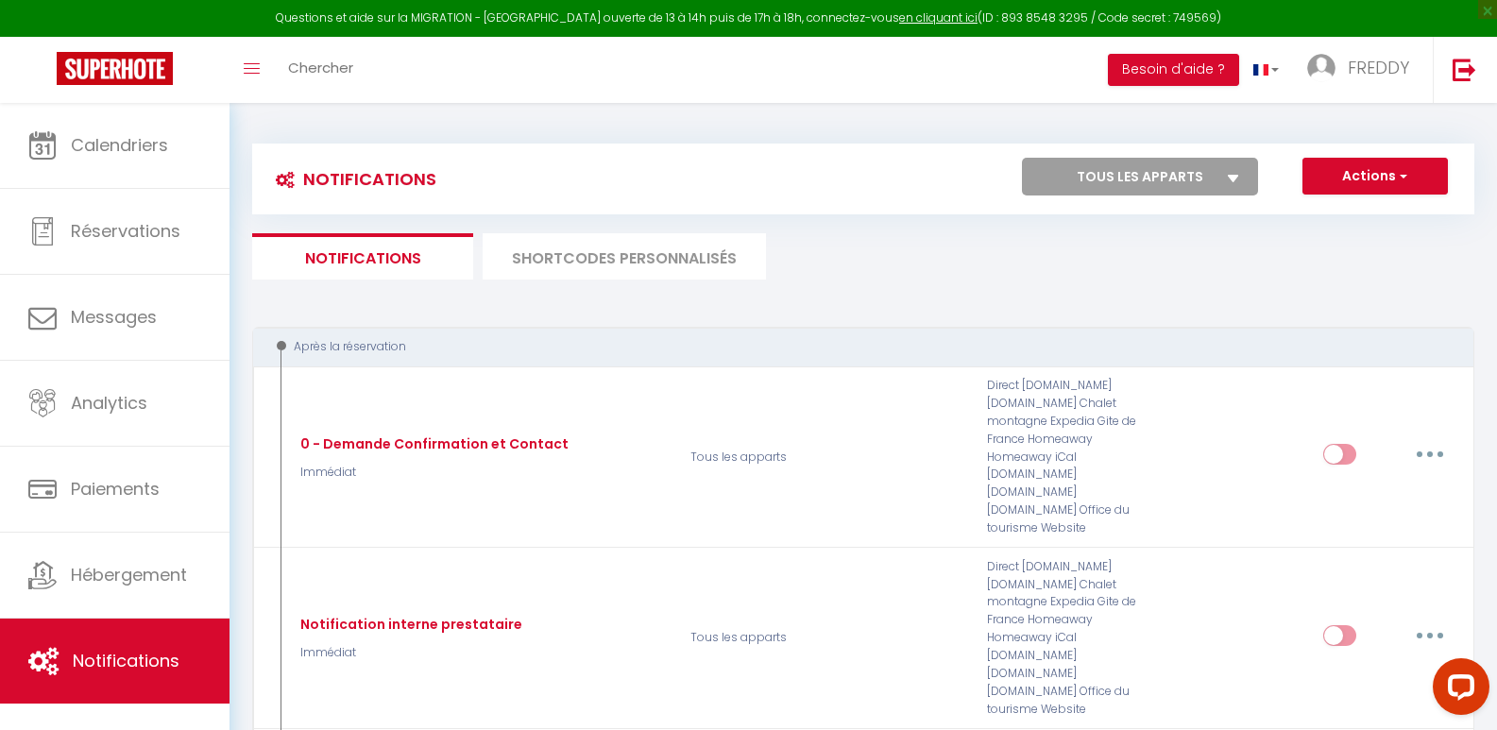
click at [1236, 175] on icon at bounding box center [1233, 179] width 11 height 8
click at [1236, 175] on select "Tous les apparts LE COSY FERTOIS" at bounding box center [1140, 177] width 236 height 38
click at [1236, 175] on icon at bounding box center [1233, 179] width 11 height 8
click at [1236, 175] on select "Tous les apparts LE COSY FERTOIS" at bounding box center [1140, 177] width 236 height 38
click at [1399, 174] on span "button" at bounding box center [1401, 175] width 11 height 19
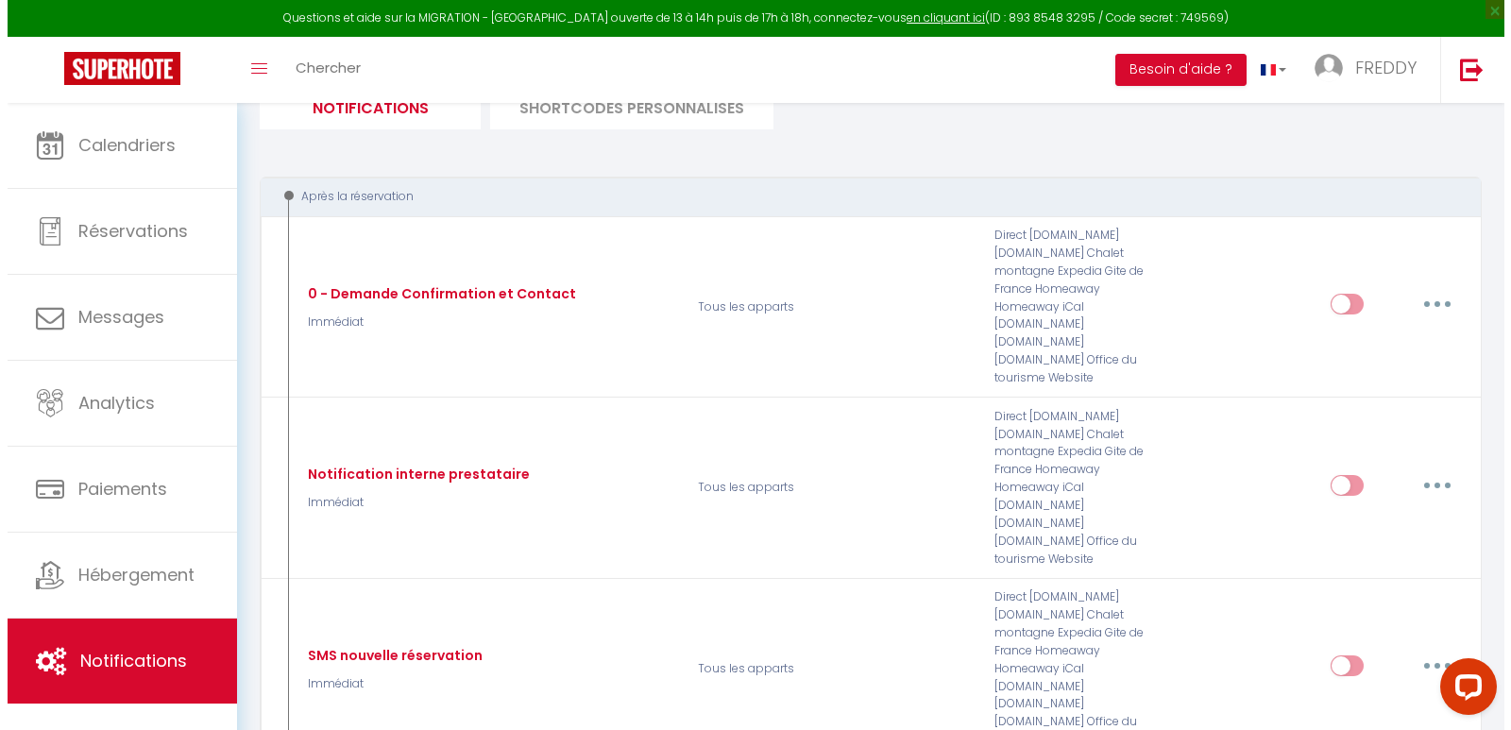
scroll to position [162, 0]
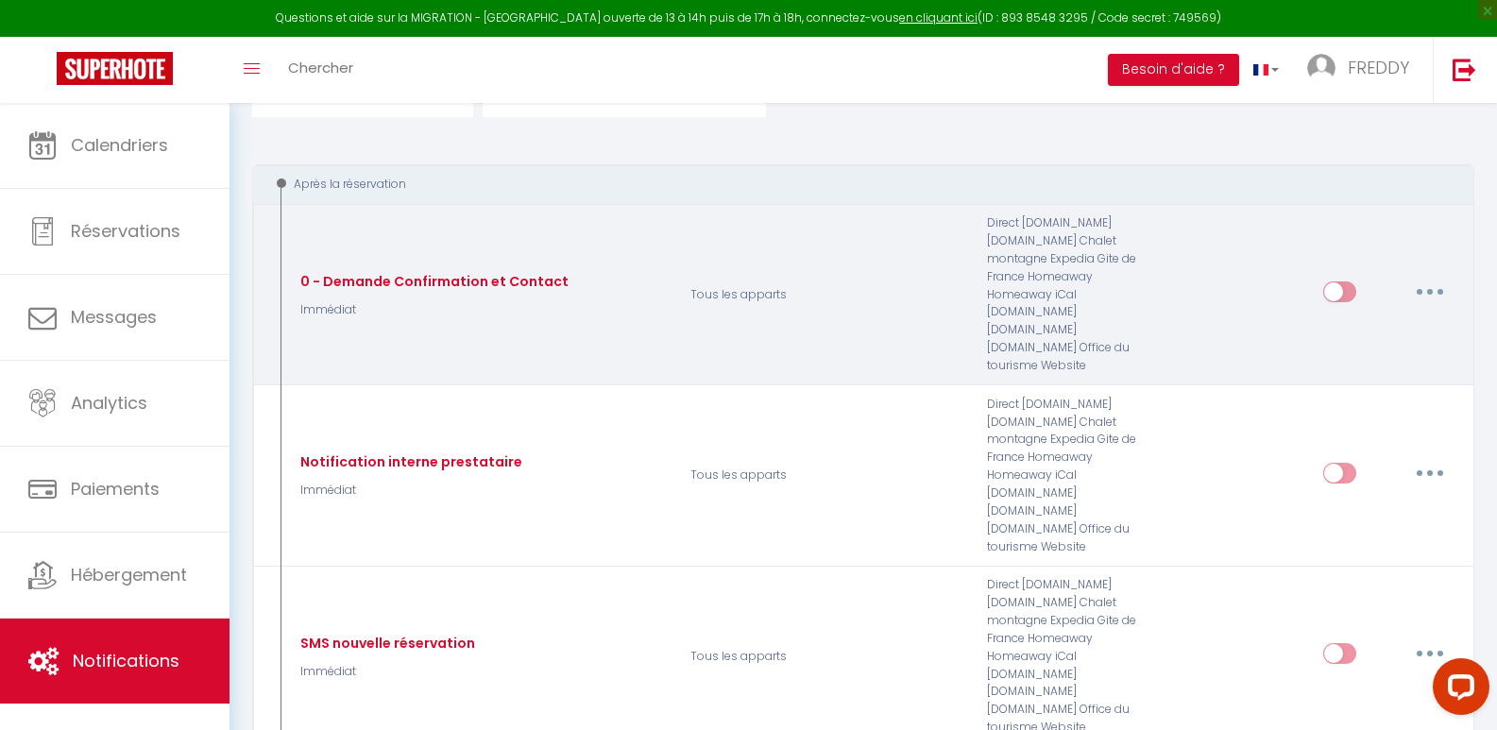
click at [1428, 289] on icon "button" at bounding box center [1430, 292] width 6 height 6
click at [1356, 326] on link "Editer" at bounding box center [1381, 335] width 140 height 32
type input "0 - Demande Confirmation et Contact"
select select "Immédiat"
select select "if_booking_is_paid"
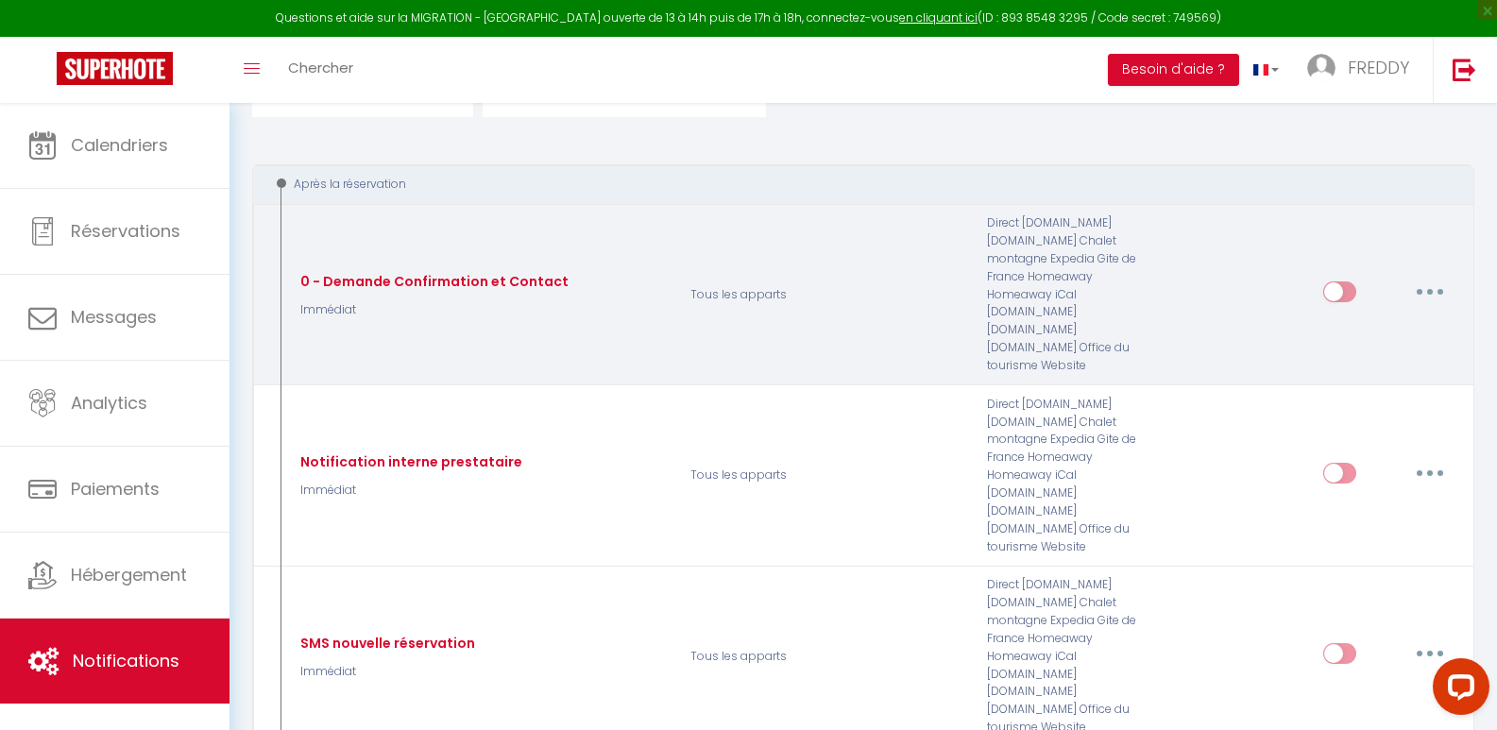
checkbox input "true"
checkbox input "false"
radio input "true"
type input "Merci de confirmer votre réservation - [BOOKING:ID] - [GUEST:FIRST_NAME] [GUEST…"
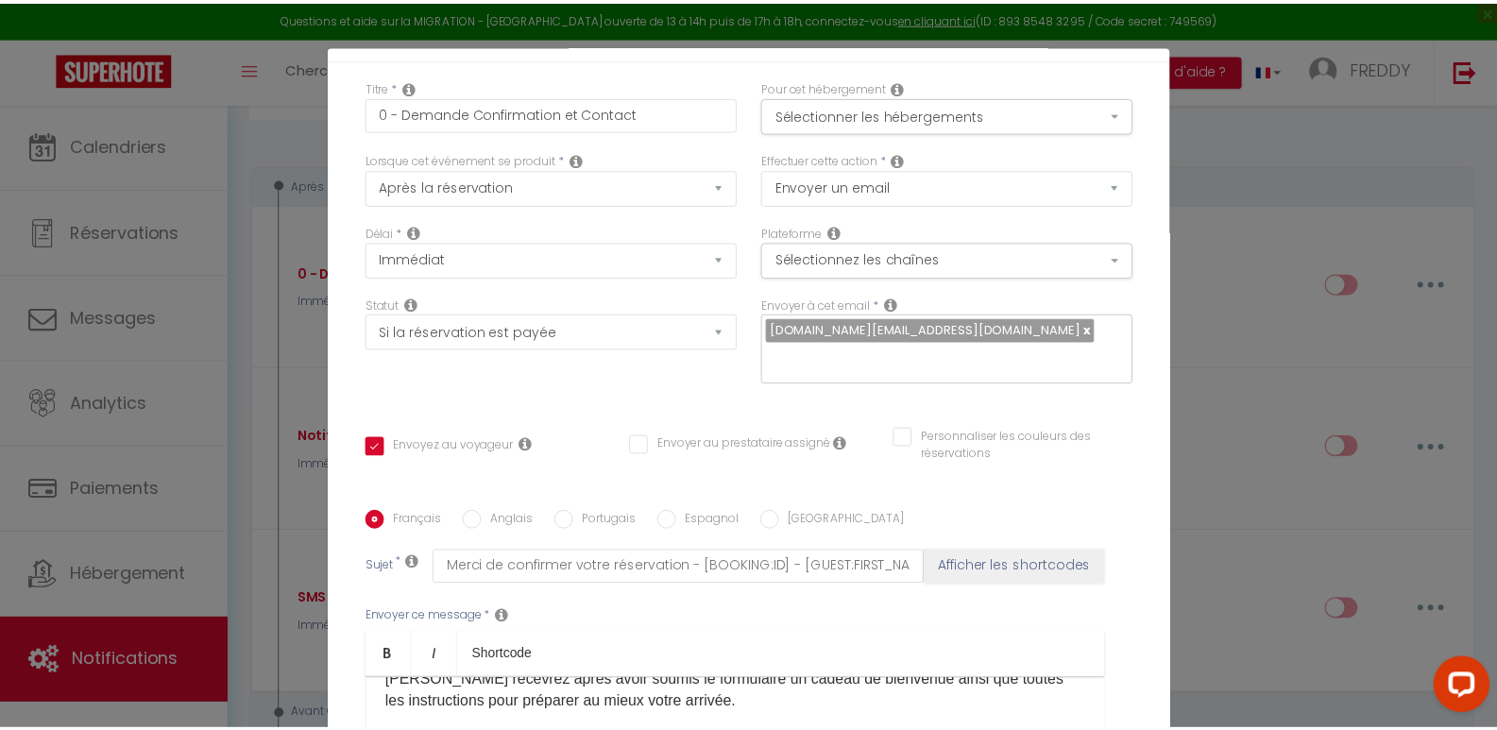
scroll to position [0, 0]
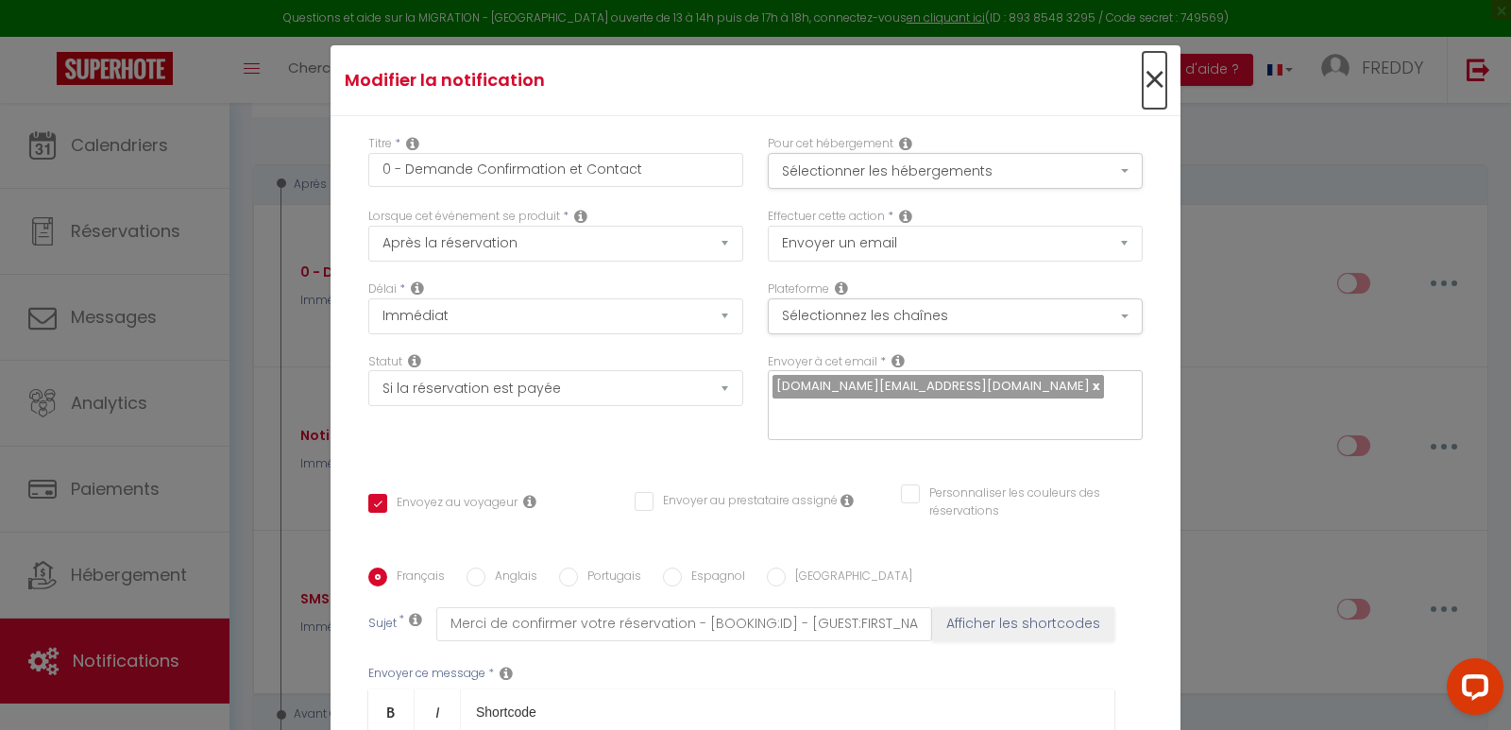
click at [1143, 79] on span "×" at bounding box center [1155, 80] width 24 height 57
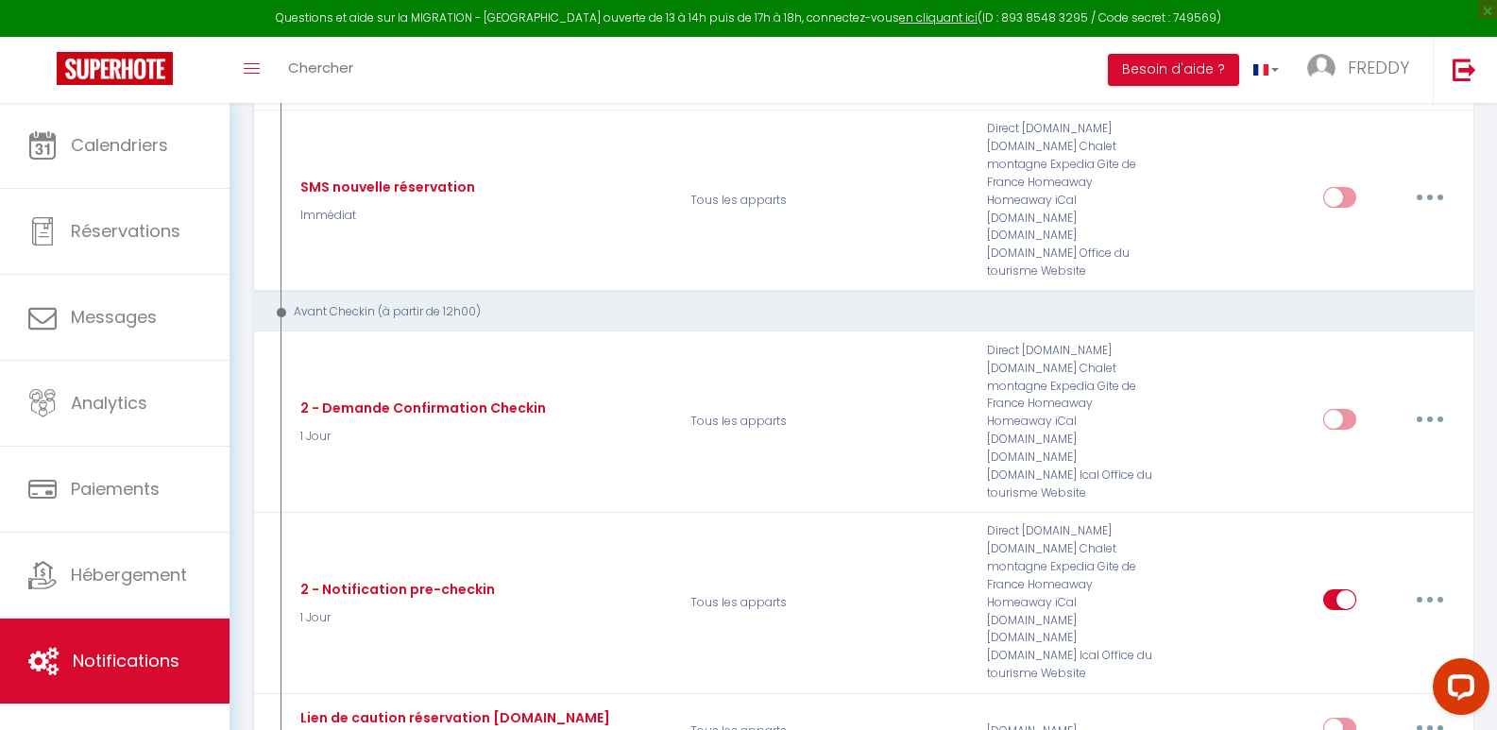
scroll to position [650, 0]
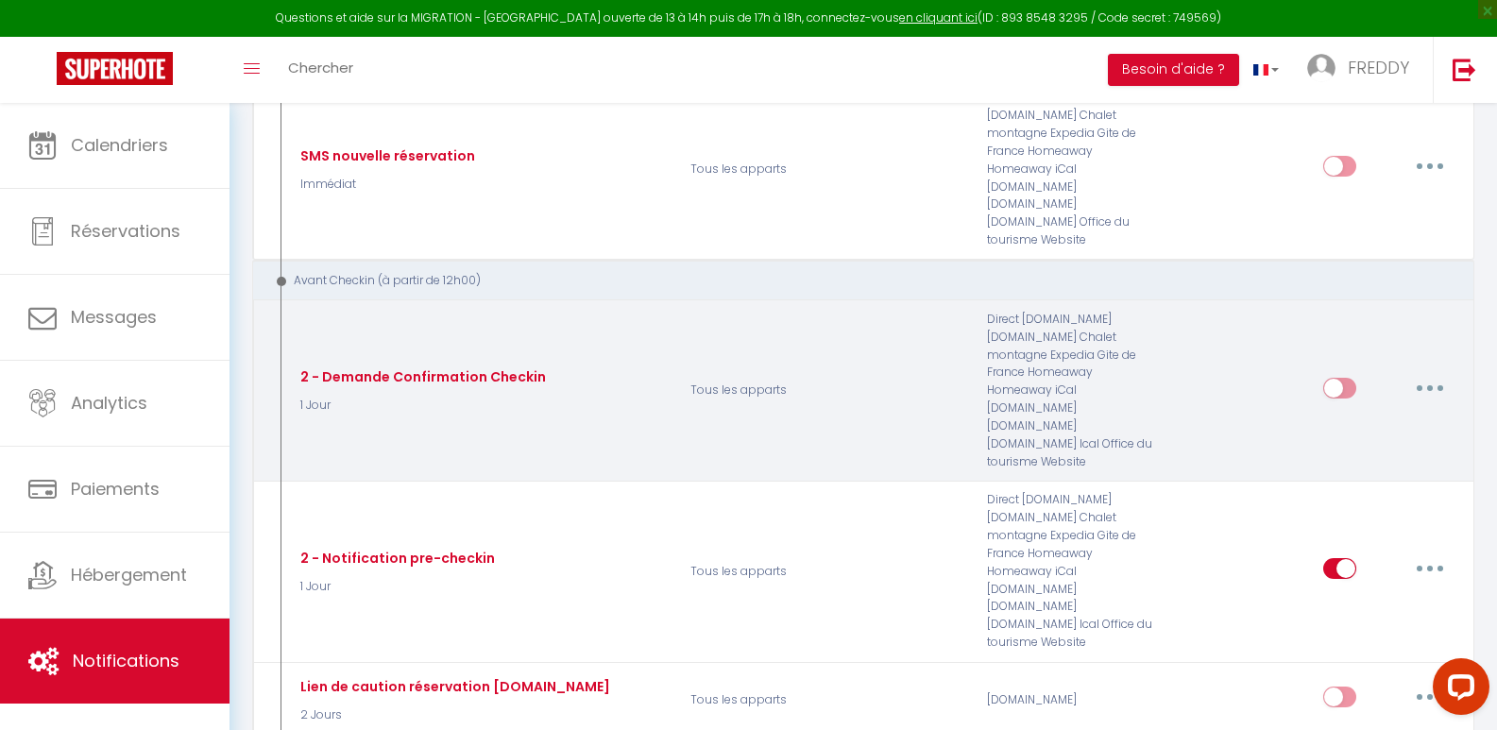
click at [1434, 373] on button "button" at bounding box center [1430, 388] width 53 height 30
click at [1351, 415] on link "Editer" at bounding box center [1381, 431] width 140 height 32
type input "2 - Demande Confirmation Checkin"
select select "1 Jour"
checkbox input "true"
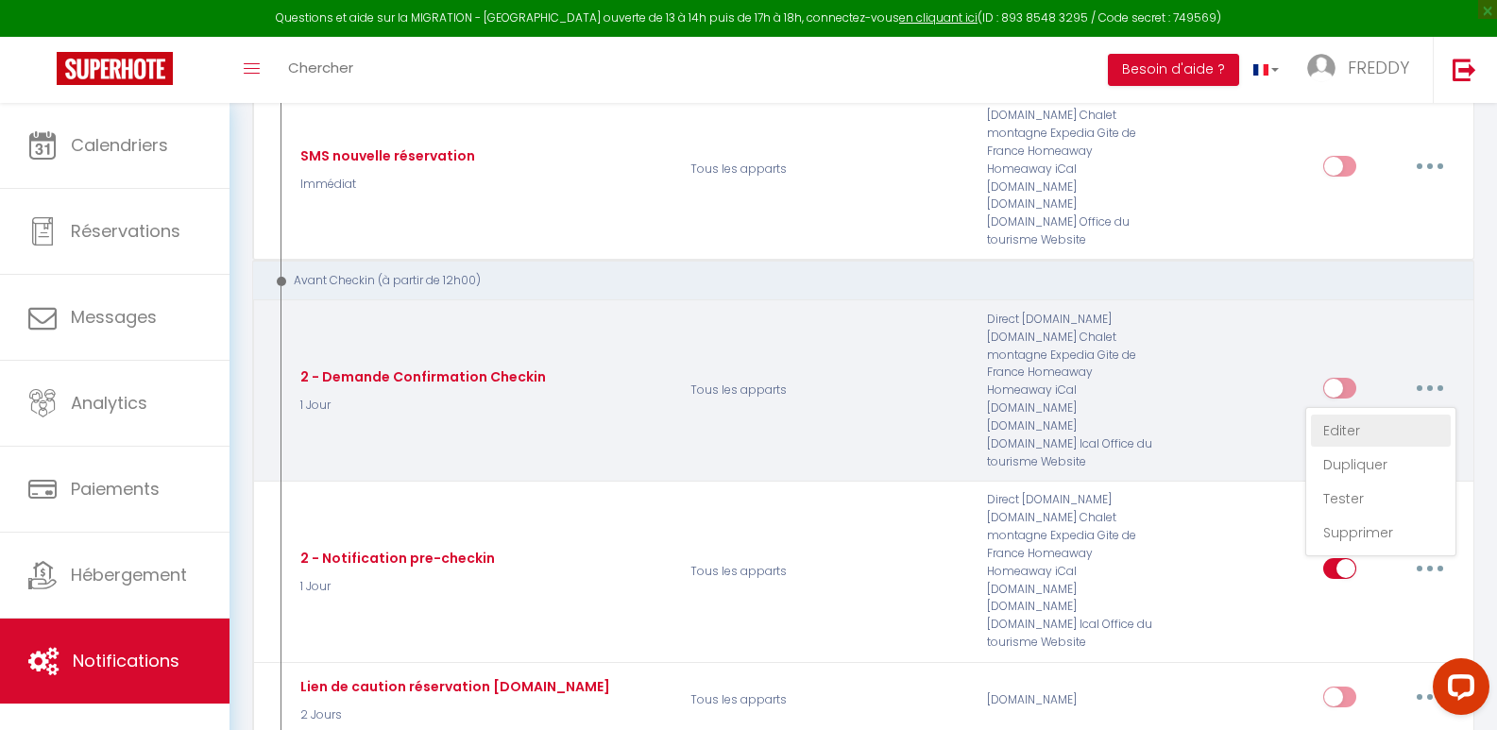
checkbox input "false"
type input "Procédure pour le checkin - [RENTAL:NAME]"
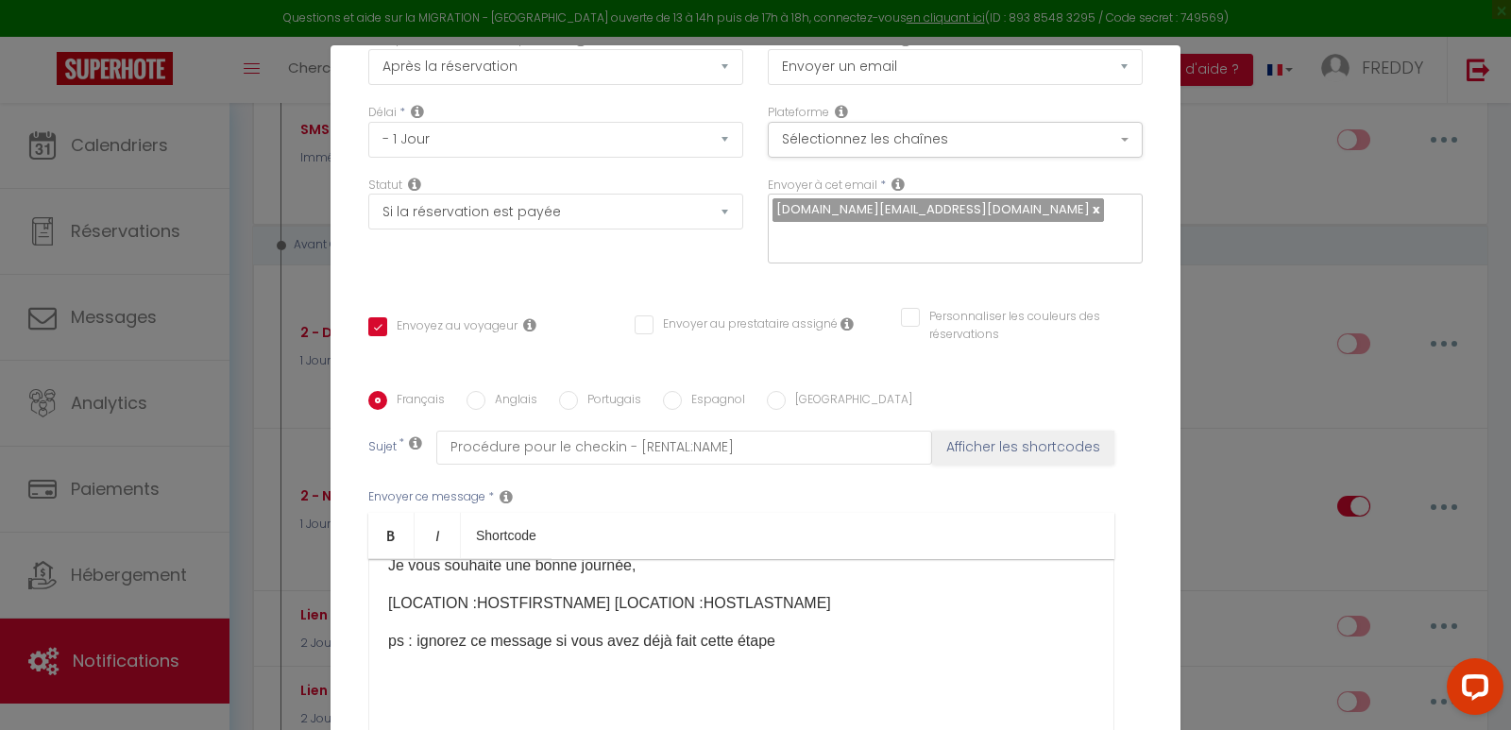
scroll to position [149, 0]
click at [1251, 588] on div "Modifier la notification × Titre * 2 - Demande Confirmation Checkin Pour cet hé…" at bounding box center [755, 365] width 1511 height 730
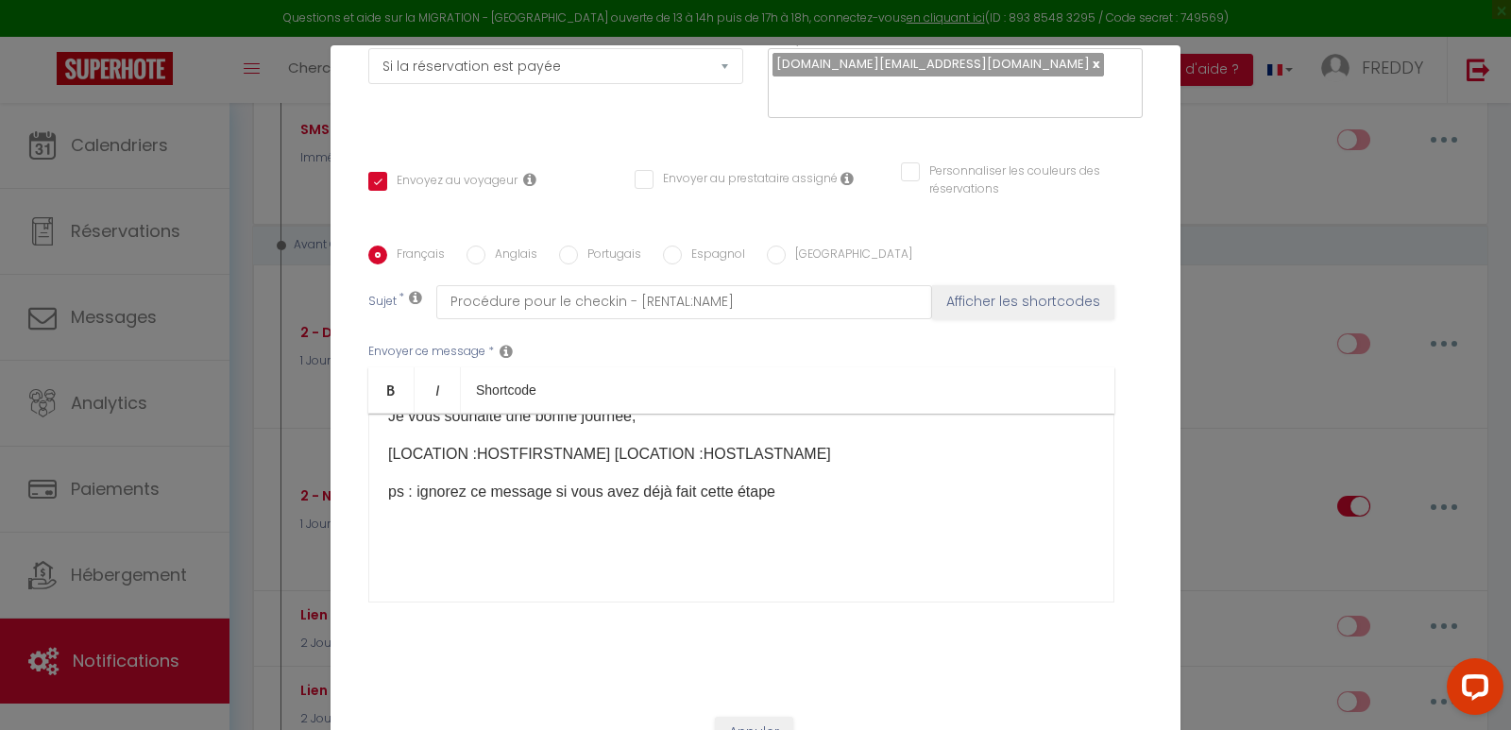
scroll to position [90, 0]
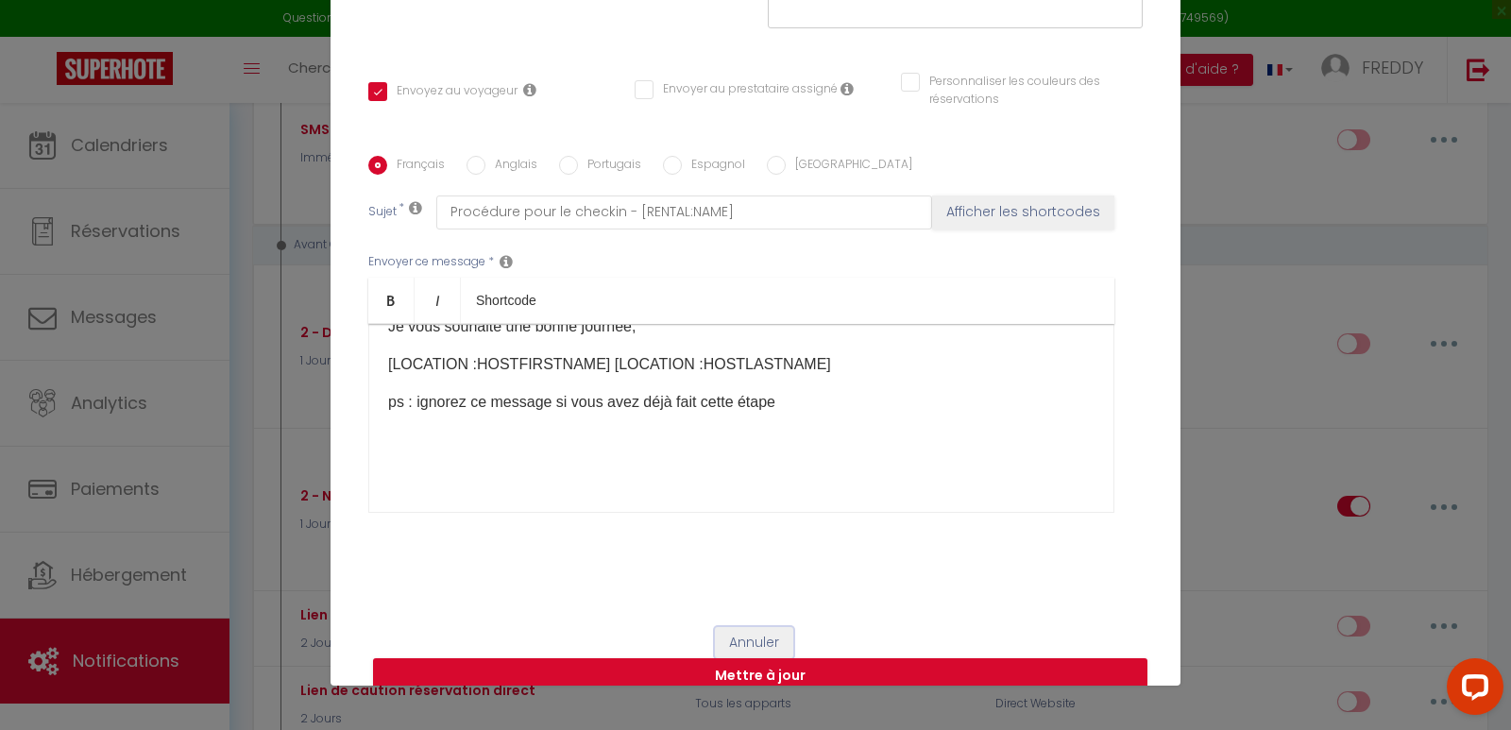
click at [774, 627] on button "Annuler" at bounding box center [754, 643] width 78 height 32
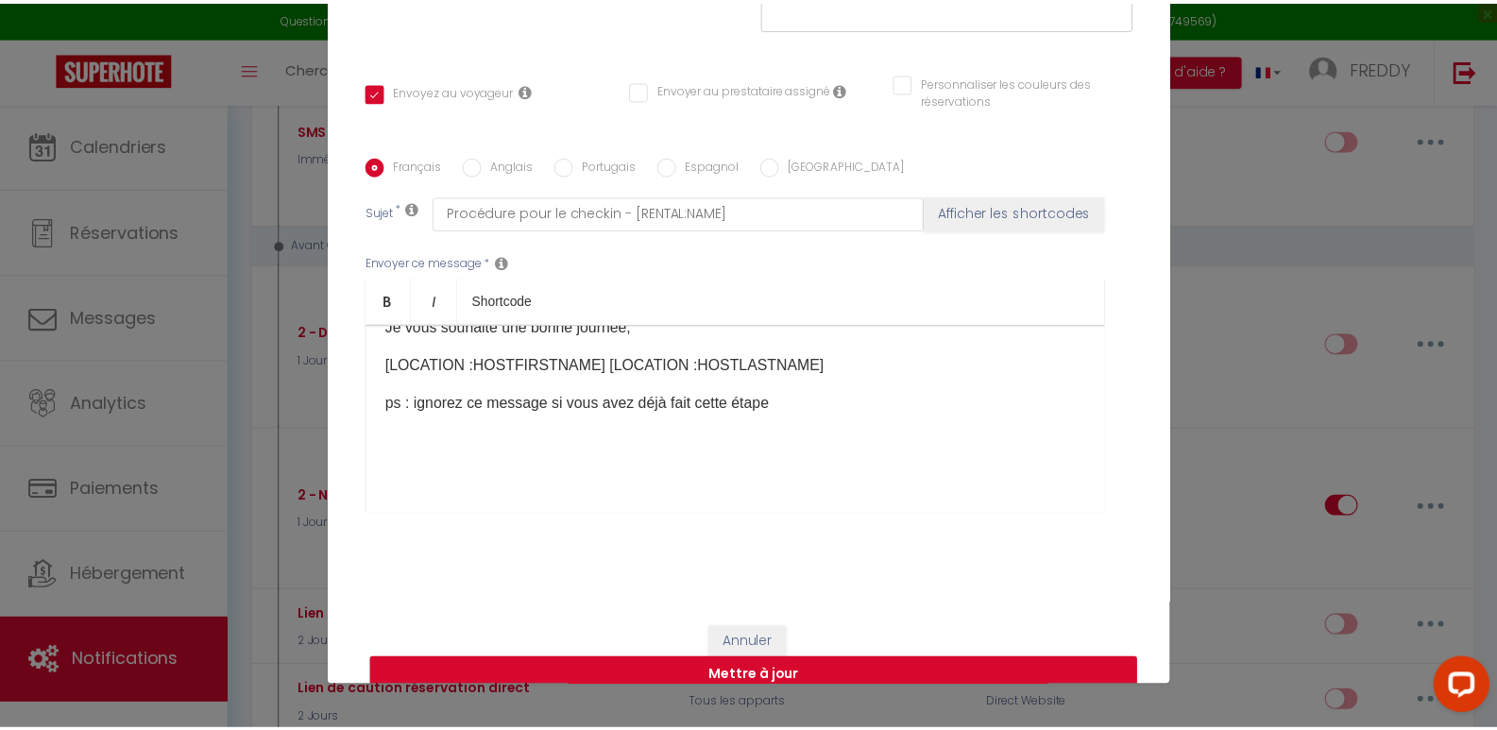
scroll to position [650, 0]
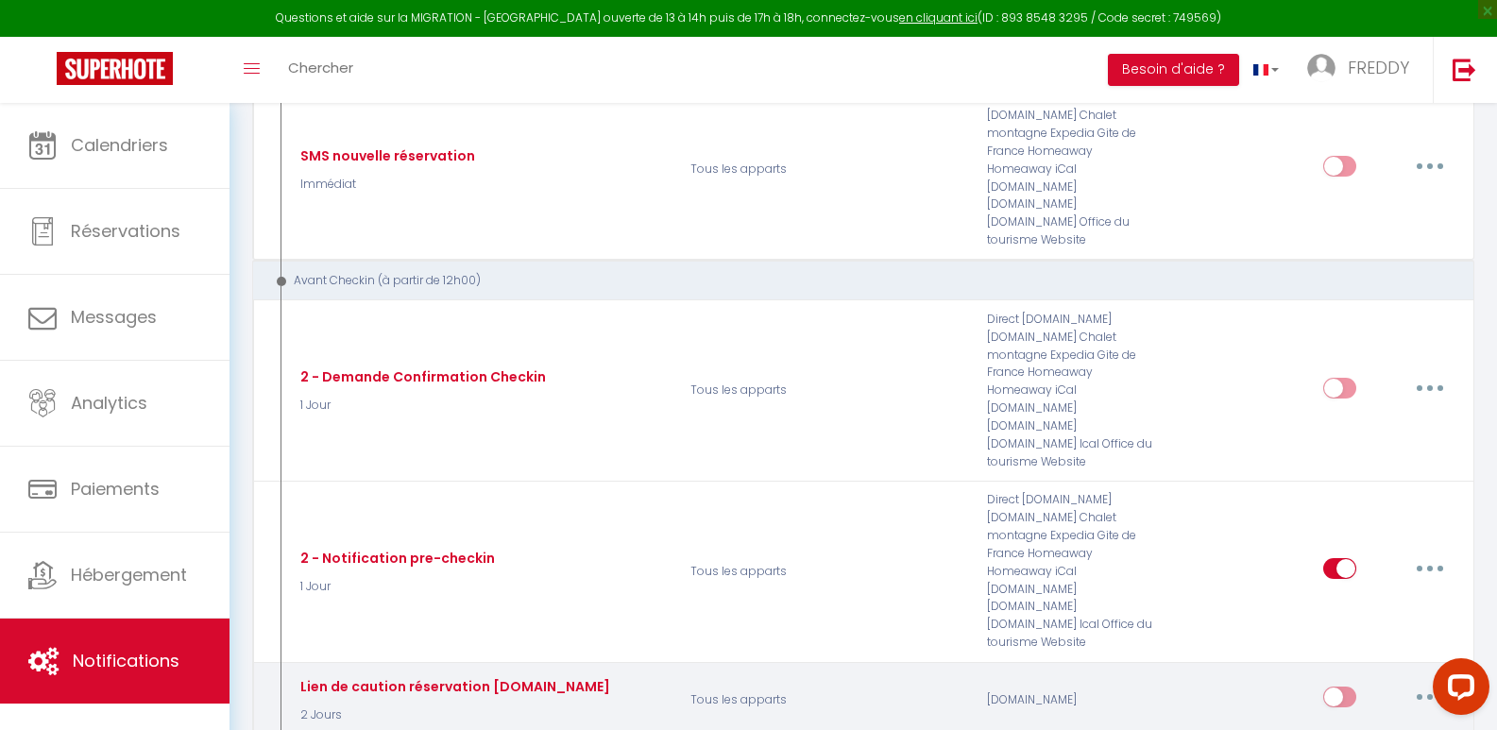
click at [1431, 694] on icon "button" at bounding box center [1430, 697] width 6 height 6
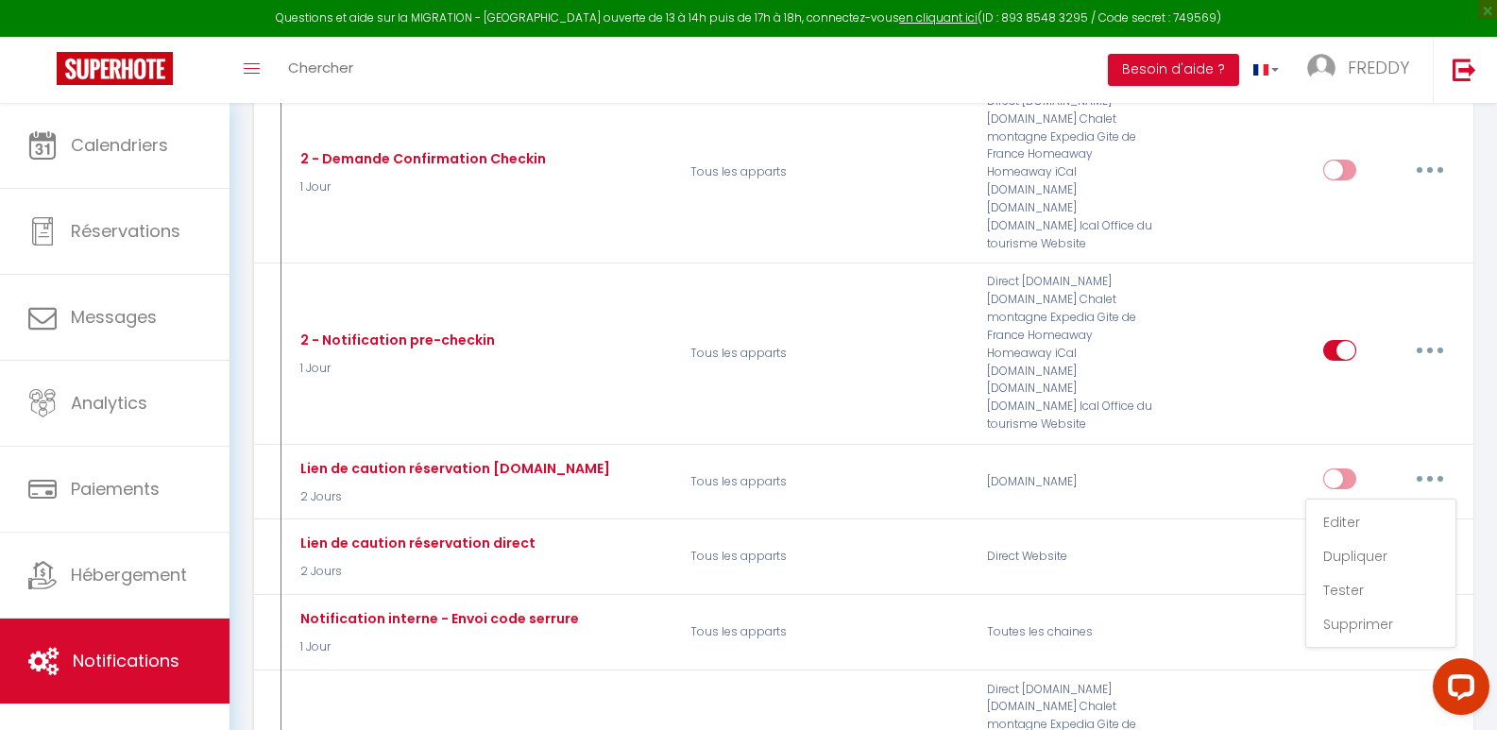
scroll to position [925, 0]
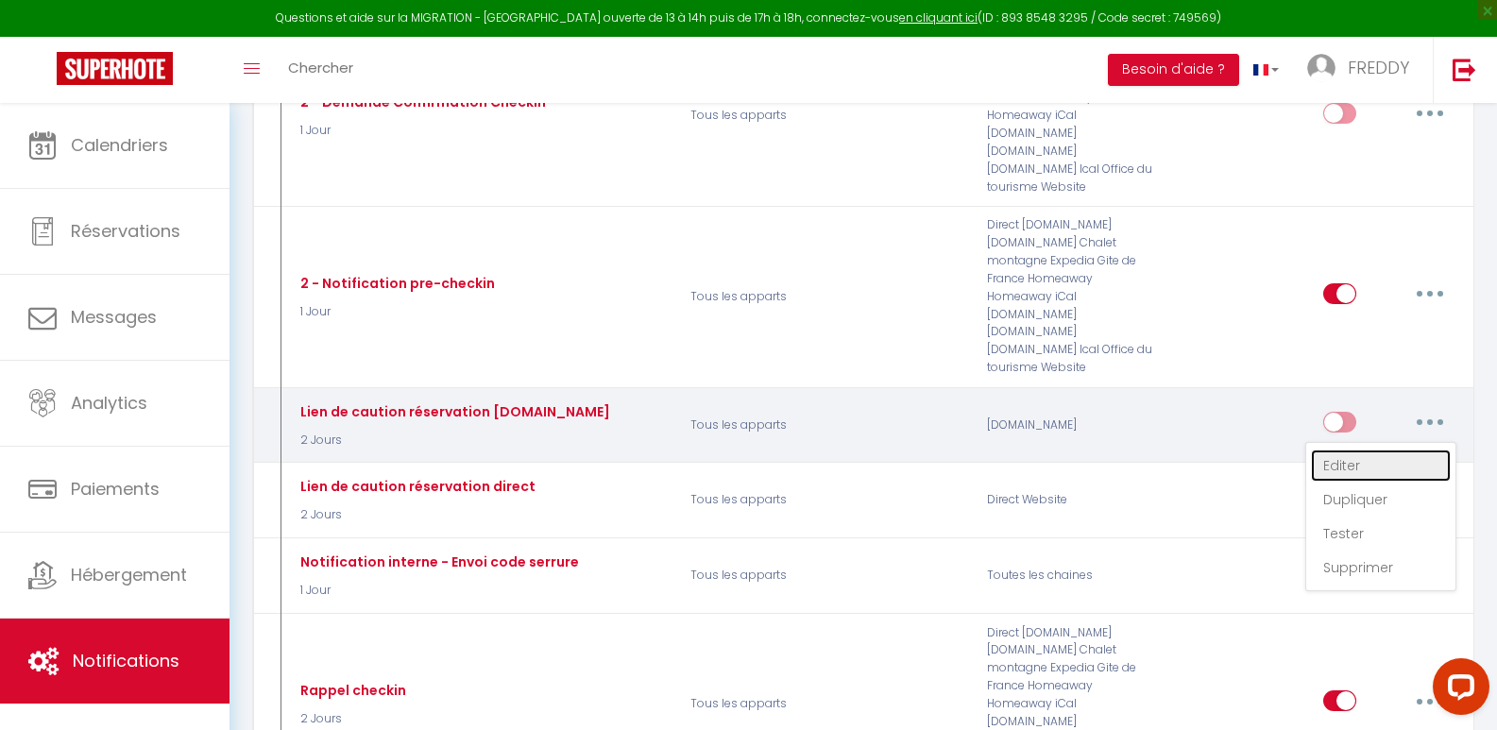
click at [1340, 450] on link "Editer" at bounding box center [1381, 466] width 140 height 32
type input "Lien de caution réservation [DOMAIN_NAME]"
select select "2 Jours"
select select "if_deposit_not_paid"
checkbox input "true"
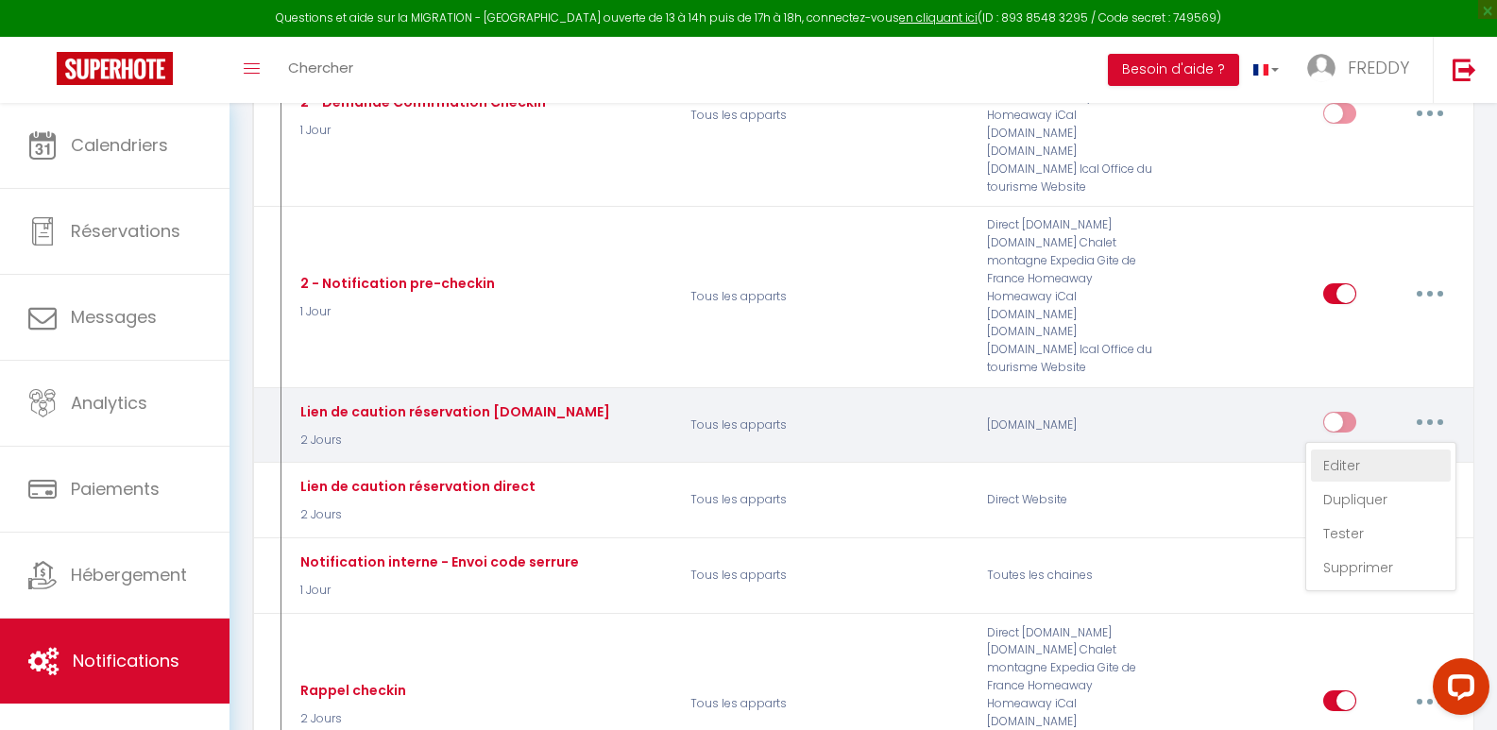
checkbox input "false"
type input "Dépot de caution pour votre réservation"
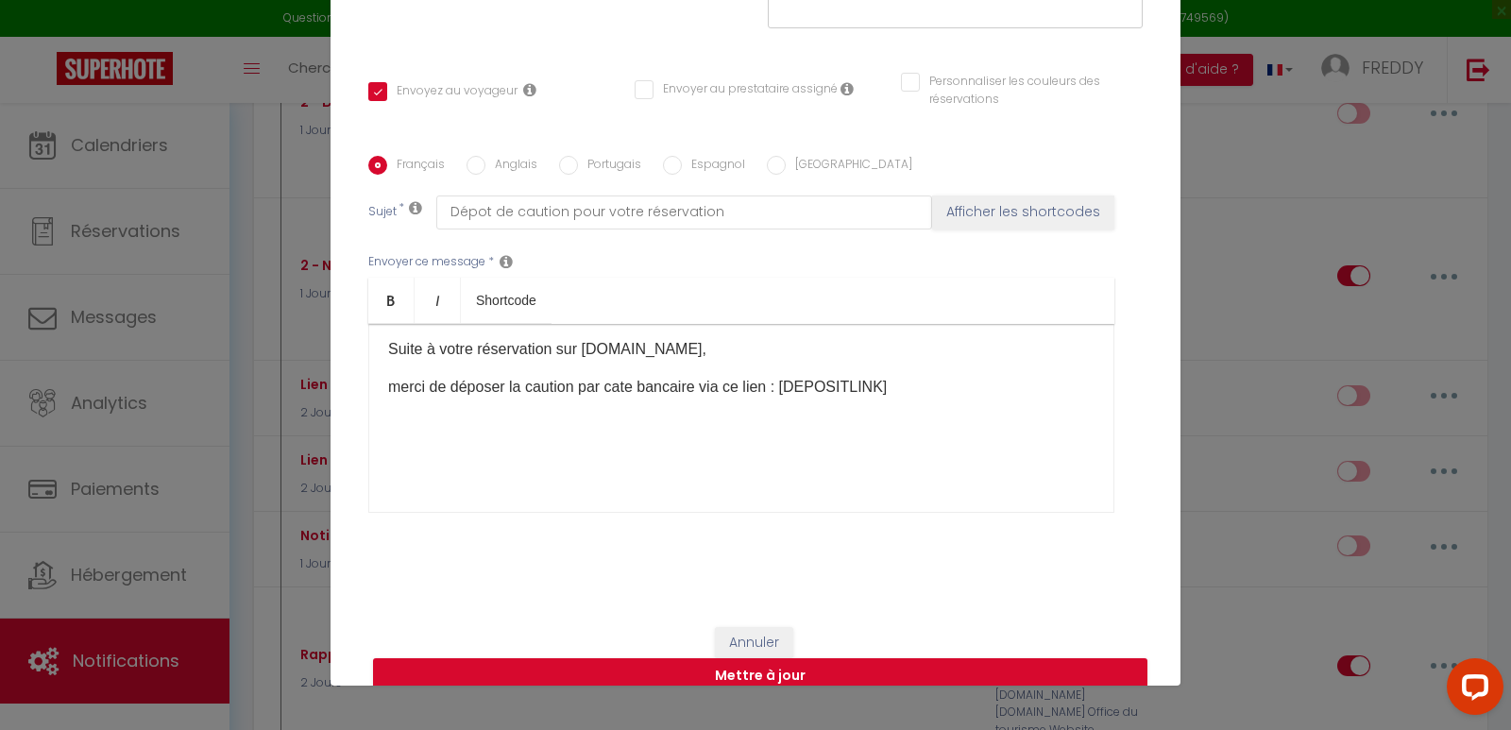
scroll to position [0, 0]
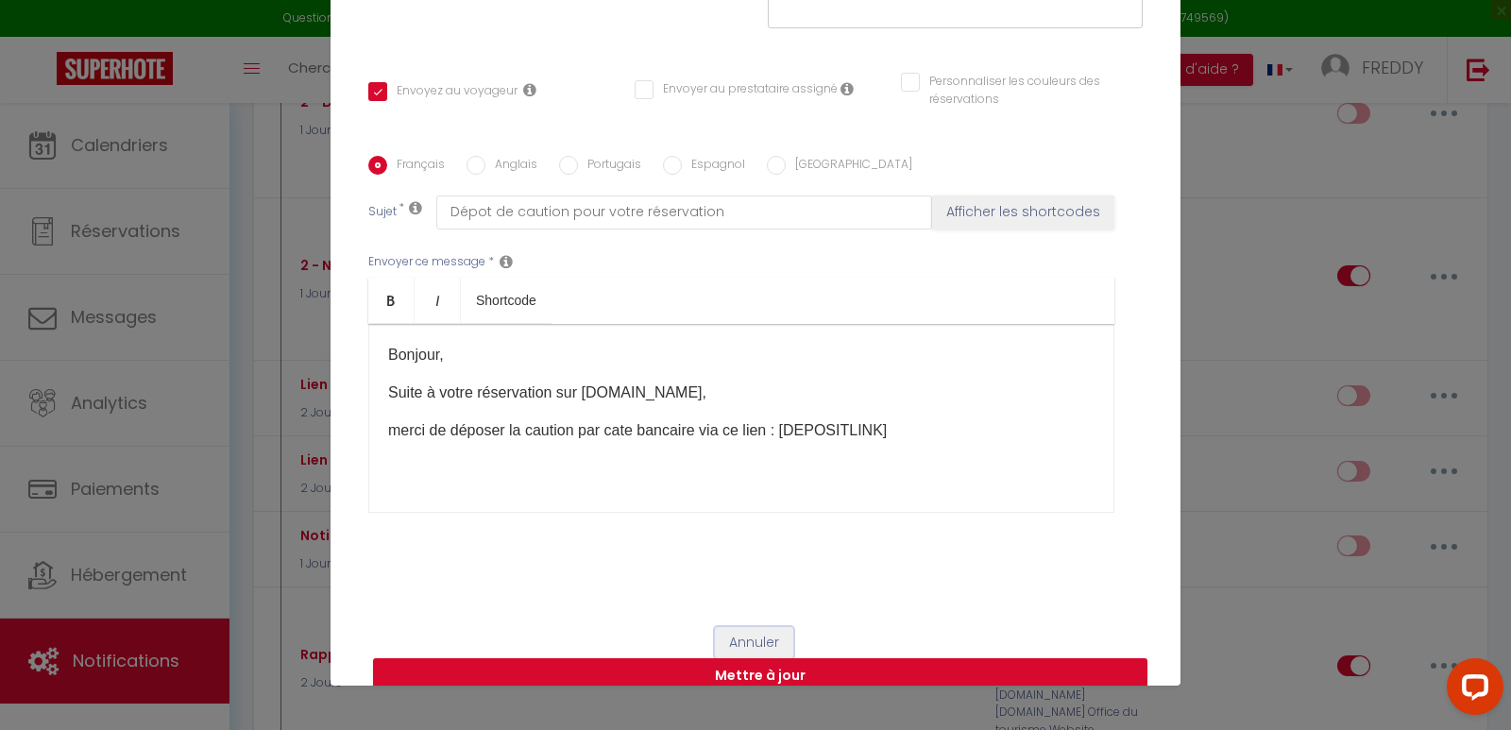
click at [752, 627] on button "Annuler" at bounding box center [754, 643] width 78 height 32
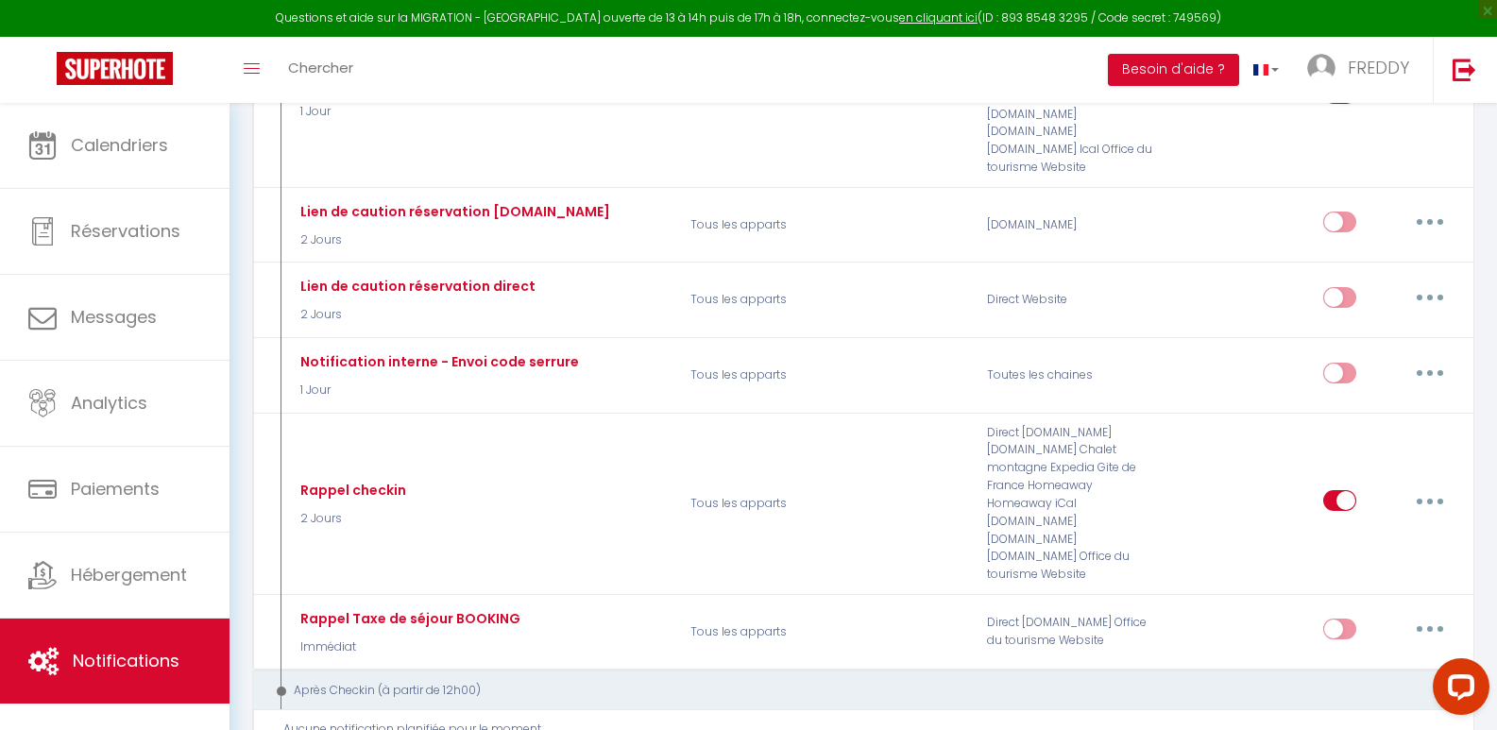
scroll to position [1131, 0]
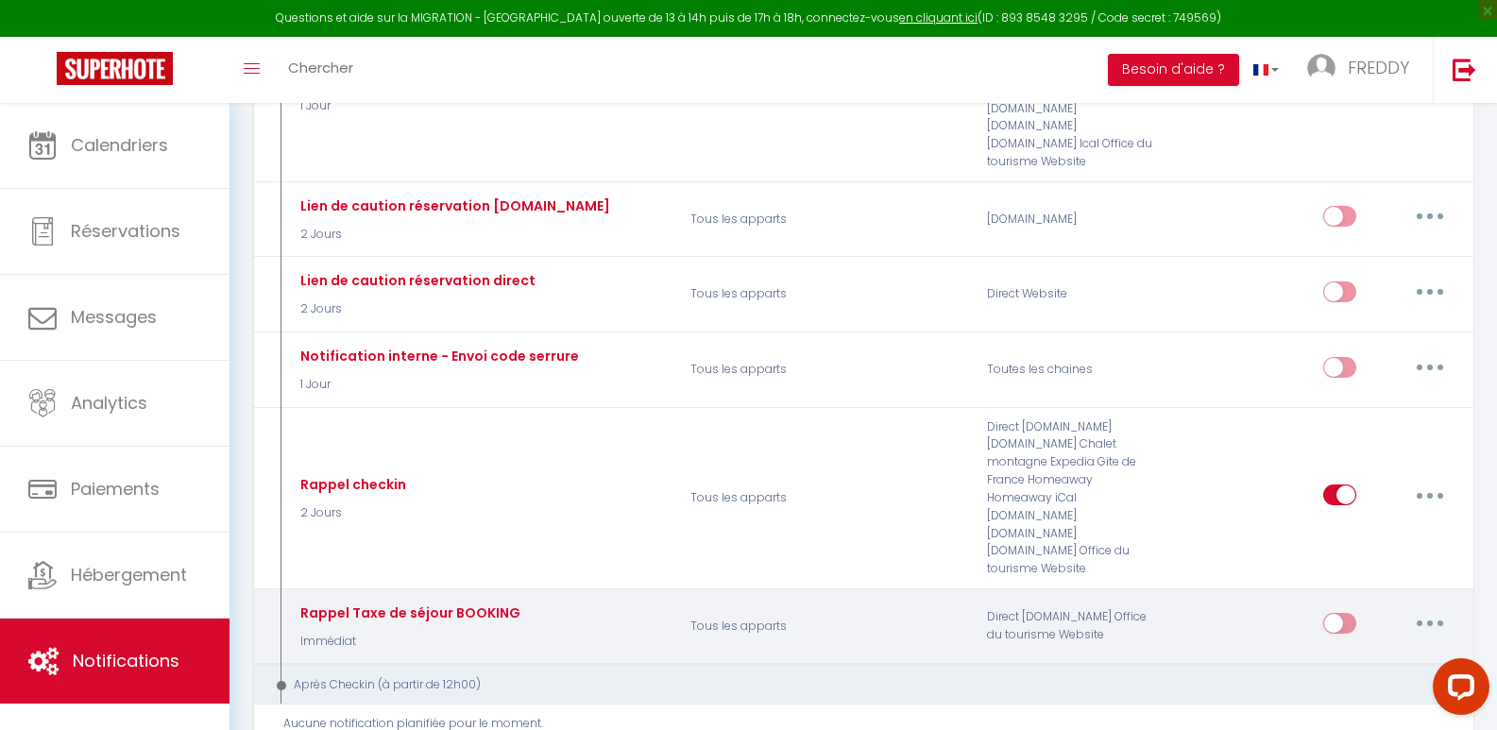
click at [1429, 608] on button "button" at bounding box center [1430, 623] width 53 height 30
click at [1352, 651] on link "Editer" at bounding box center [1381, 667] width 140 height 32
type input "Rappel Taxe de séjour BOOKING"
select select "Immédiat"
select select "if_booking_is_paid"
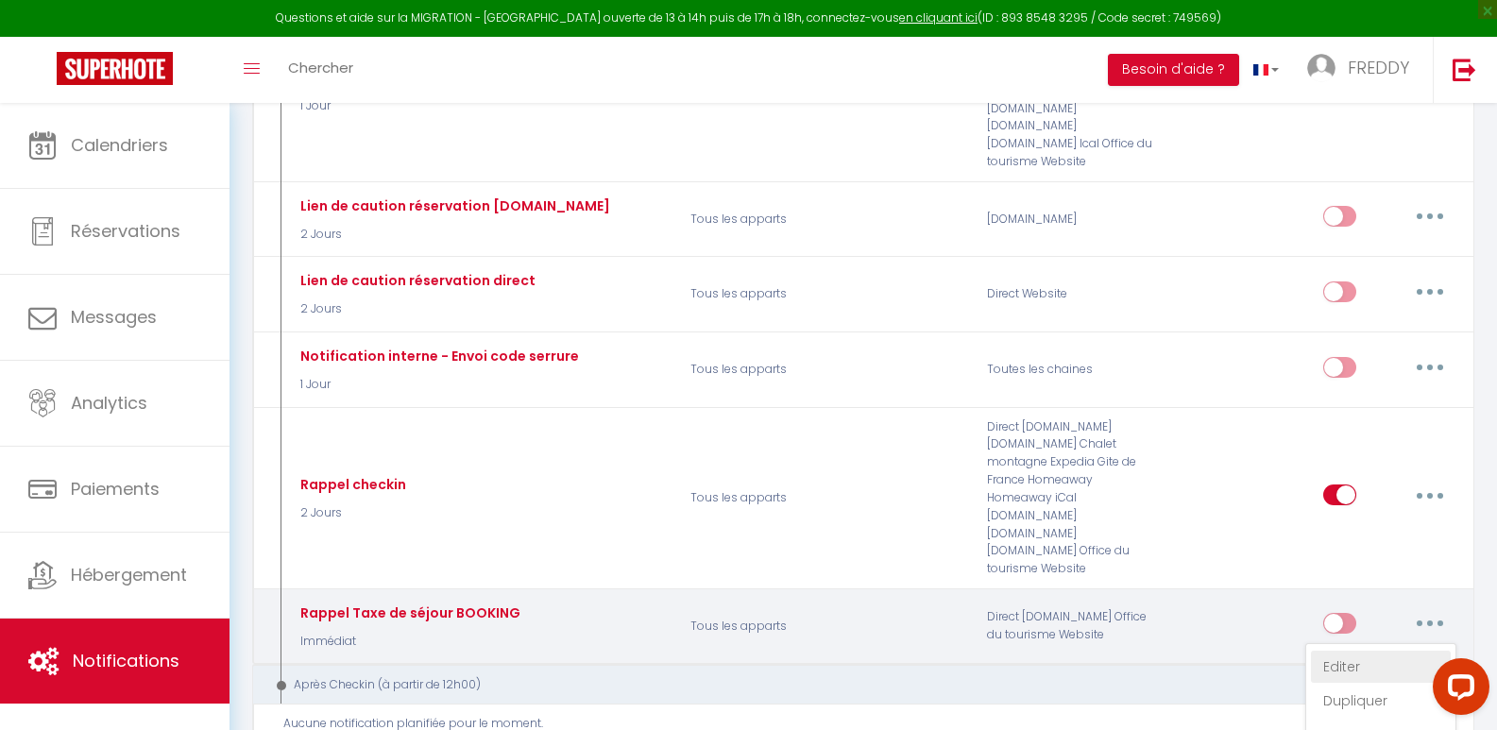
checkbox input "true"
checkbox input "false"
type input "Paiement Taxe de séjour [GUEST:NAME]"
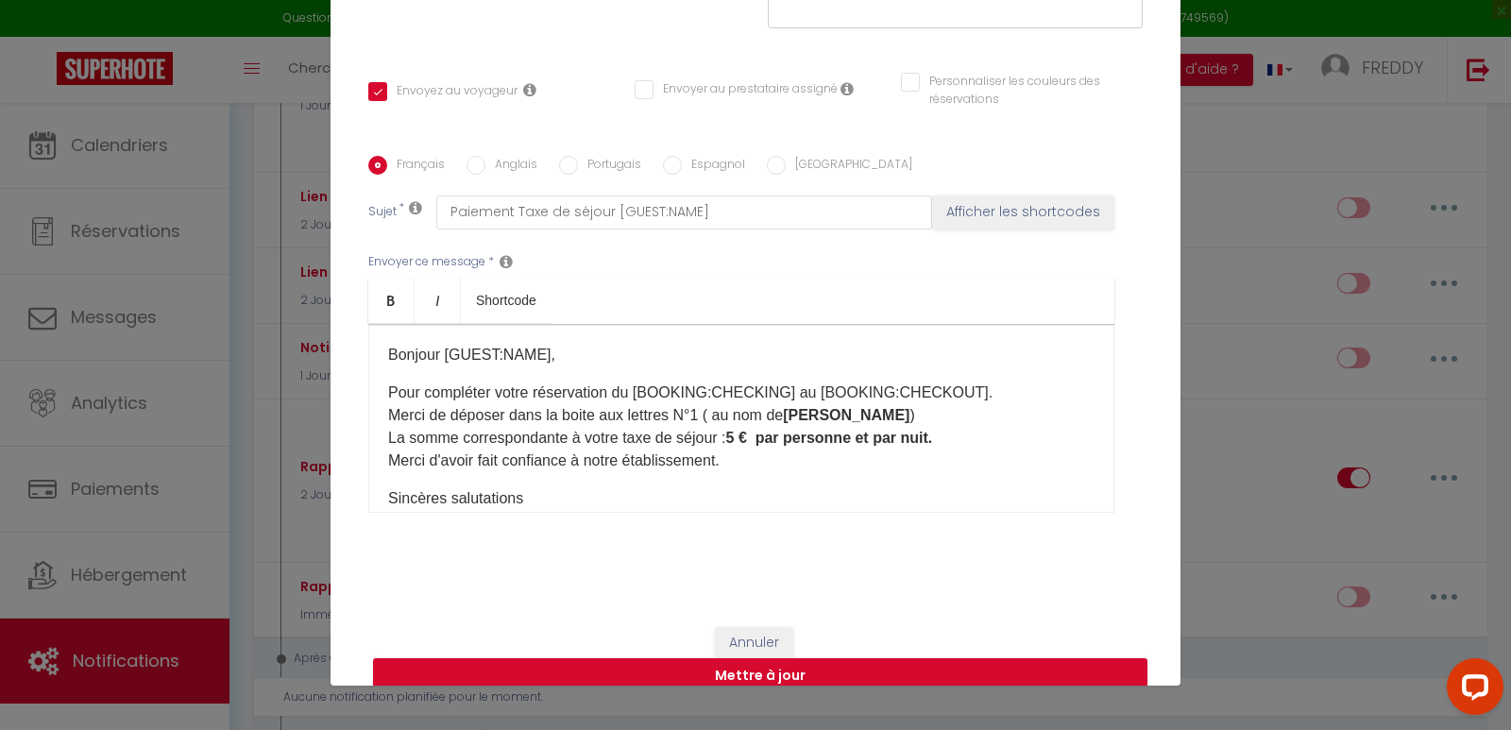
scroll to position [59, 0]
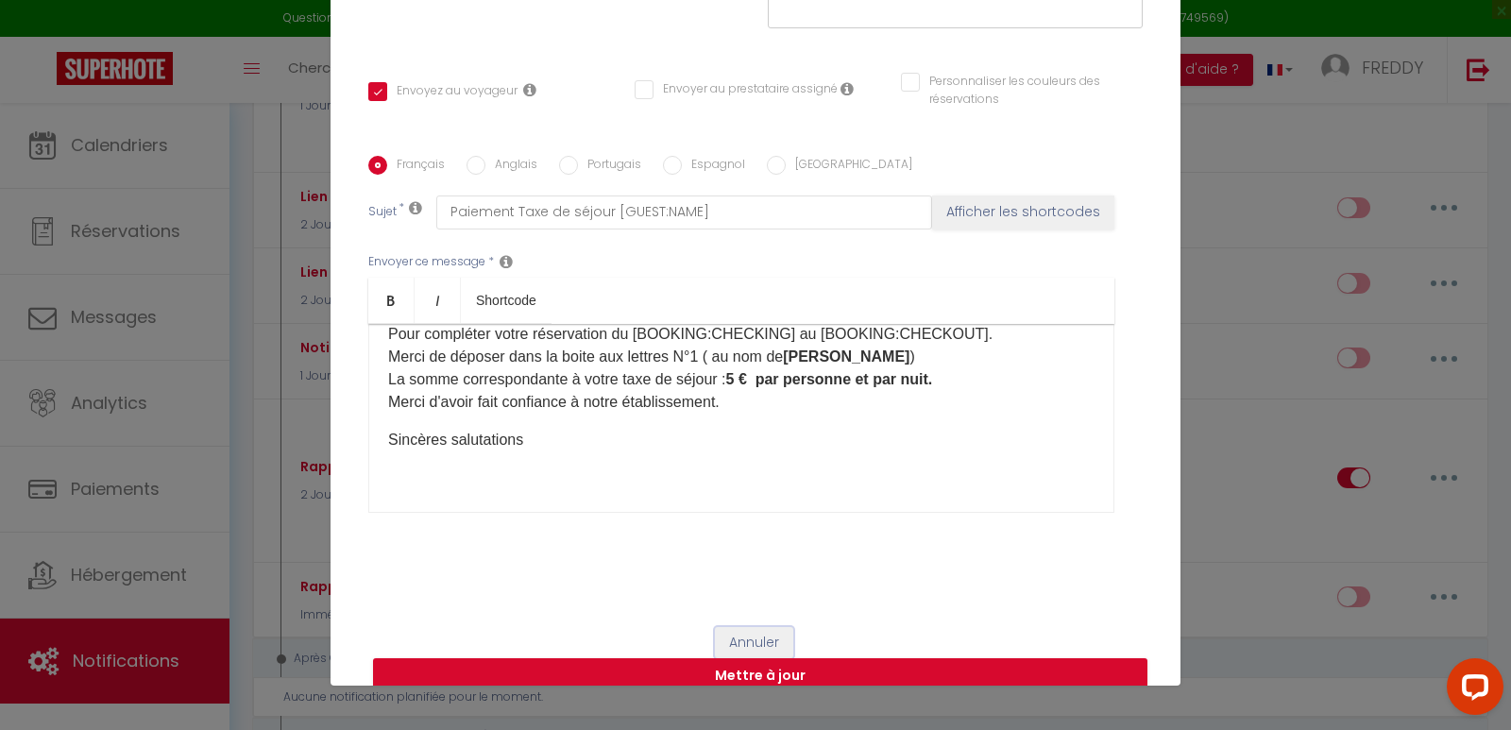
click at [765, 627] on button "Annuler" at bounding box center [754, 643] width 78 height 32
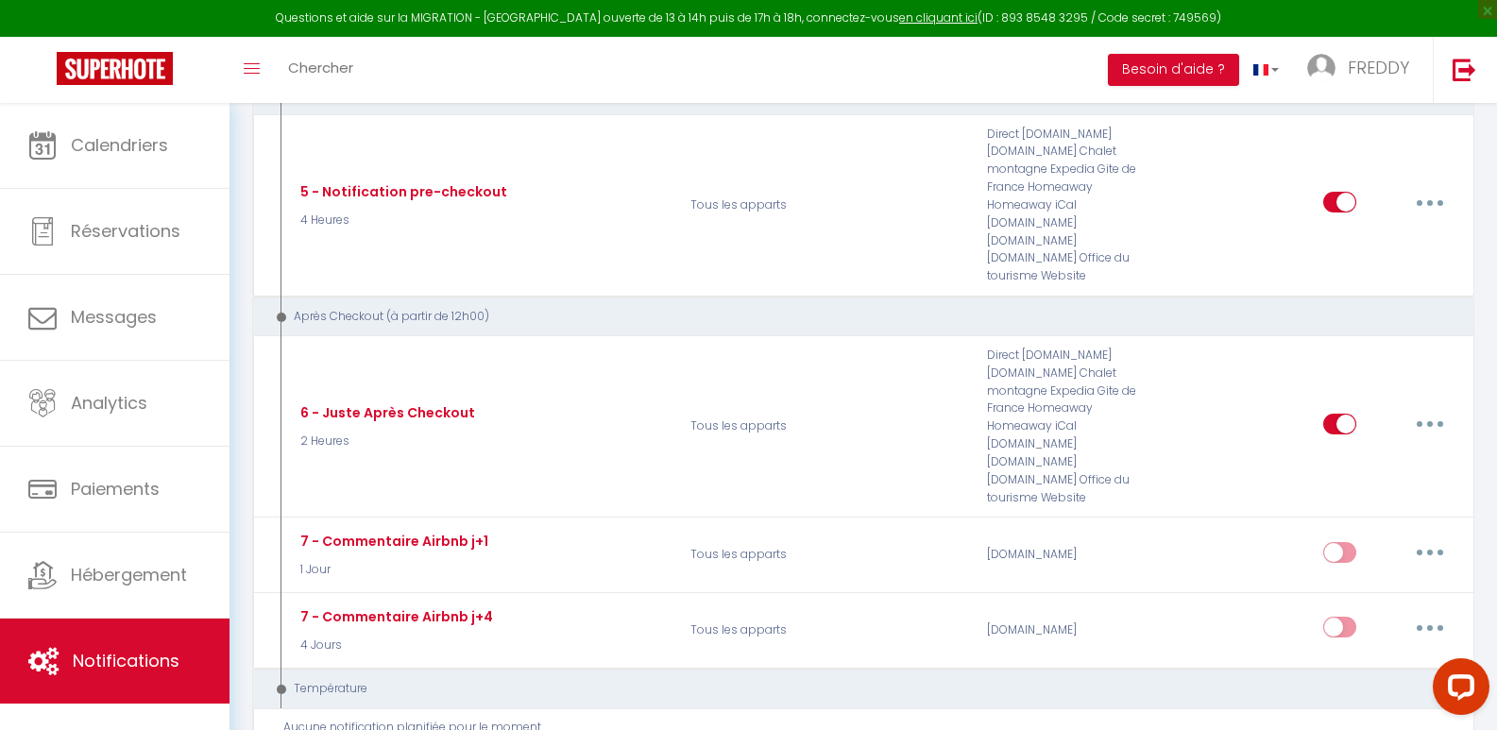
scroll to position [1812, 0]
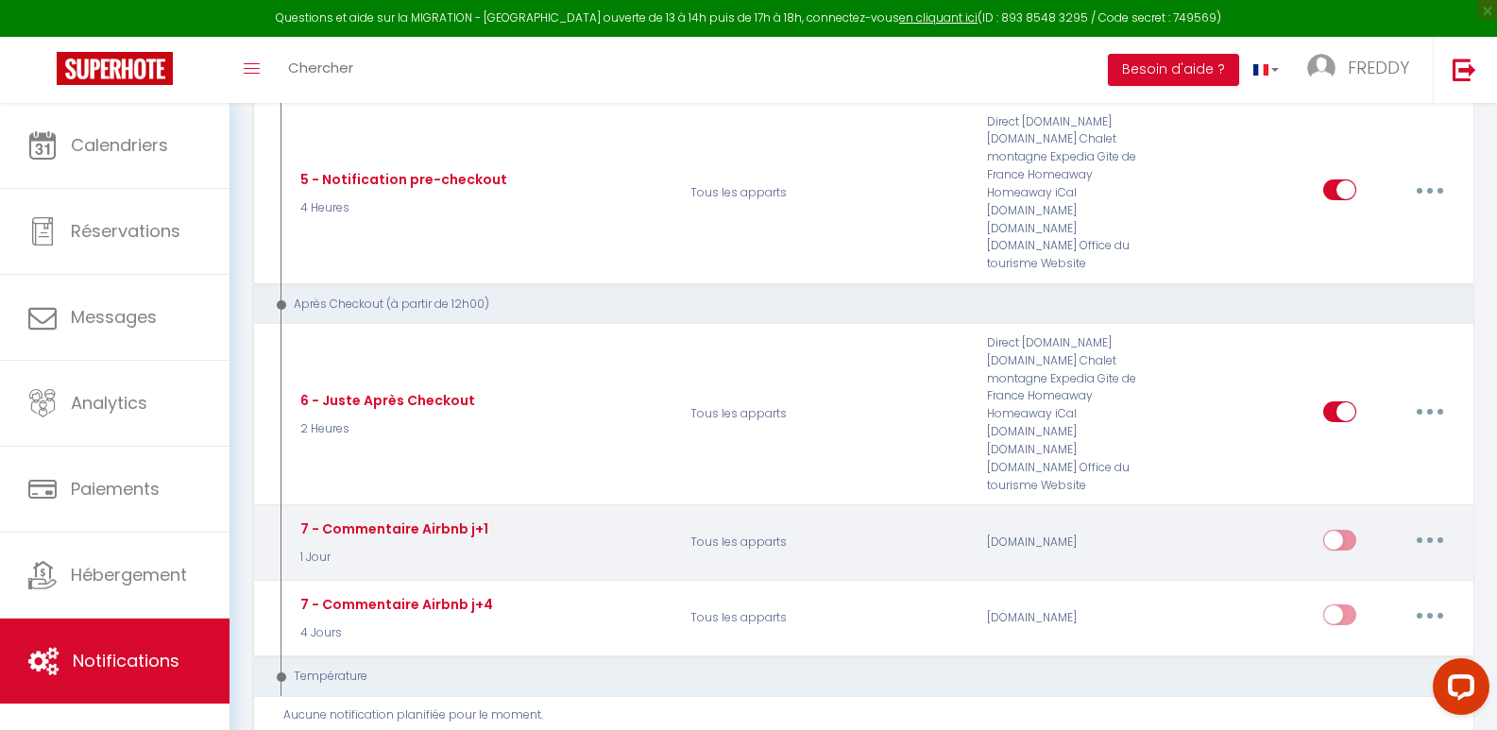
click at [1435, 525] on button "button" at bounding box center [1430, 540] width 53 height 30
click at [1354, 567] on link "Editer" at bounding box center [1381, 583] width 140 height 32
type input "7 - Commentaire Airbnb j+1"
select select "5"
select select "1 Jour"
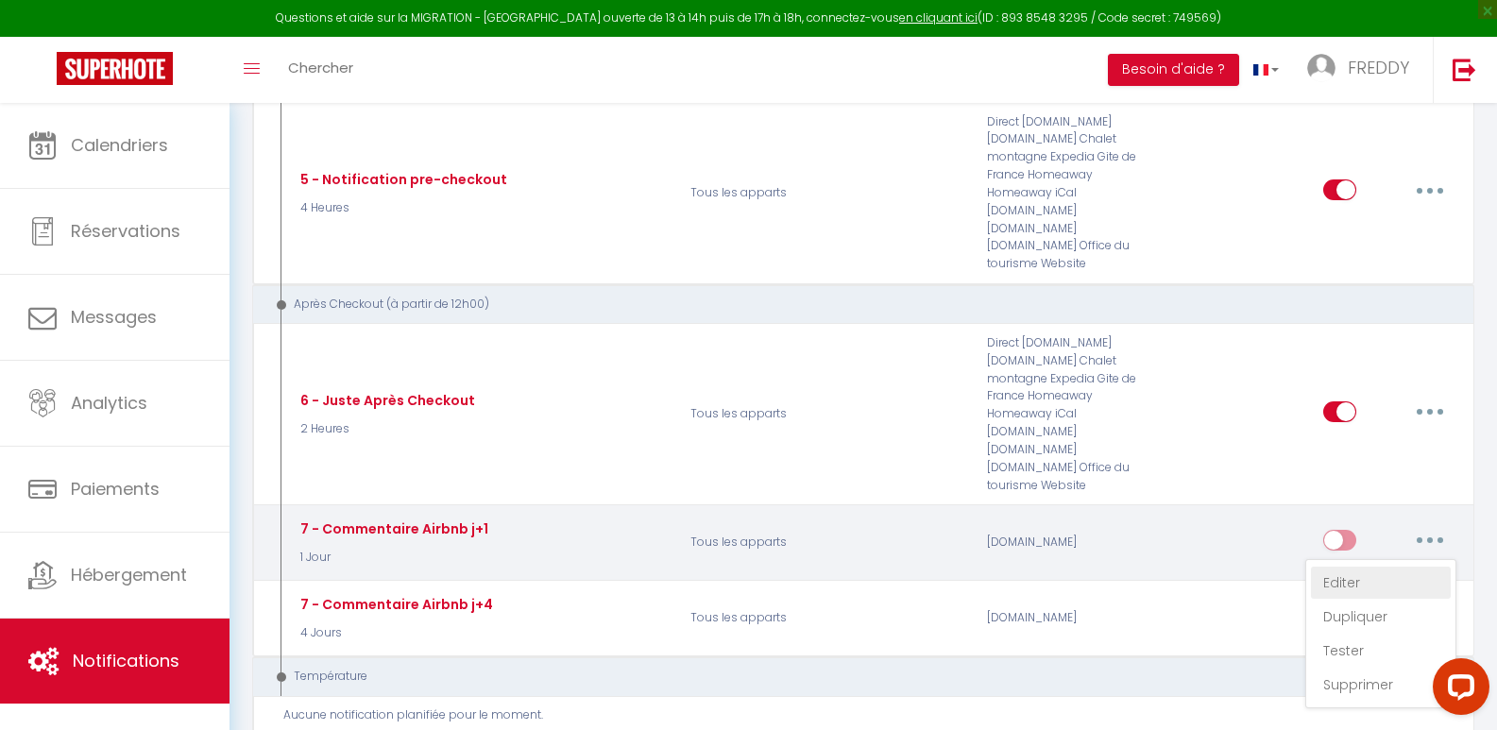
checkbox input "false"
select select "review"
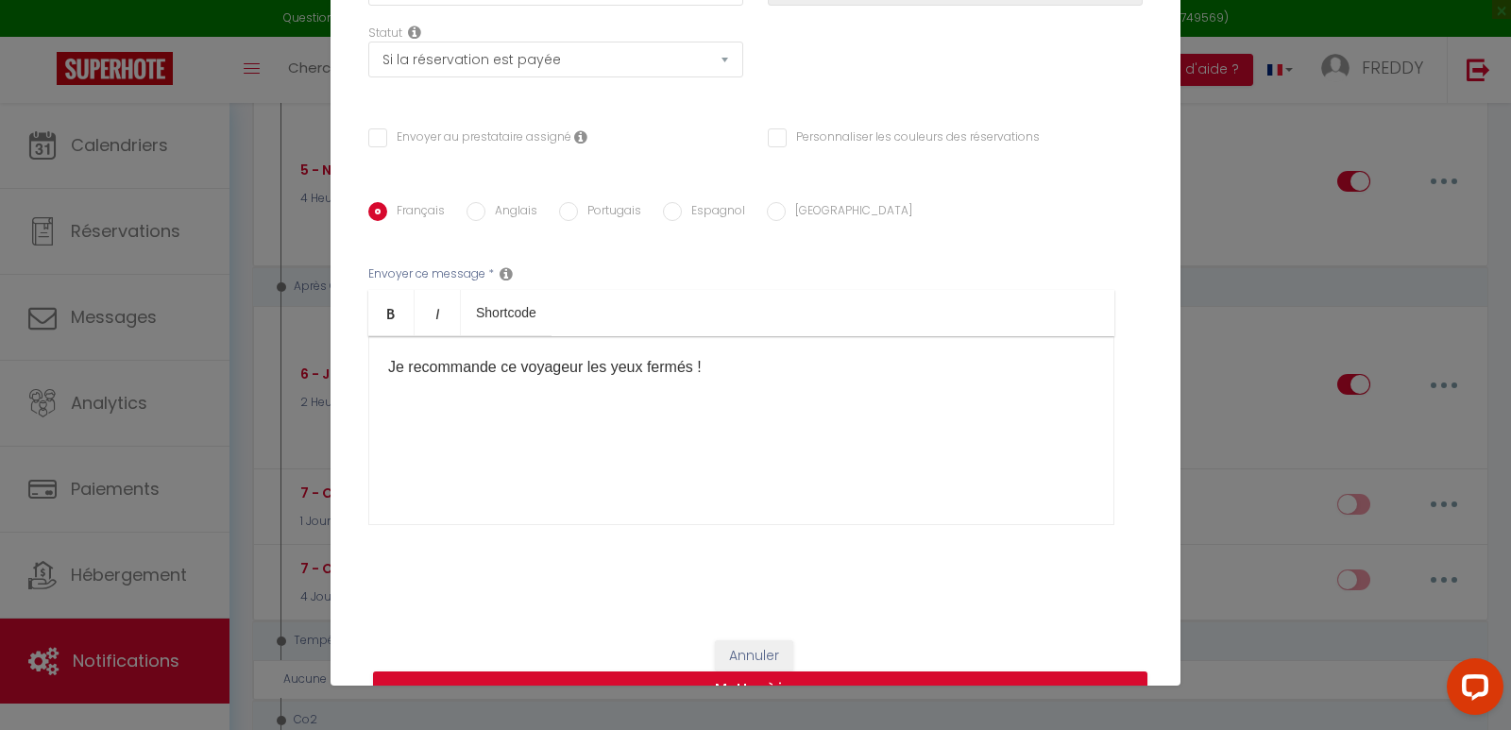
scroll to position [279, 0]
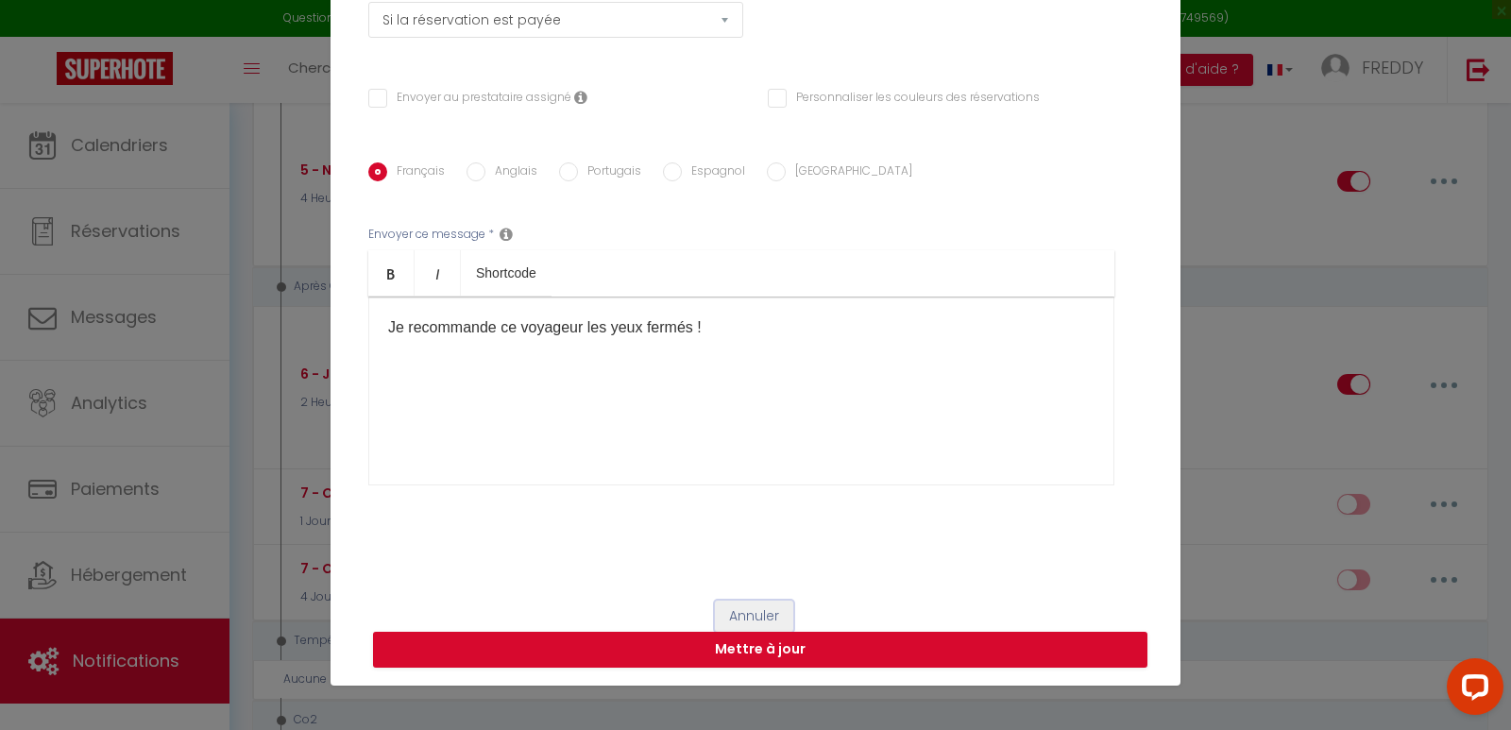
click at [742, 613] on button "Annuler" at bounding box center [754, 617] width 78 height 32
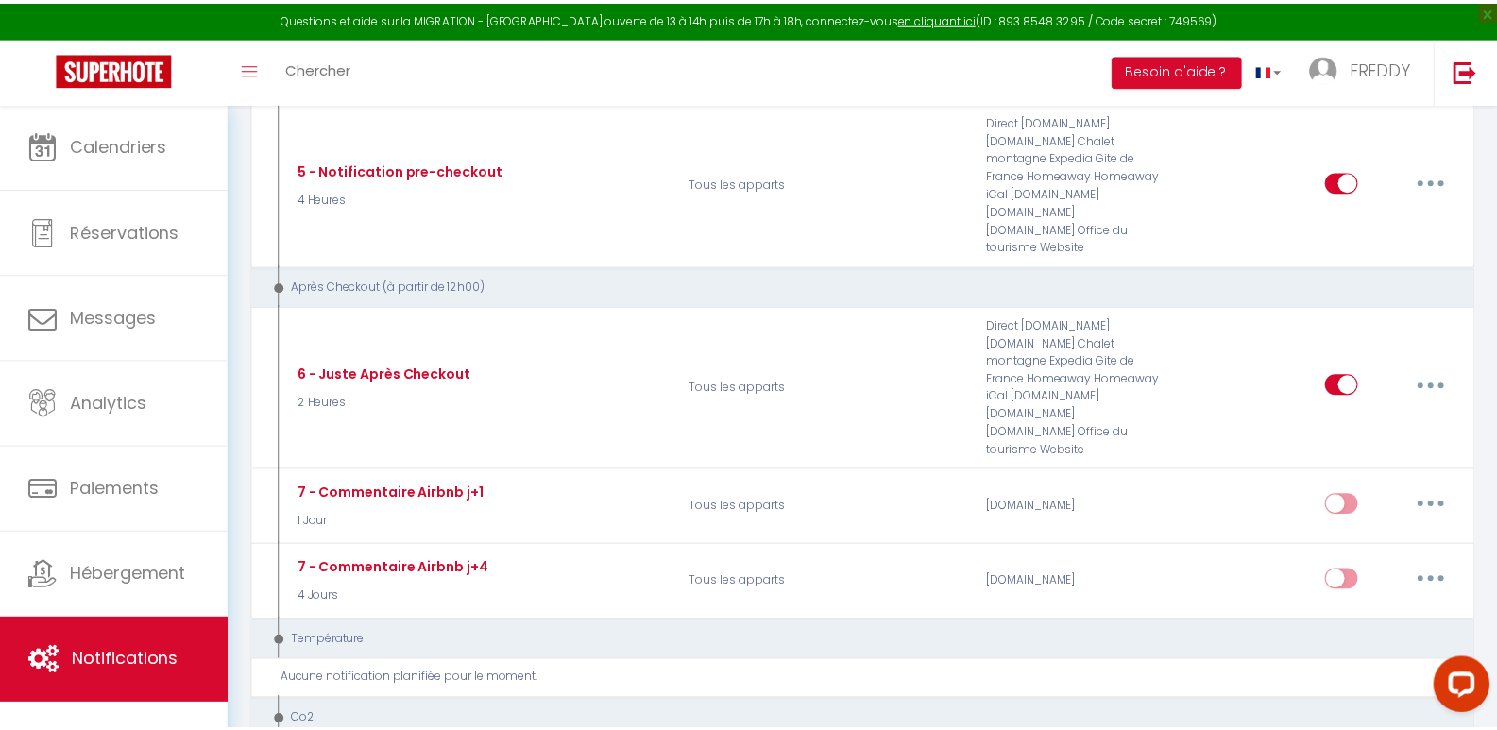
scroll to position [1812, 0]
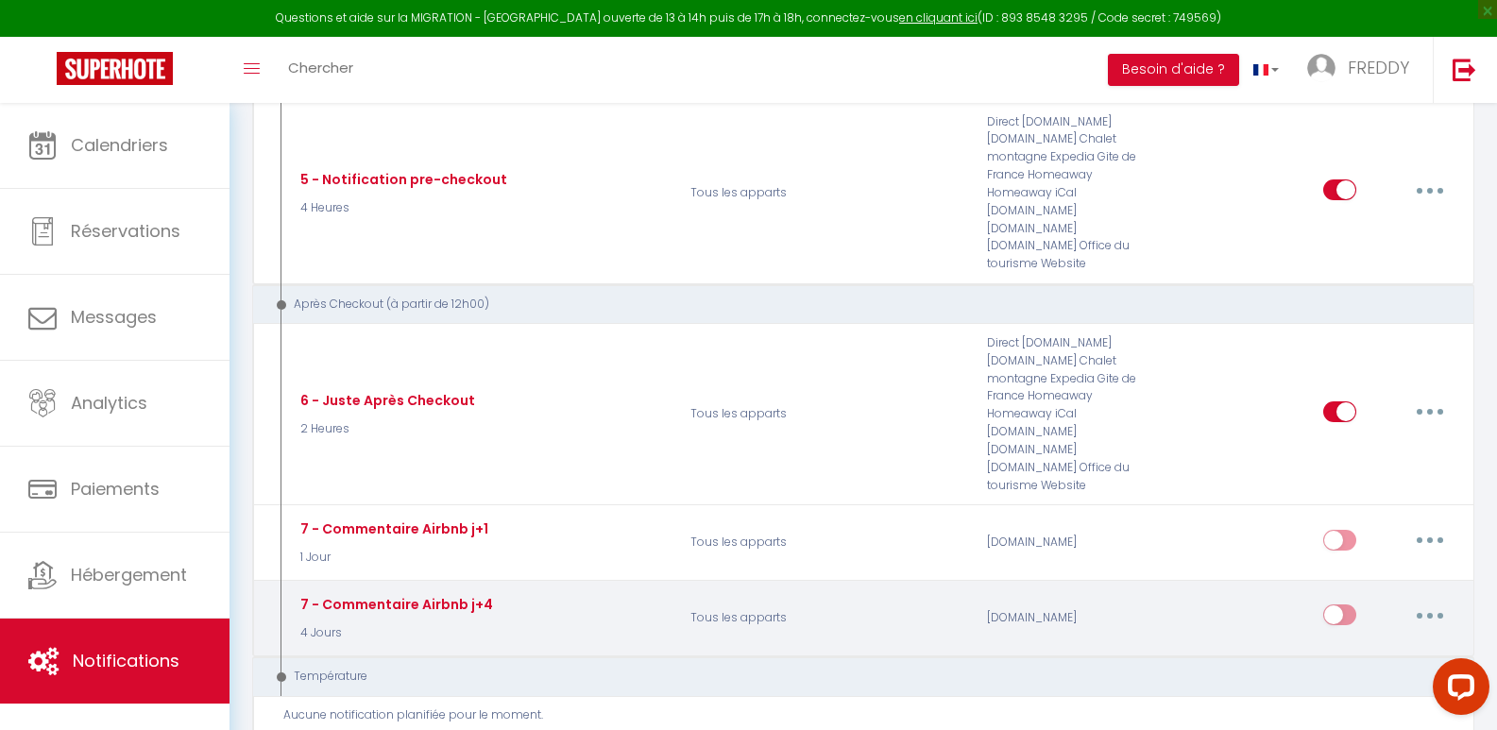
click at [1352, 580] on div "7 - Commentaire Airbnb j+4 4 Jours Tous les apparts [DOMAIN_NAME] Editer Dupliq…" at bounding box center [863, 618] width 1222 height 77
click at [1432, 600] on button "button" at bounding box center [1430, 615] width 53 height 30
click at [1353, 642] on link "Editer" at bounding box center [1381, 658] width 140 height 32
type input "7 - Commentaire Airbnb j+4"
select select "4 Jours"
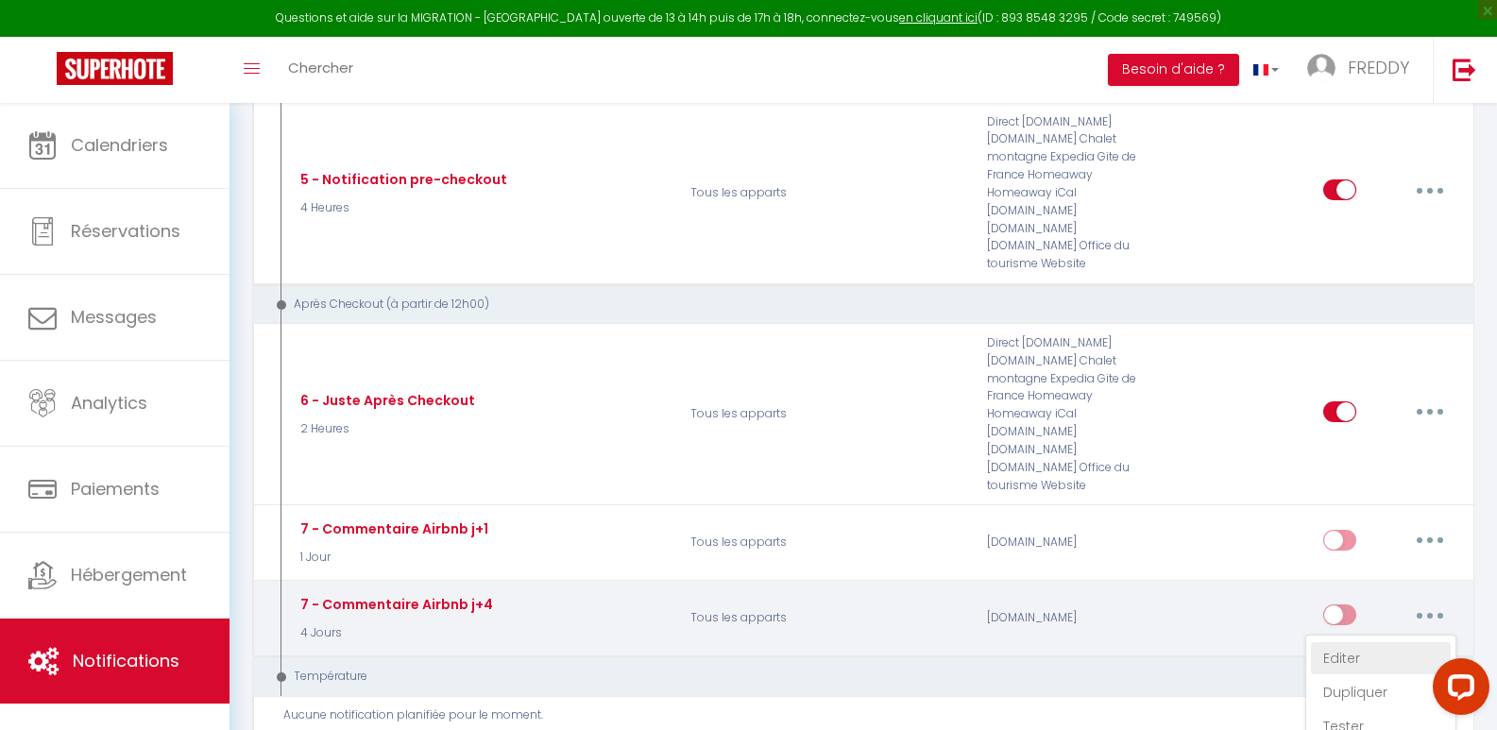
select select
checkbox input "false"
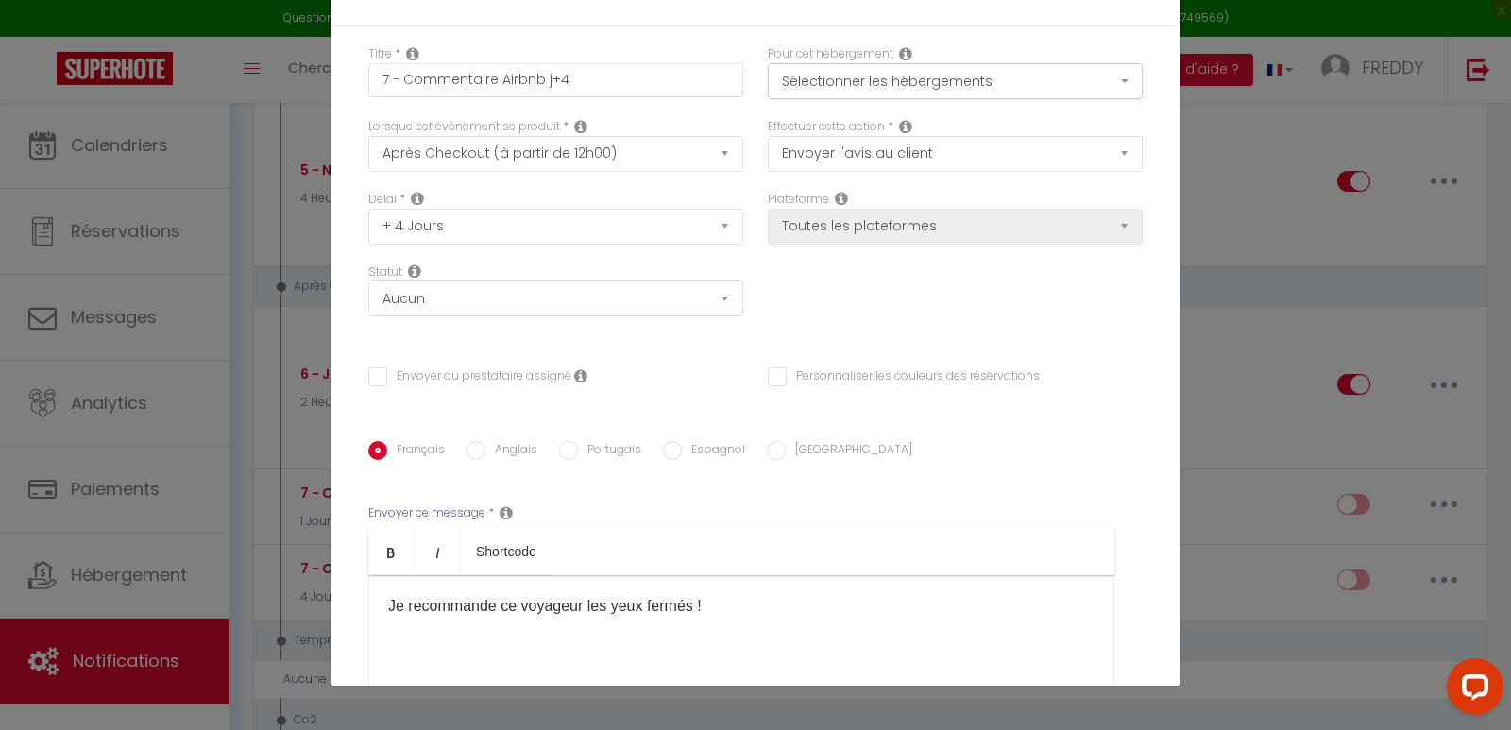
scroll to position [279, 0]
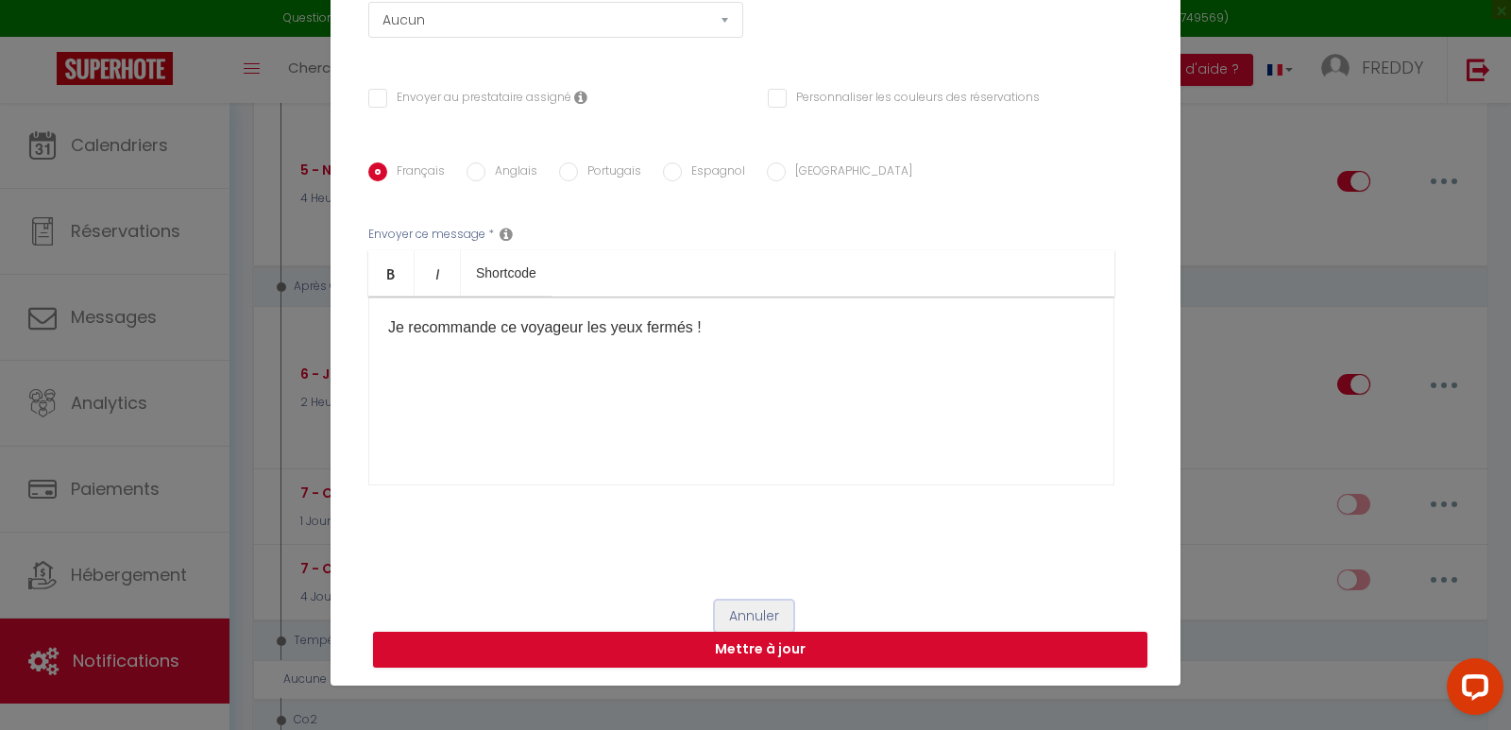
click at [755, 606] on button "Annuler" at bounding box center [754, 617] width 78 height 32
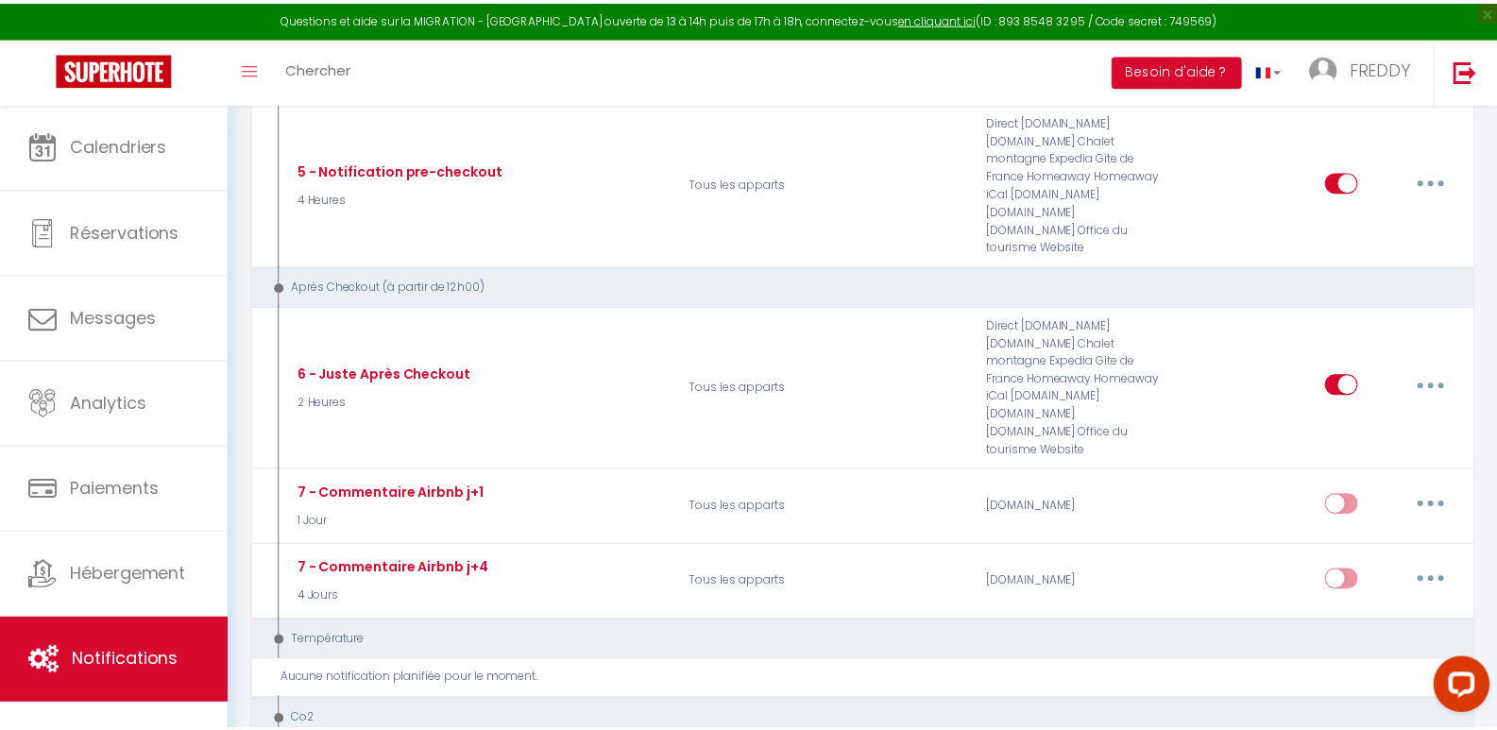
scroll to position [1812, 0]
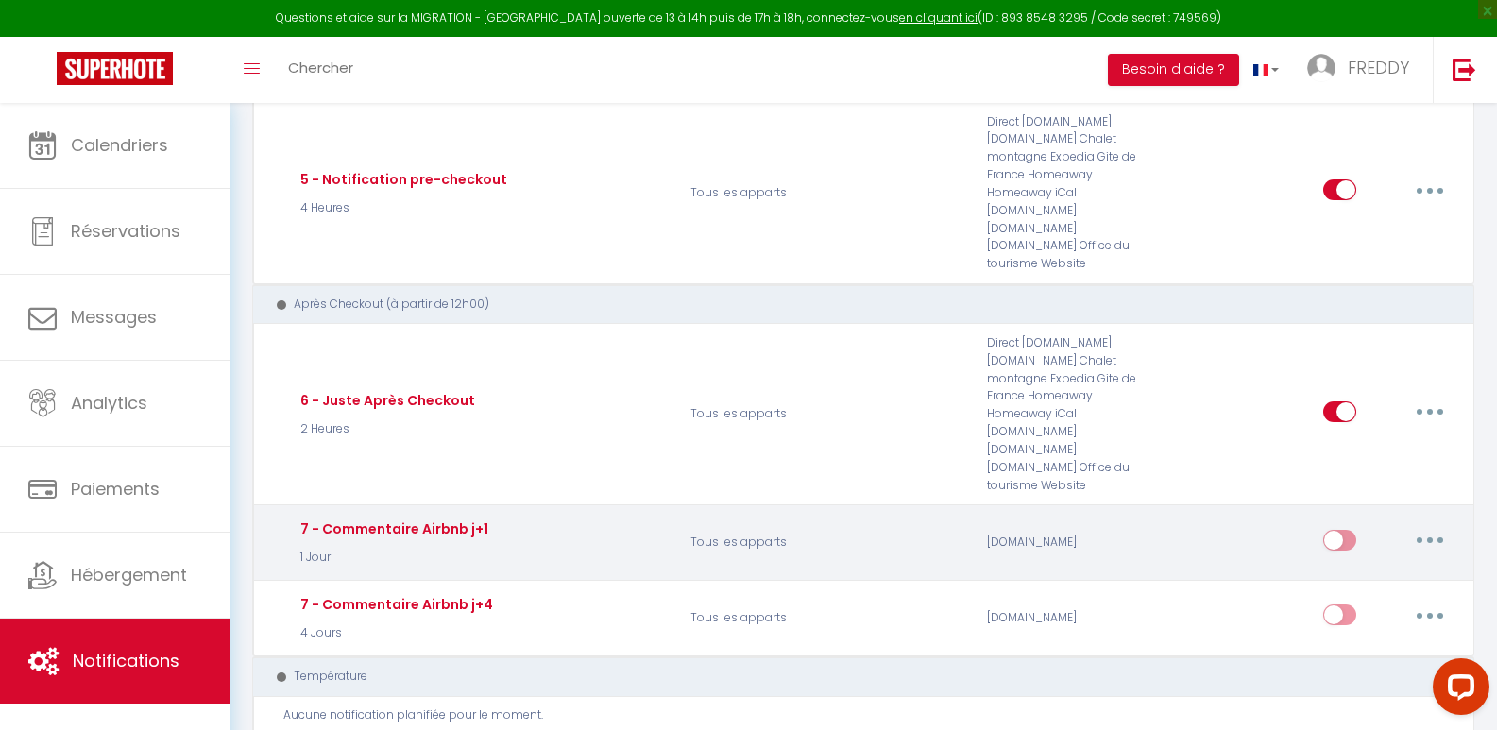
click at [1344, 530] on input "checkbox" at bounding box center [1339, 544] width 33 height 28
checkbox input "true"
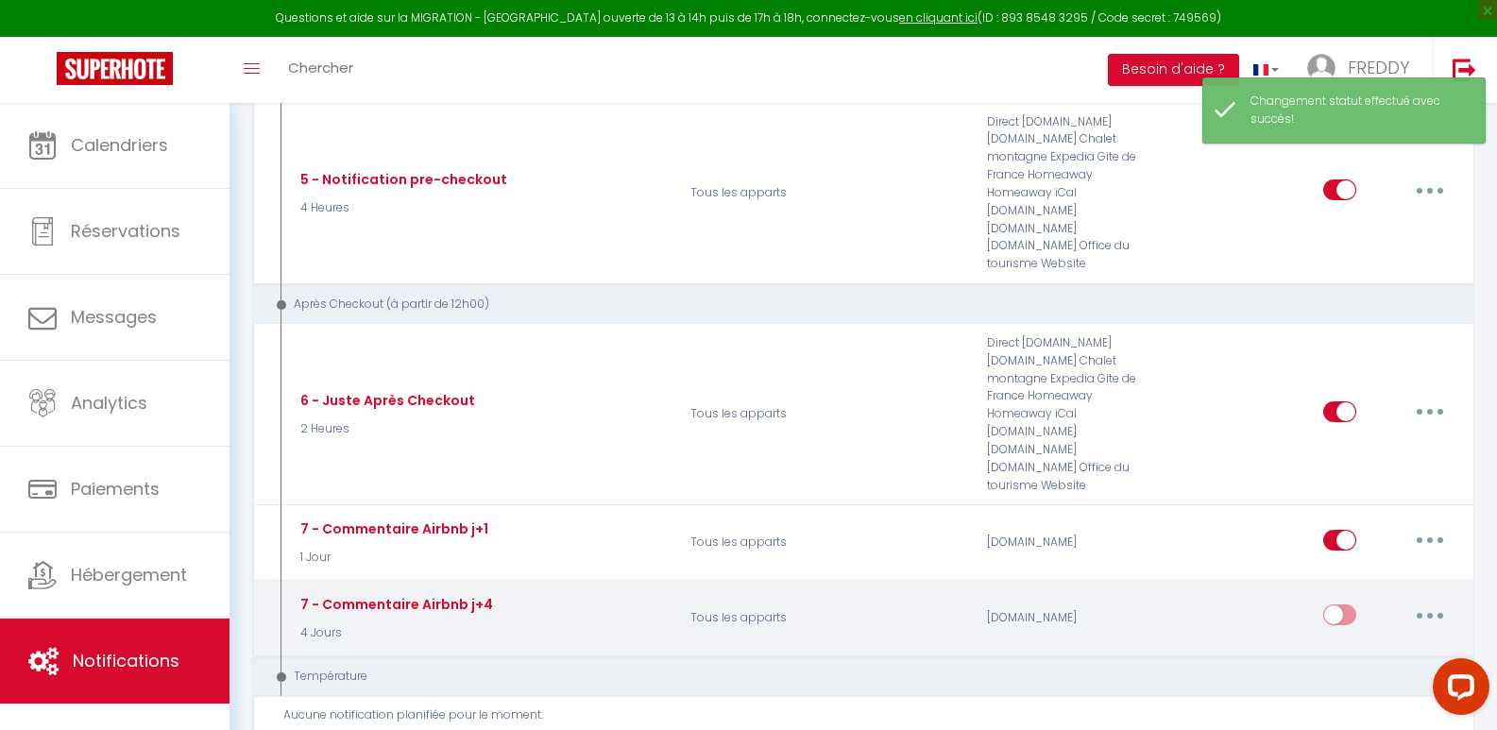
click at [1342, 605] on input "checkbox" at bounding box center [1339, 619] width 33 height 28
checkbox input "true"
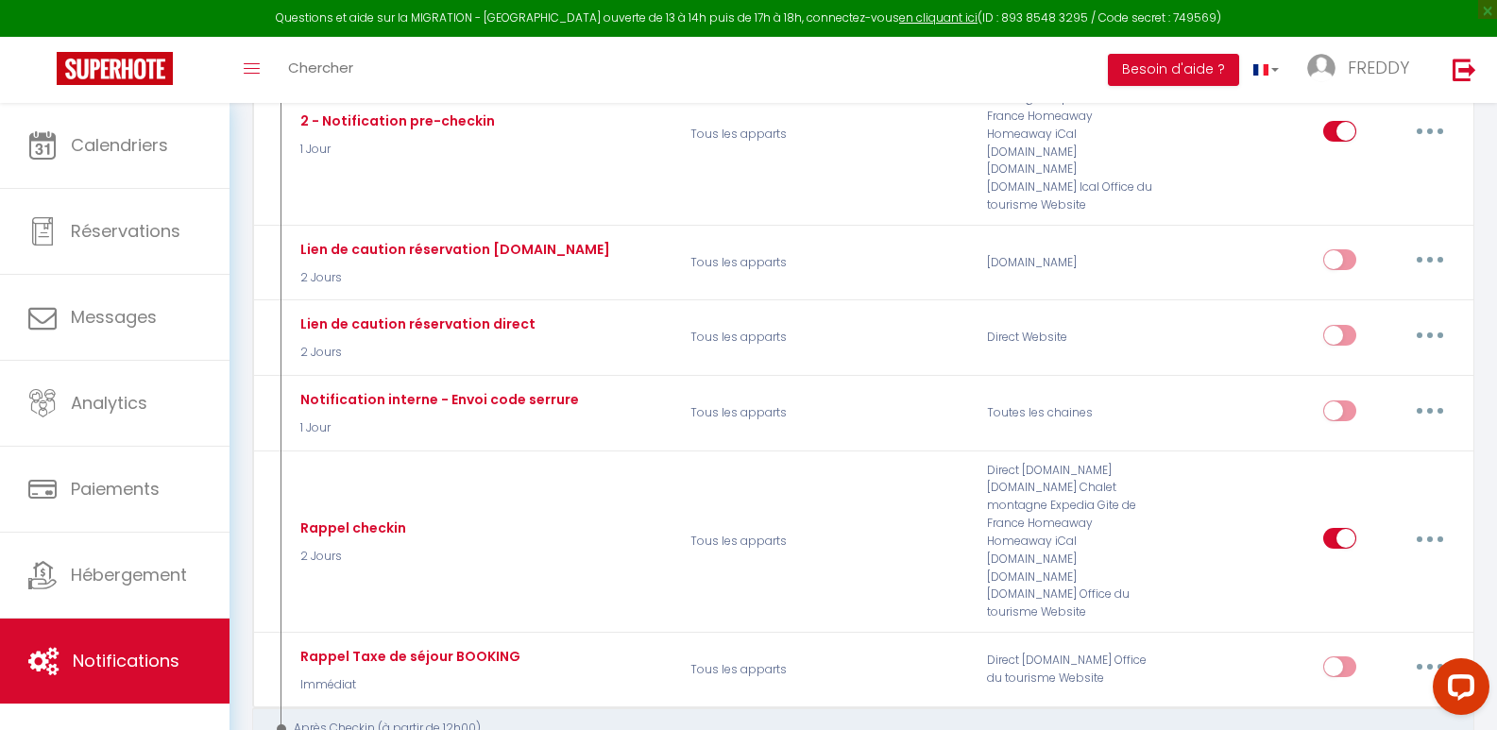
scroll to position [1094, 0]
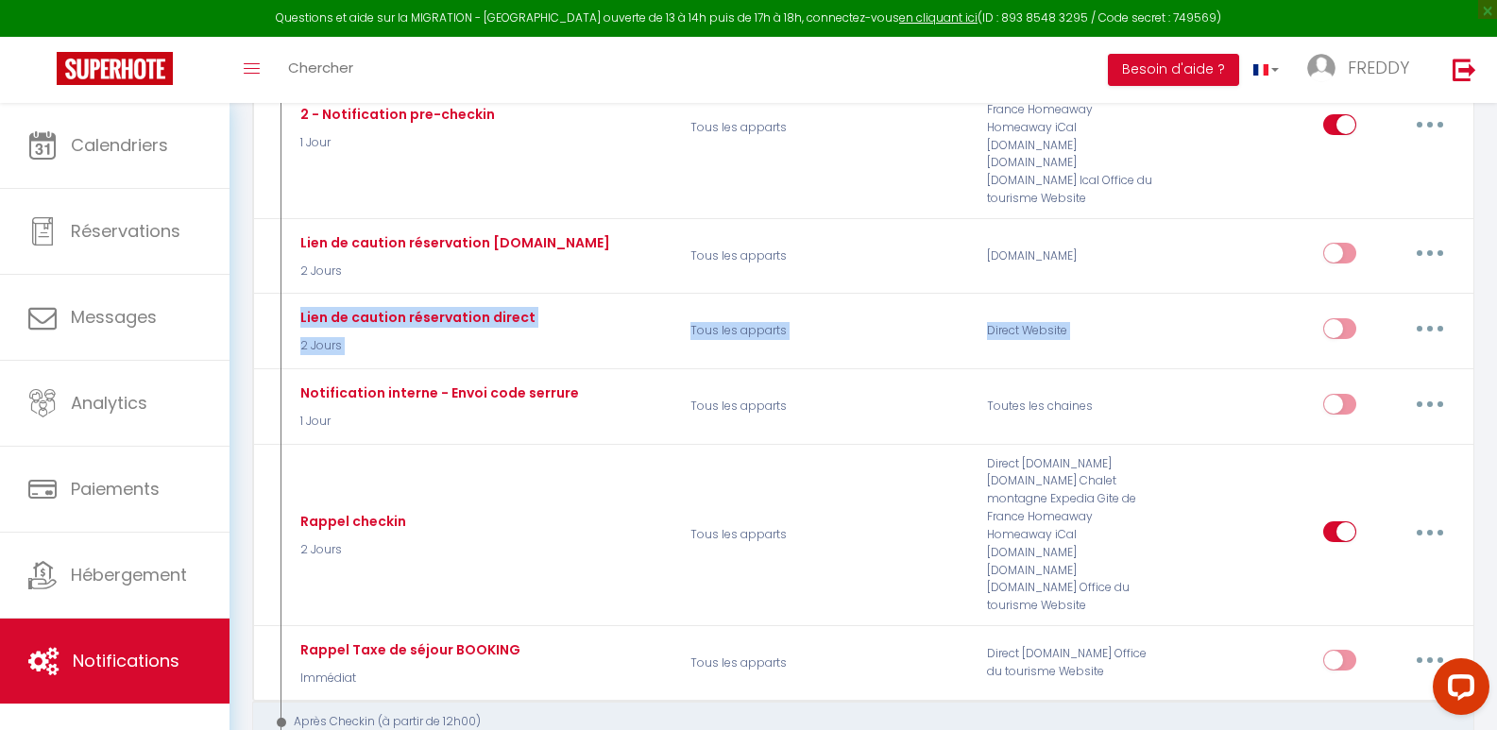
drag, startPoint x: 1493, startPoint y: 250, endPoint x: 1494, endPoint y: 185, distance: 65.2
drag, startPoint x: 1494, startPoint y: 185, endPoint x: 1503, endPoint y: 260, distance: 75.1
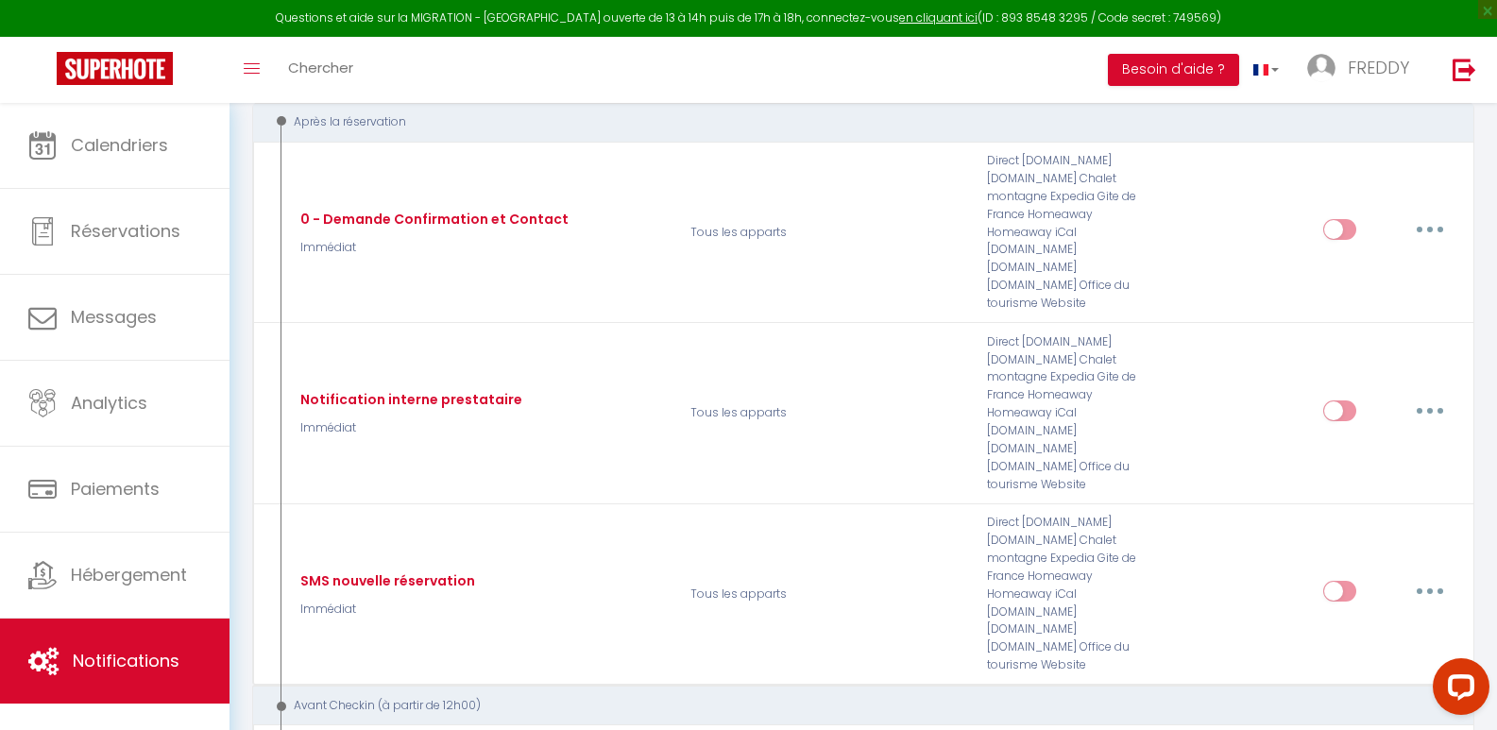
scroll to position [0, 0]
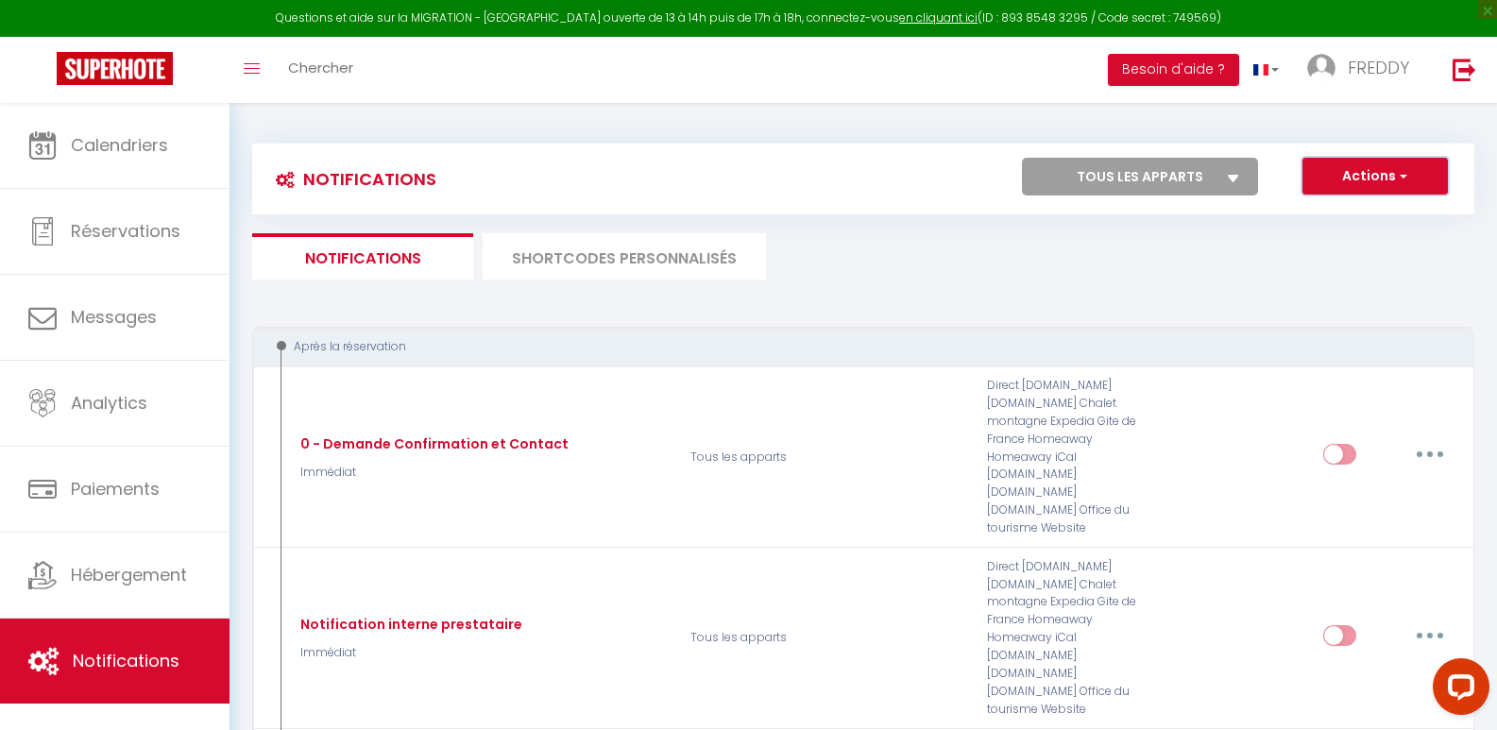
click at [1407, 174] on span "button" at bounding box center [1401, 175] width 11 height 19
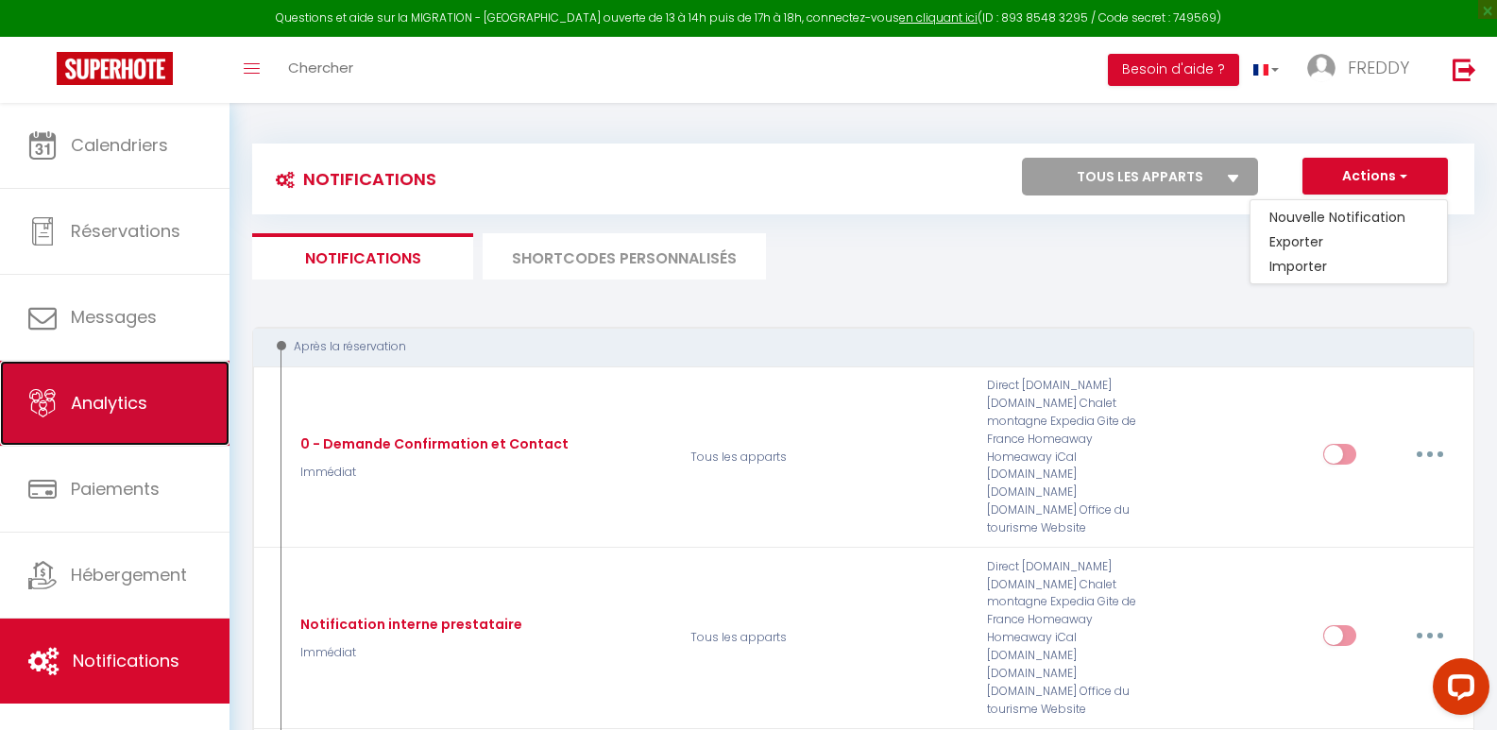
click at [139, 403] on span "Analytics" at bounding box center [109, 403] width 77 height 24
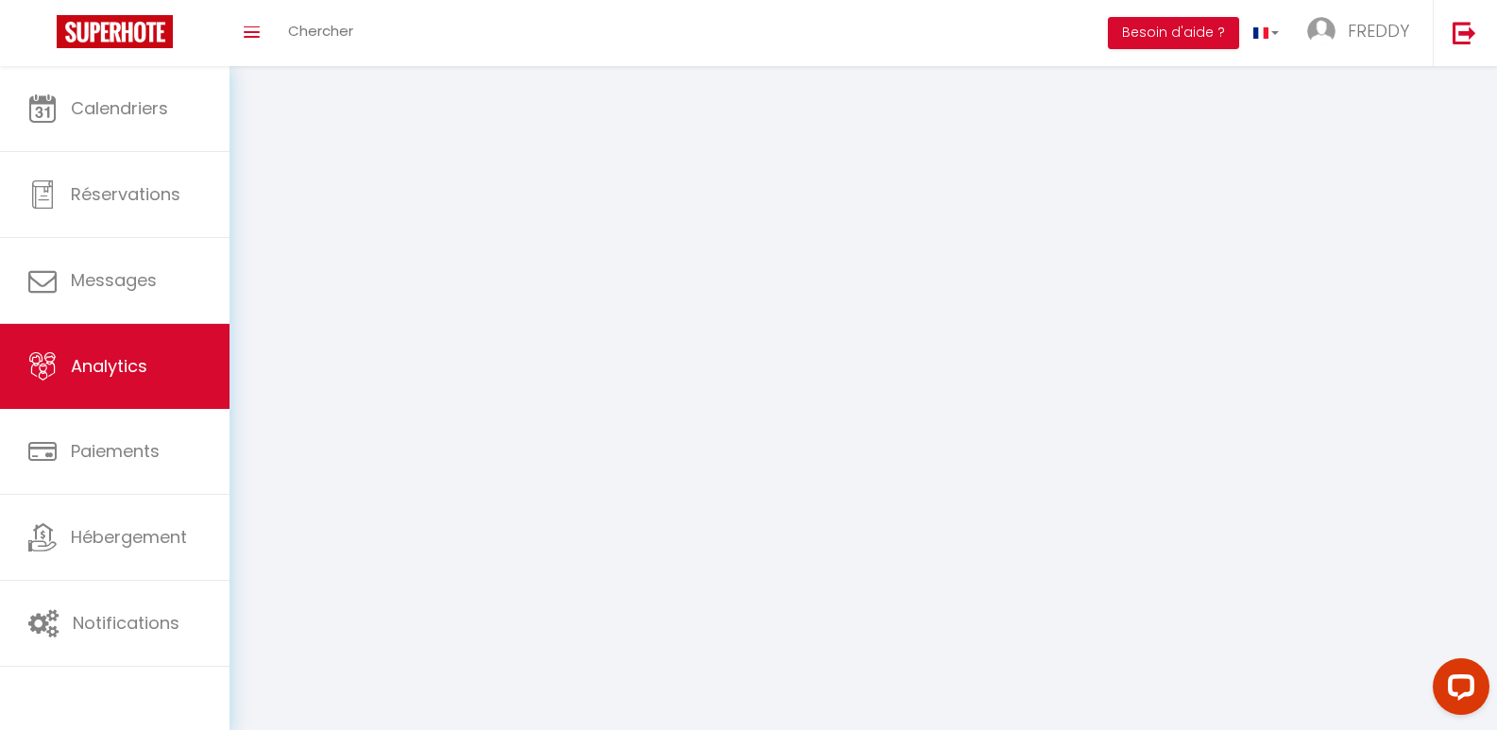
select select "2025"
select select "8"
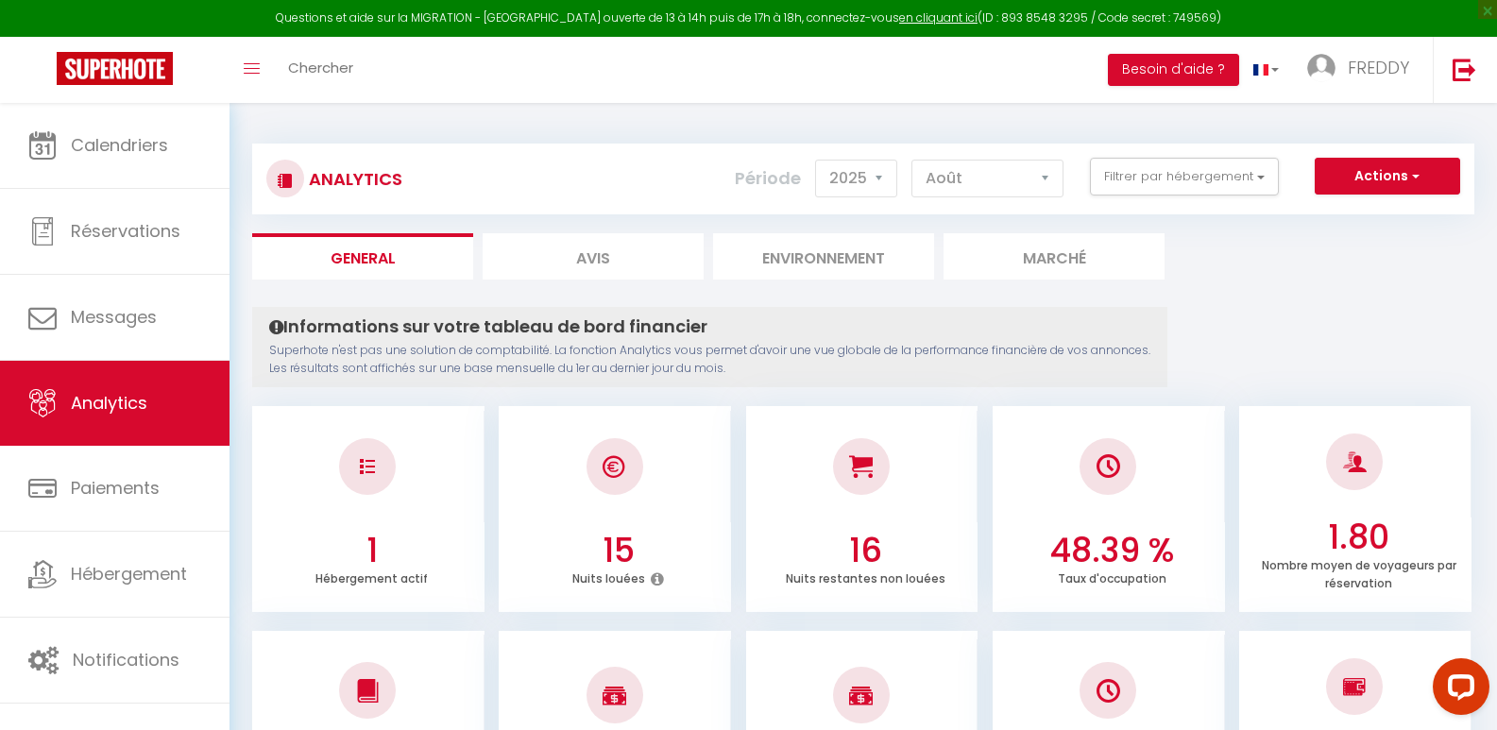
click at [402, 531] on div "1 Hébergement actif" at bounding box center [368, 569] width 232 height 77
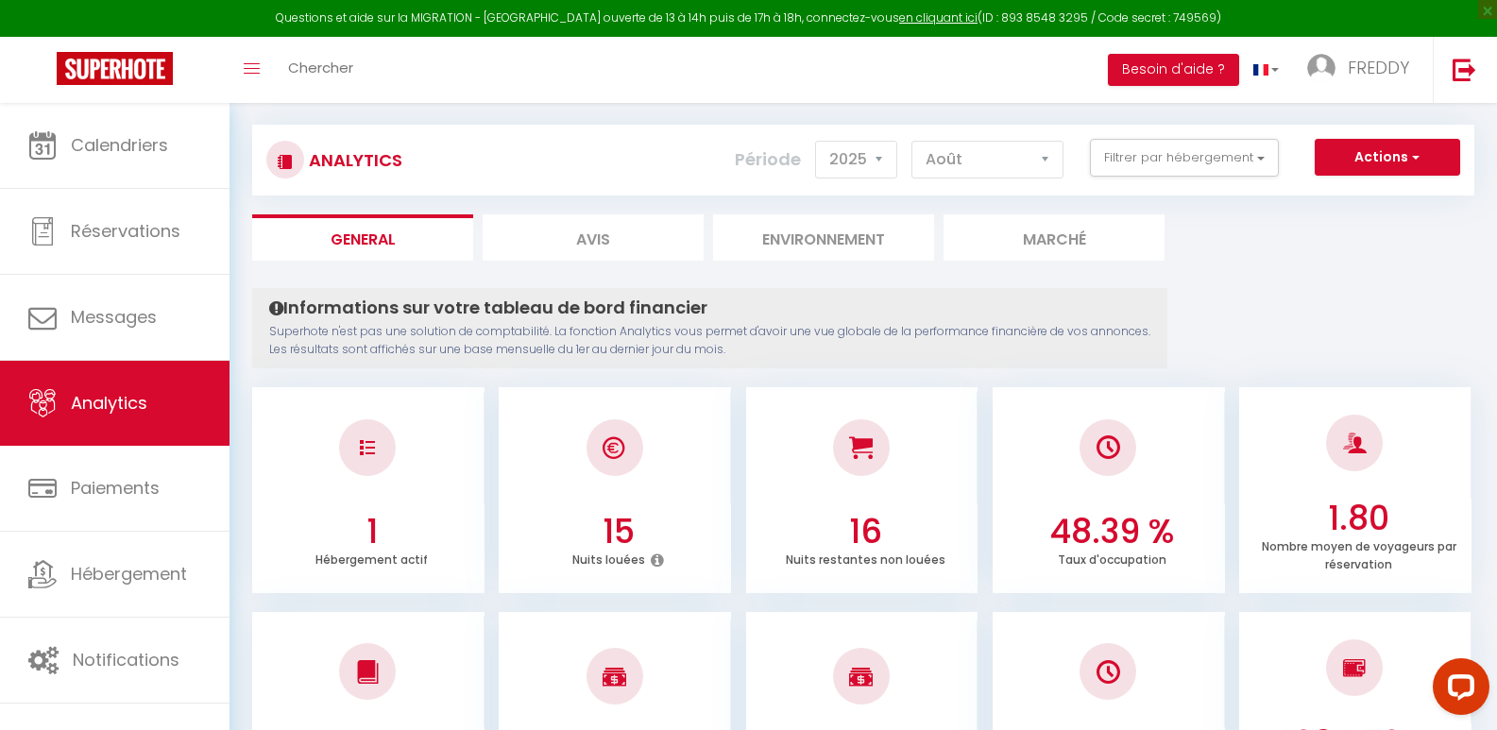
scroll to position [7, 0]
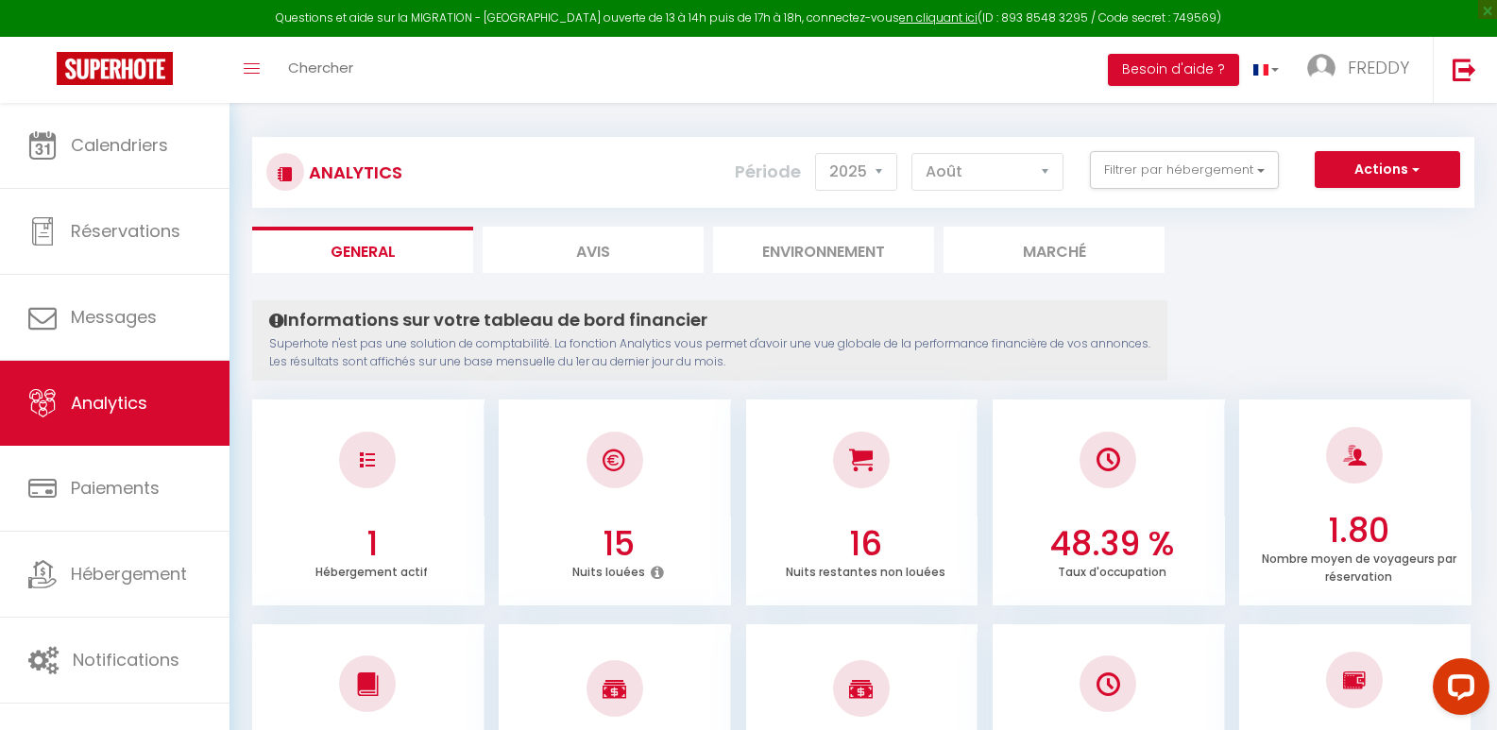
click at [594, 259] on li "Avis" at bounding box center [593, 250] width 221 height 46
select select "2025"
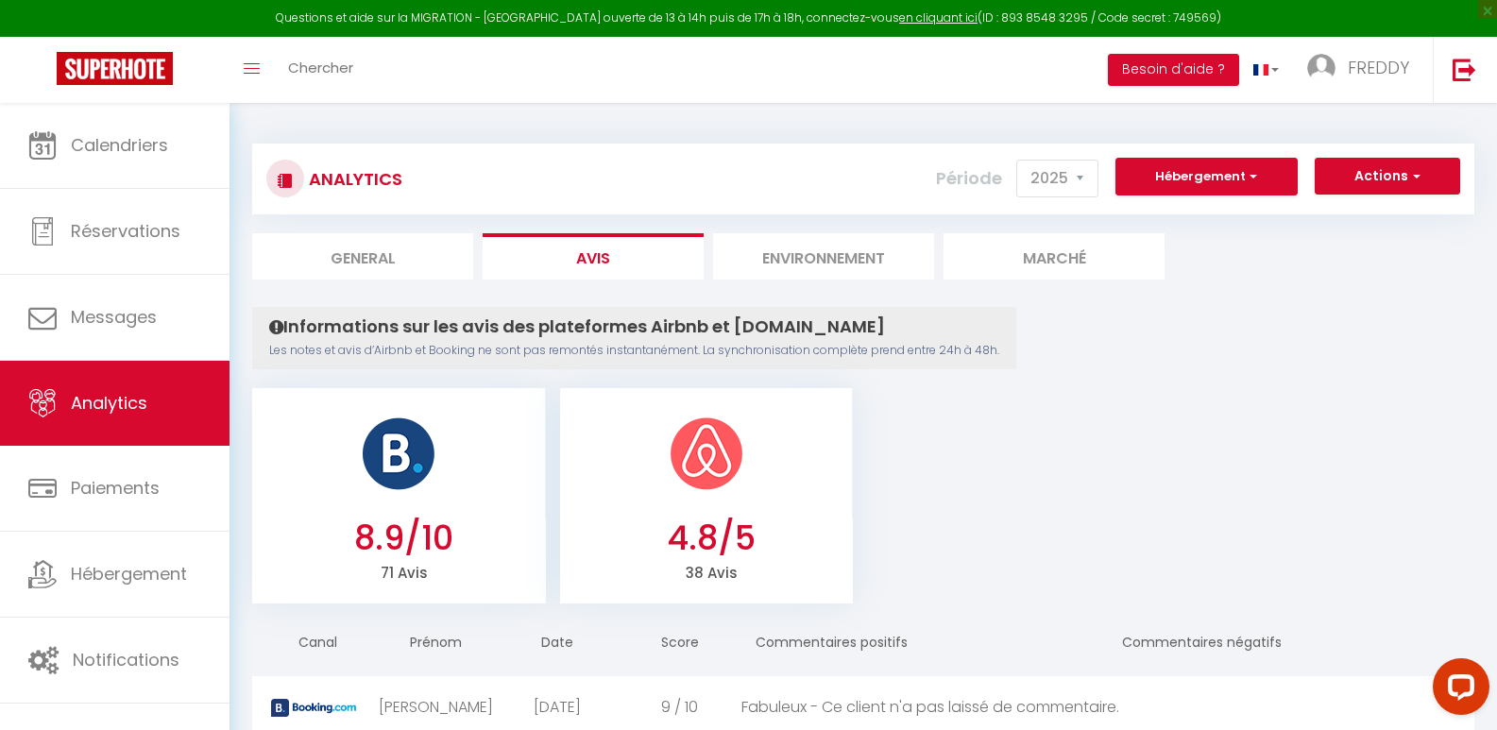
click at [833, 263] on li "Environnement" at bounding box center [823, 256] width 221 height 46
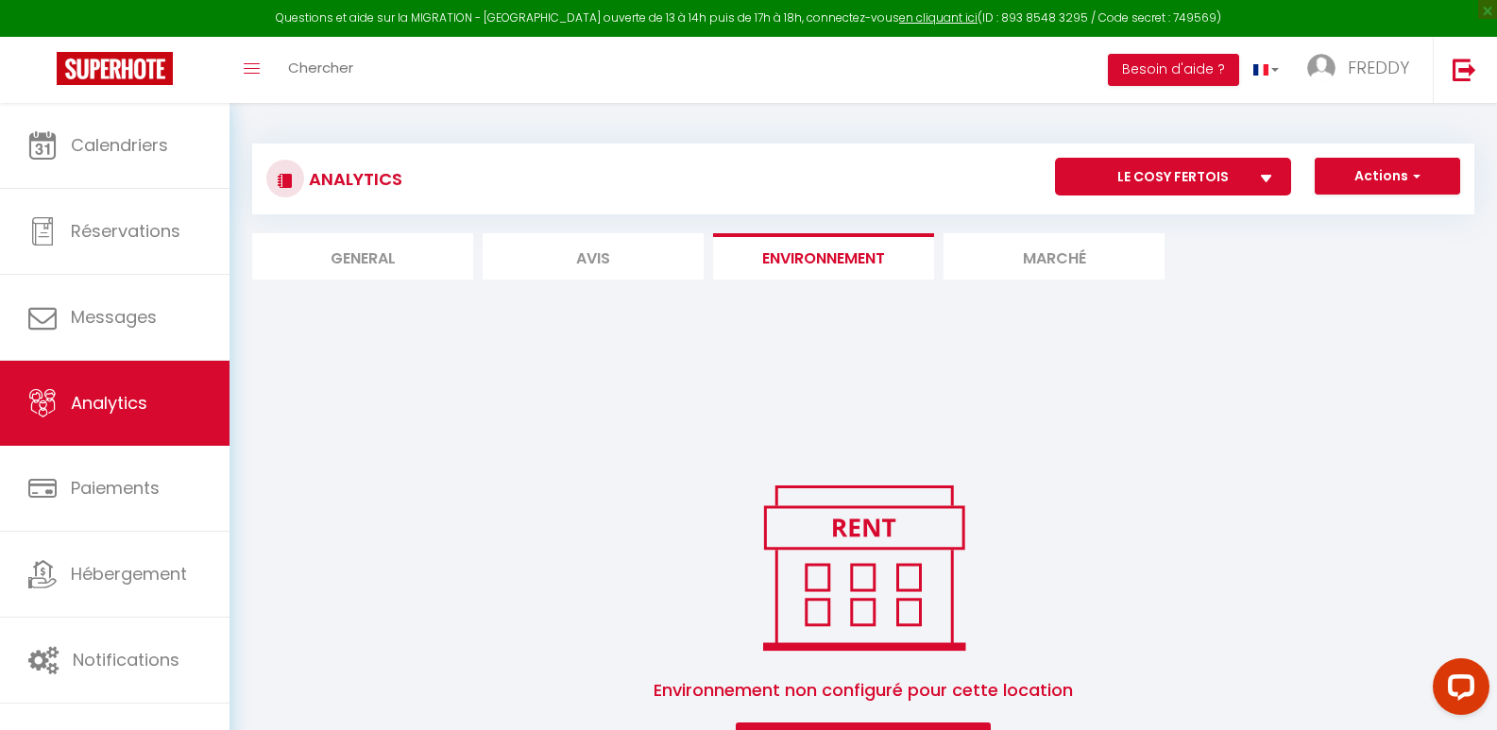
click at [1053, 253] on li "Marché" at bounding box center [1054, 256] width 221 height 46
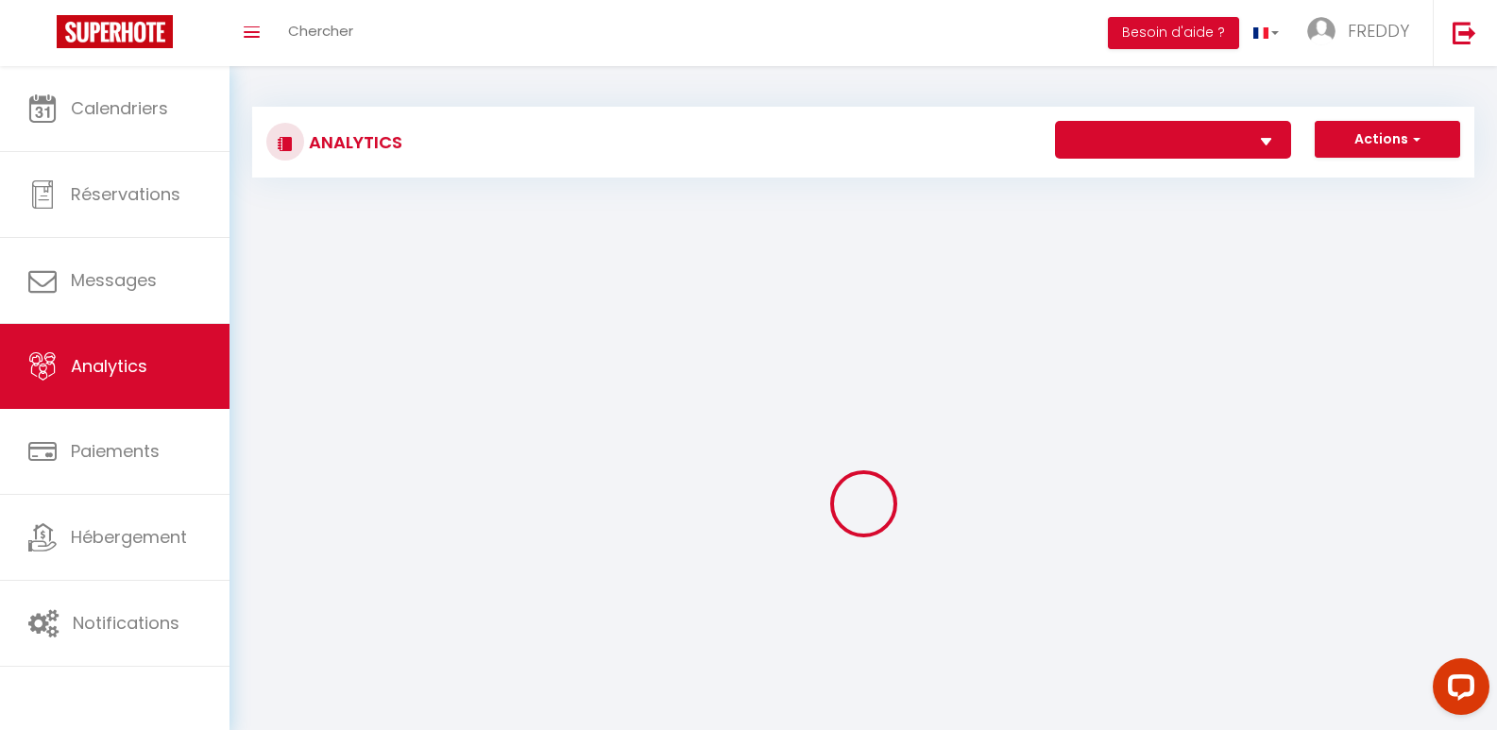
select select
type input "[DATE] ~ [DATE]"
select select "5023"
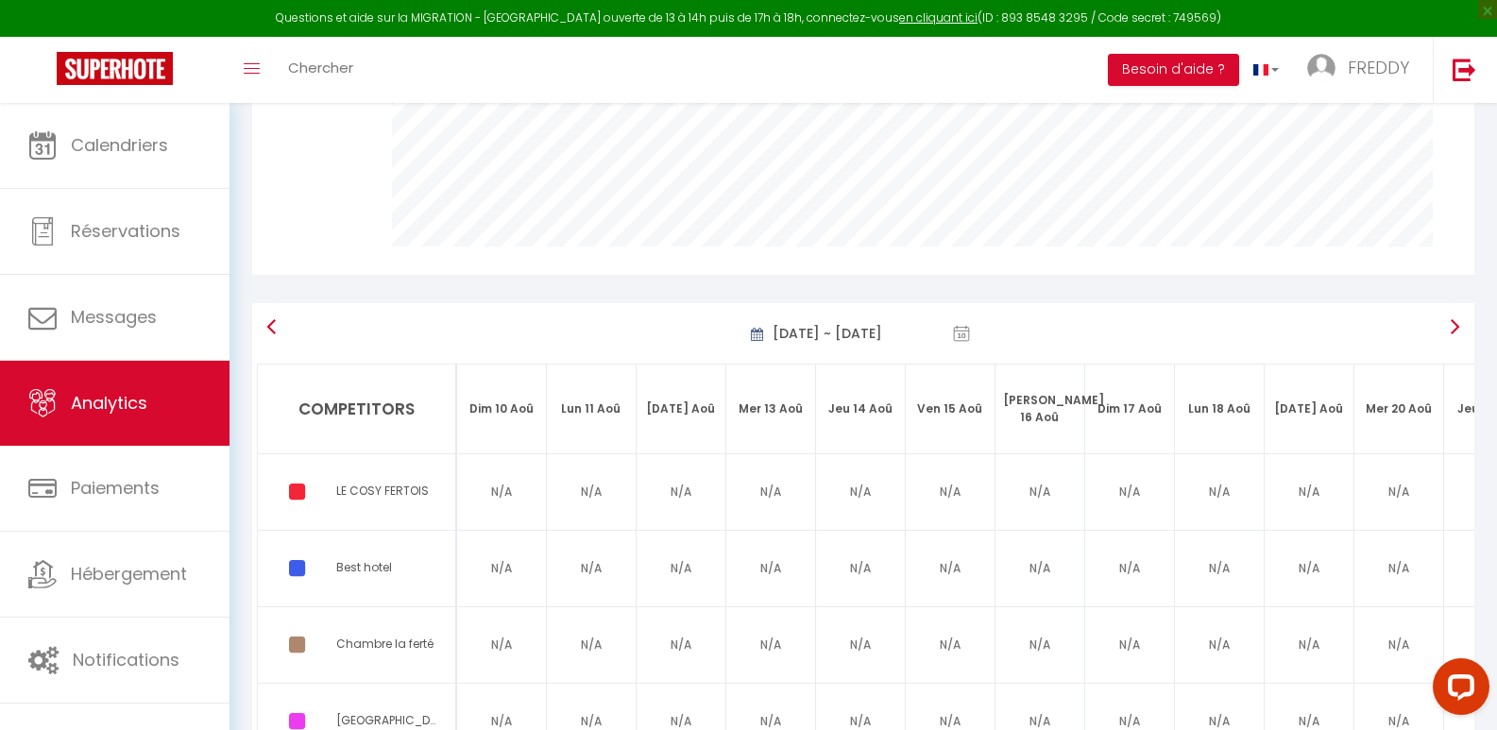
scroll to position [739, 0]
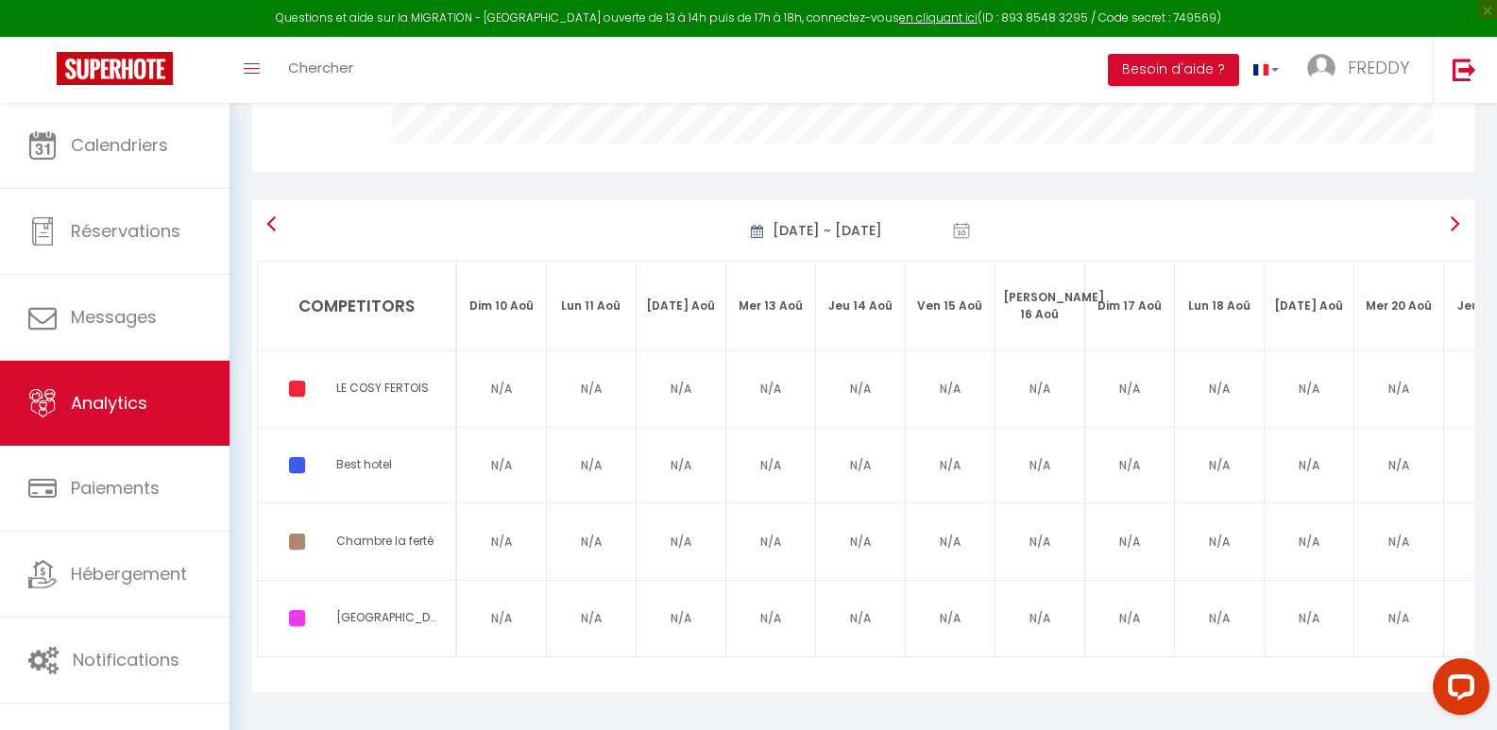
click at [299, 380] on icon at bounding box center [297, 389] width 16 height 19
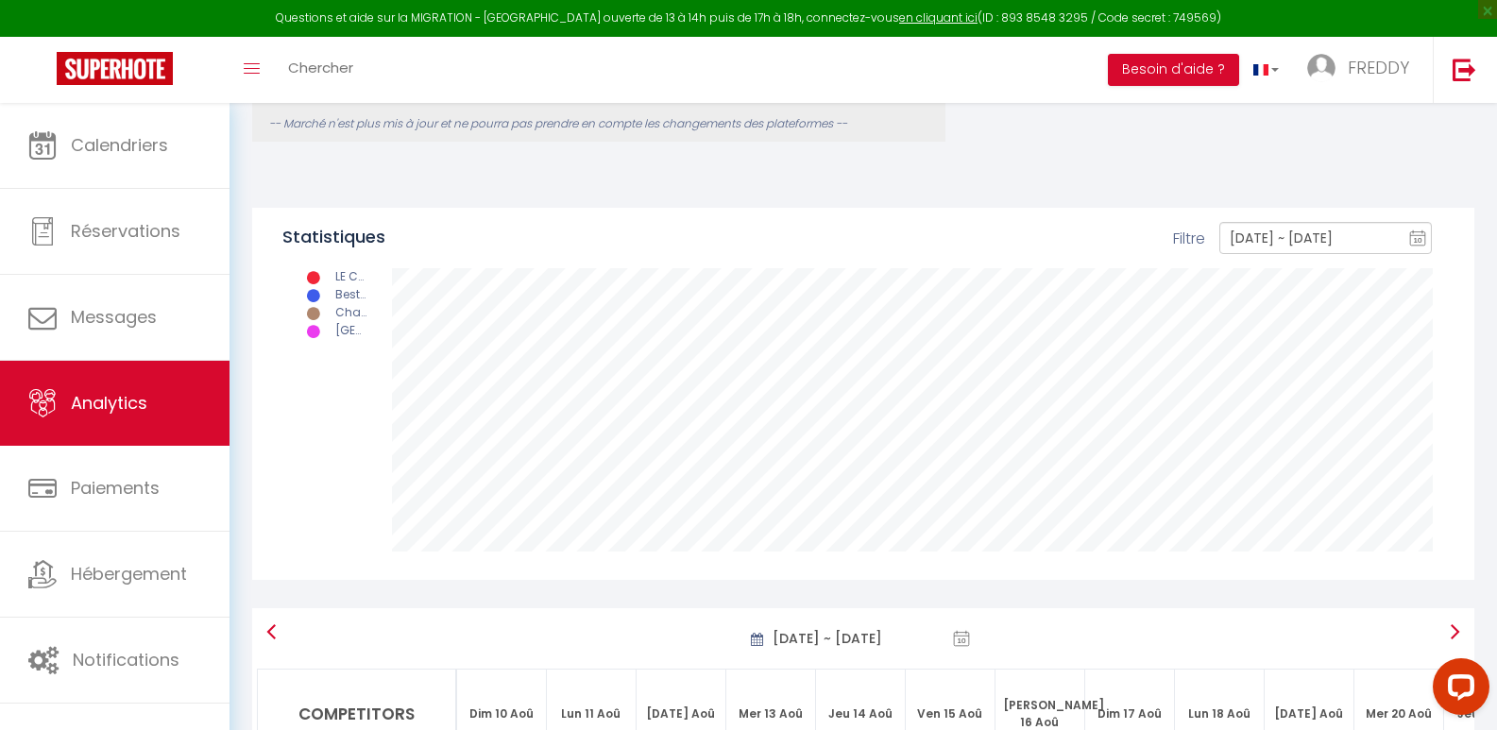
scroll to position [315, 0]
click at [316, 298] on icon at bounding box center [320, 297] width 27 height 15
drag, startPoint x: 573, startPoint y: 240, endPoint x: 326, endPoint y: 348, distance: 269.9
click at [326, 348] on div "Statistiques [DATE] ~ [DATE] 10 Sélectionnez la date de début Sélectionnez la d…" at bounding box center [863, 396] width 1222 height 372
click at [755, 129] on span "-- Marché n'est plus mis à jour et ne pourra pas prendre en compte les changeme…" at bounding box center [558, 125] width 578 height 16
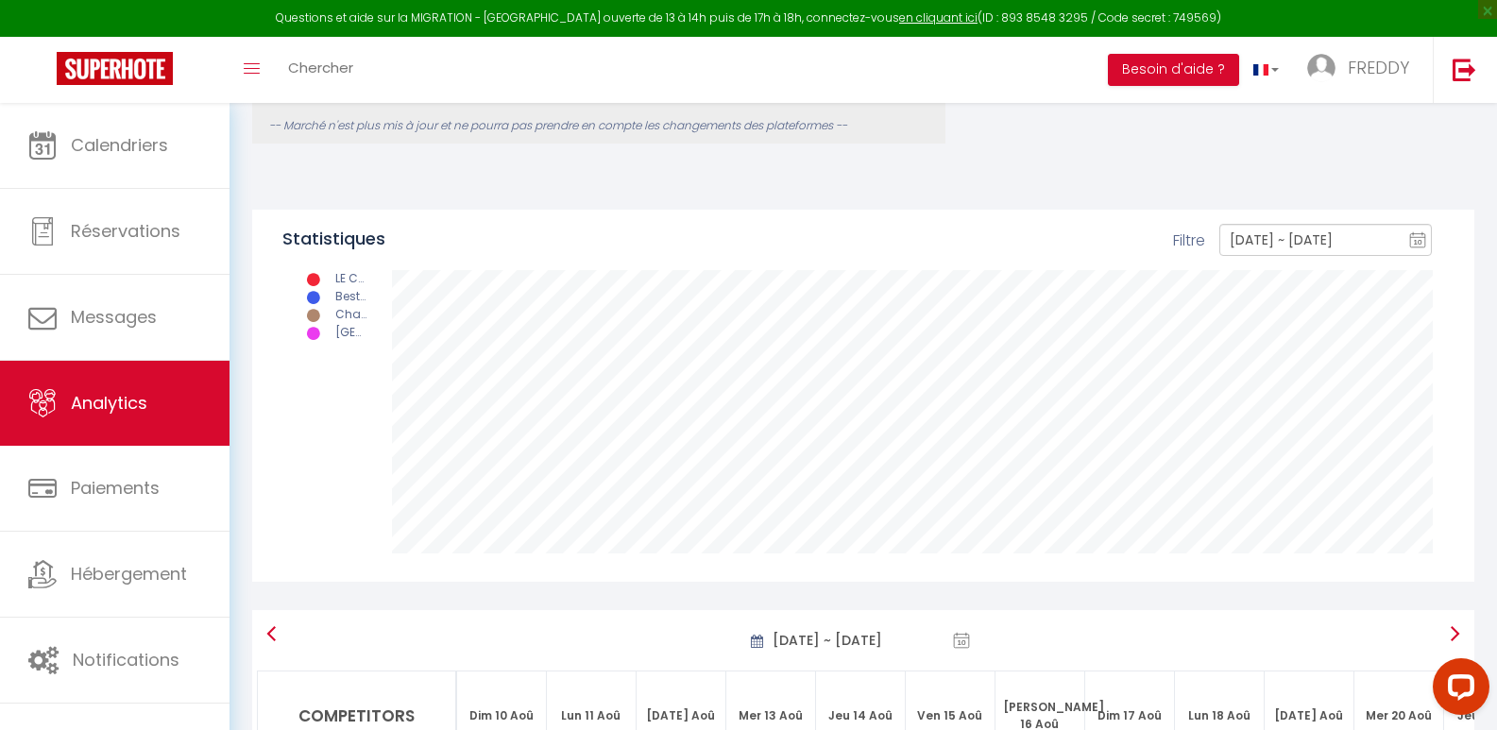
click at [847, 124] on span "-- Marché n'est plus mis à jour et ne pourra pas prendre en compte les changeme…" at bounding box center [558, 125] width 578 height 16
drag, startPoint x: 857, startPoint y: 124, endPoint x: 807, endPoint y: 129, distance: 50.4
click at [807, 129] on span "-- Marché n'est plus mis à jour et ne pourra pas prendre en compte les changeme…" at bounding box center [558, 125] width 578 height 16
click at [1396, 77] on span "FREDDY" at bounding box center [1378, 68] width 61 height 24
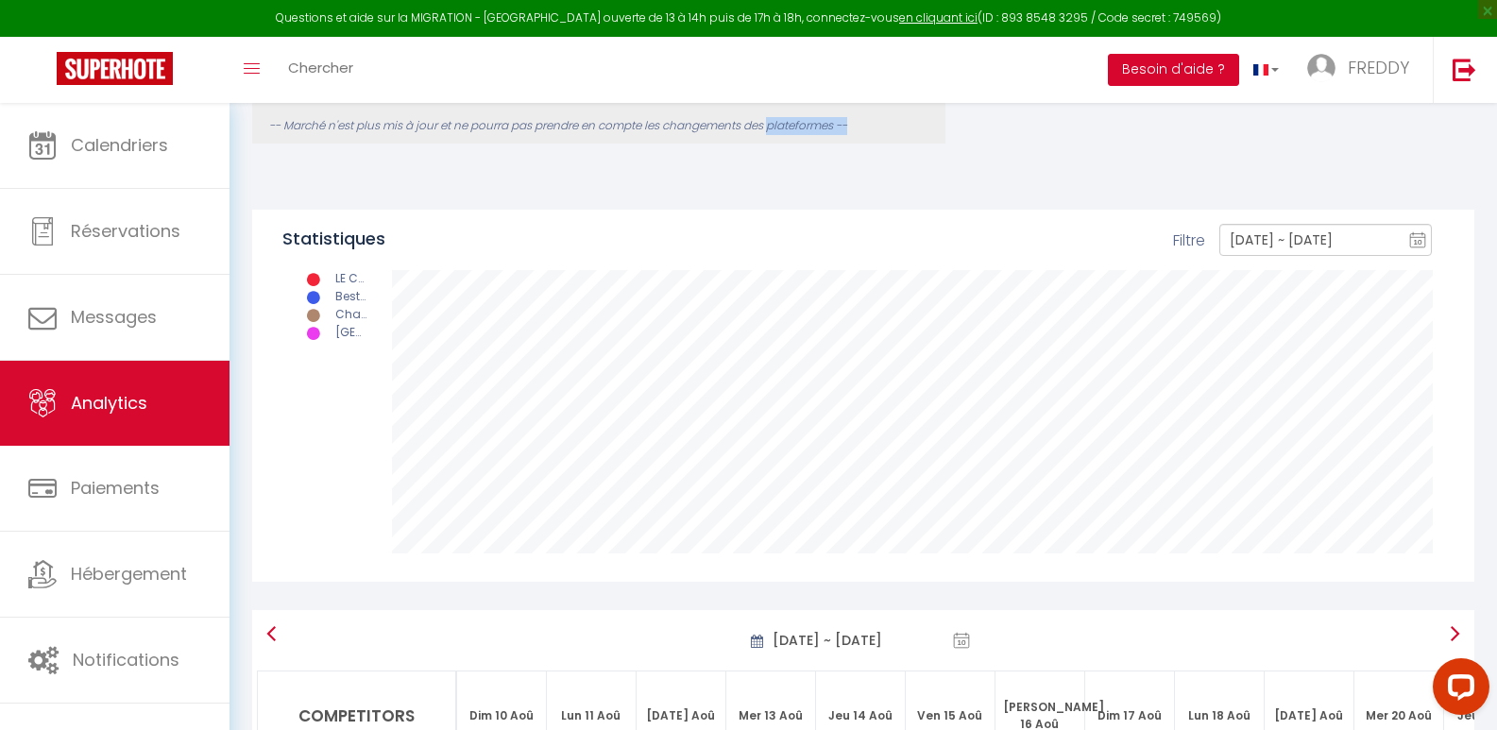
click at [1209, 71] on button "Besoin d'aide ?" at bounding box center [1173, 70] width 131 height 32
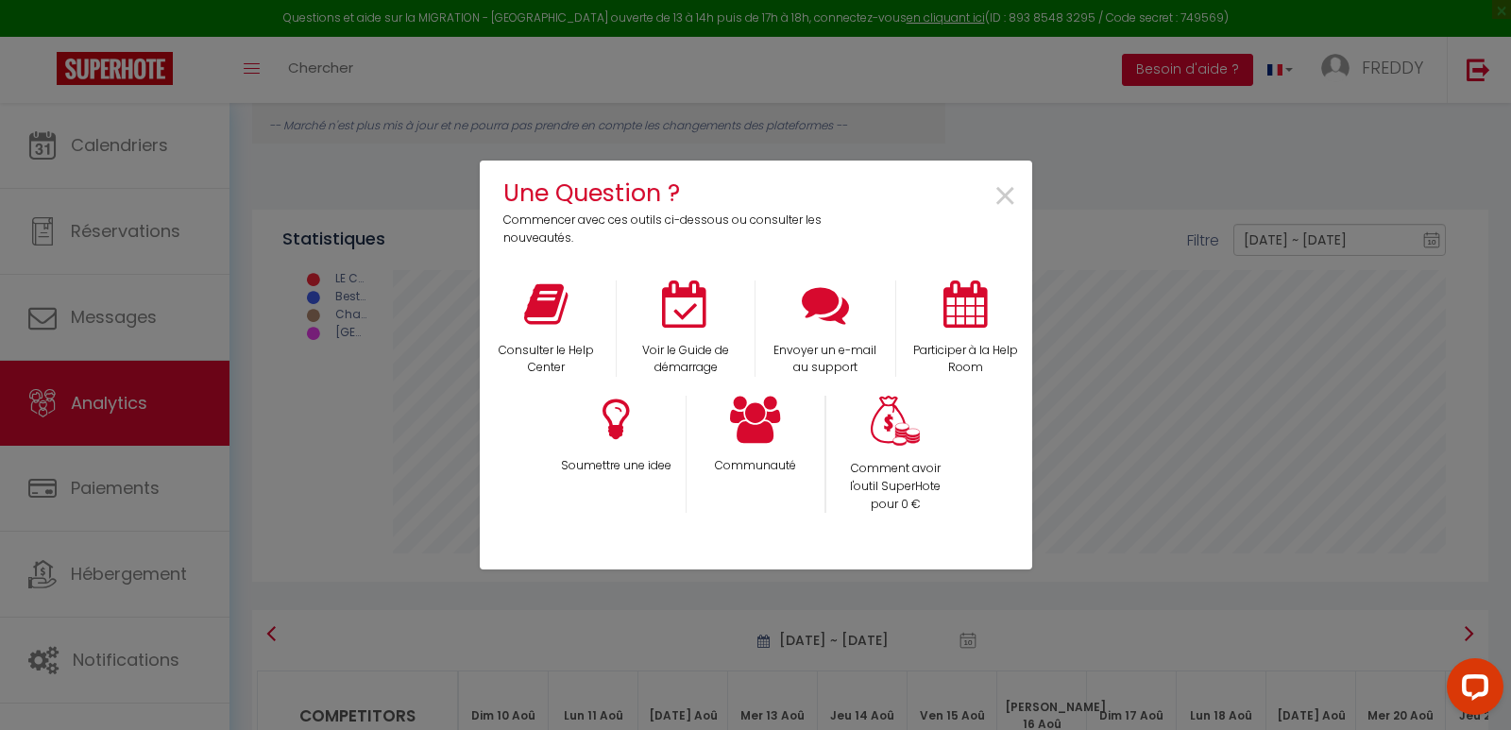
click at [1209, 71] on div "Une Question ? Commencer avec ces outils ci-dessous ou consulter les nouveautés…" at bounding box center [755, 365] width 1511 height 730
click at [1007, 196] on span "×" at bounding box center [1006, 197] width 26 height 60
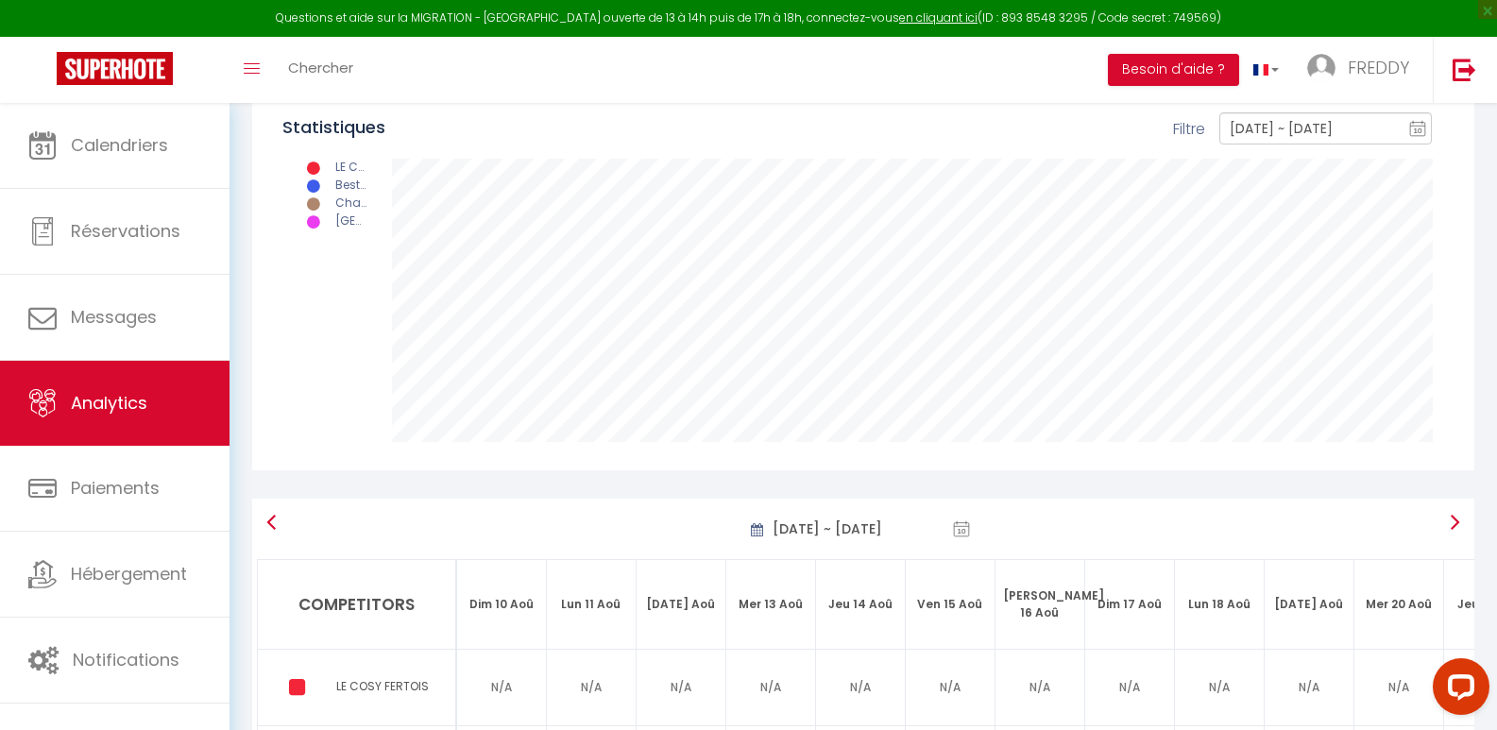
scroll to position [171, 0]
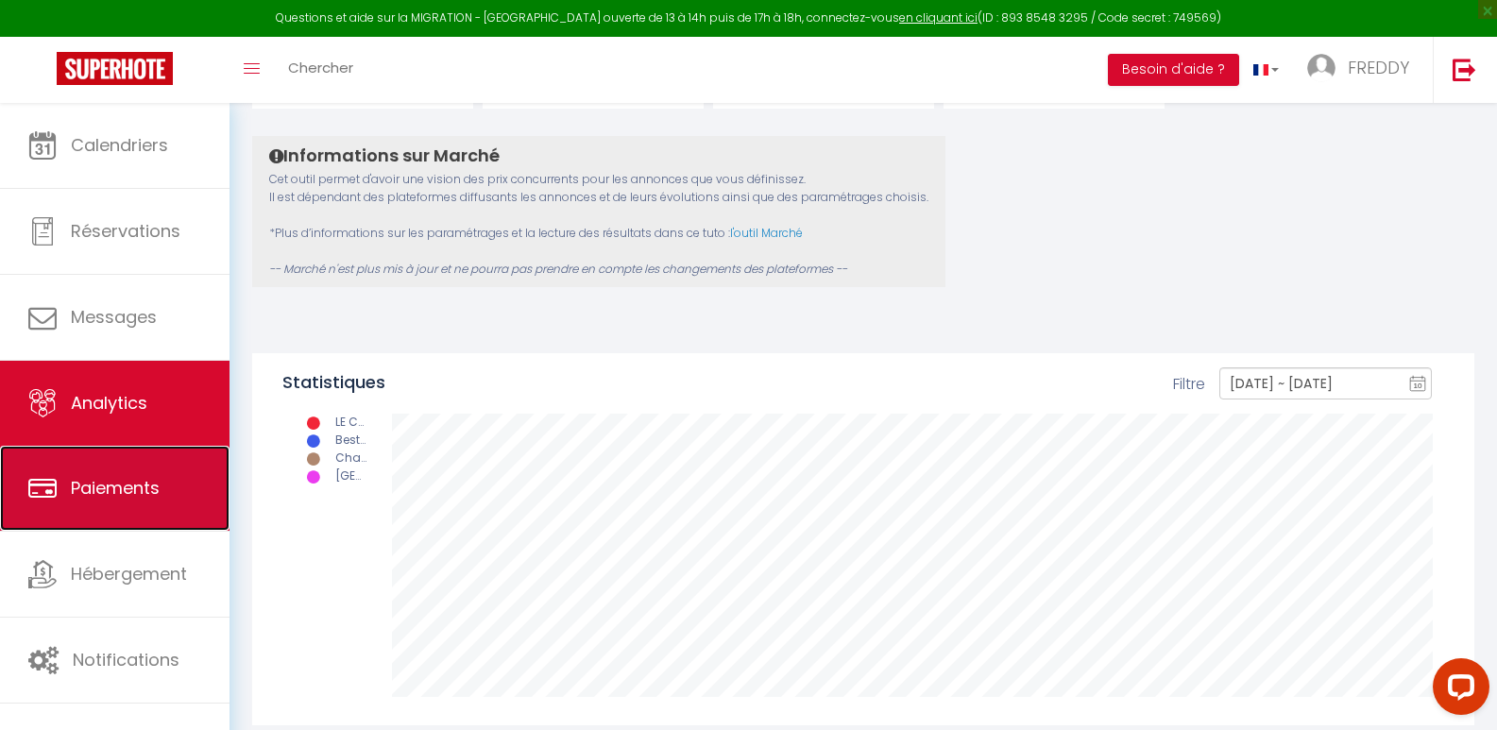
click at [117, 486] on span "Paiements" at bounding box center [115, 488] width 89 height 24
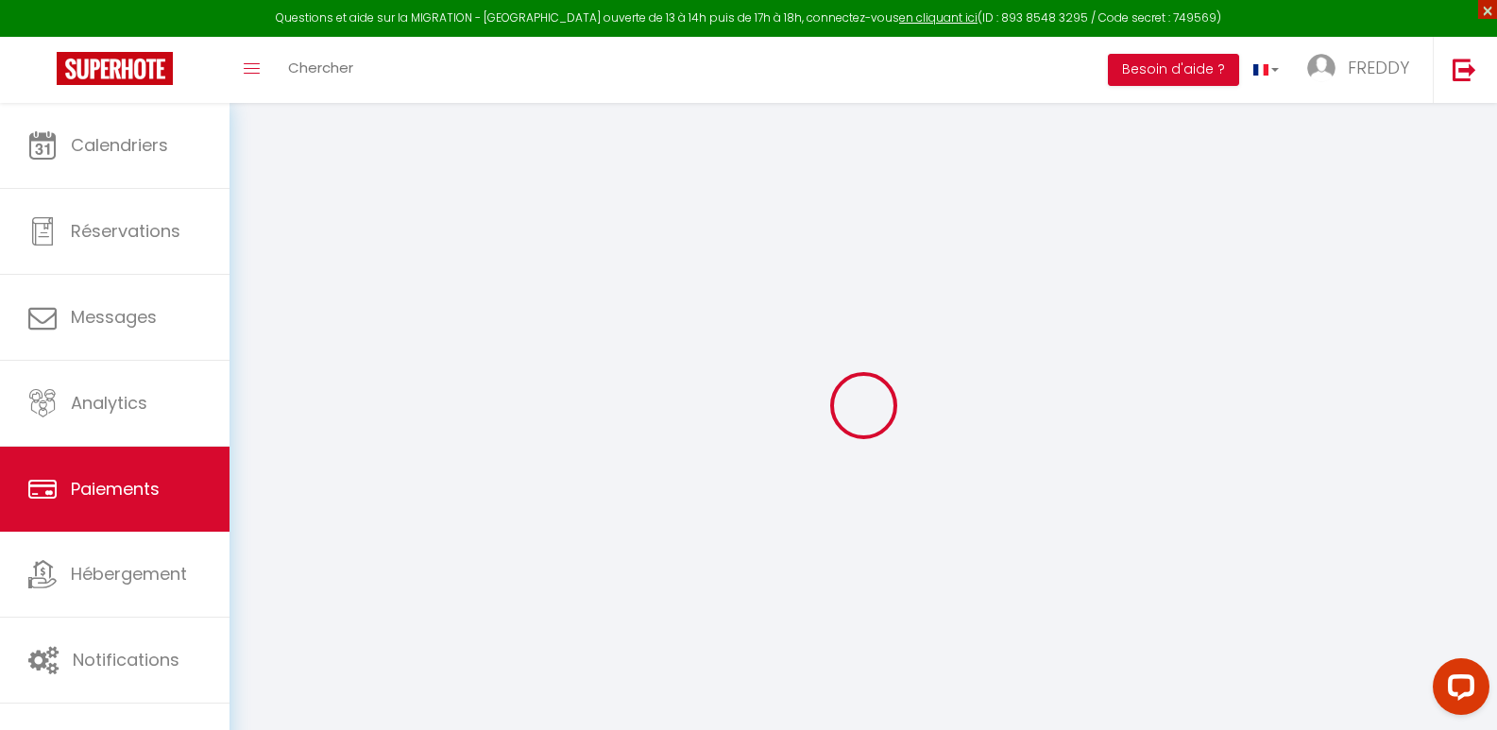
select select "2"
select select "0"
